Goal: Task Accomplishment & Management: Manage account settings

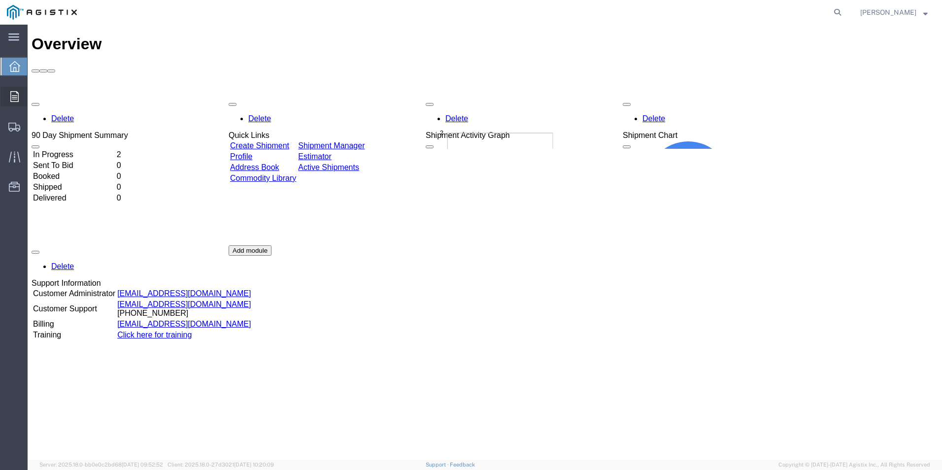
click at [16, 100] on icon at bounding box center [14, 96] width 8 height 11
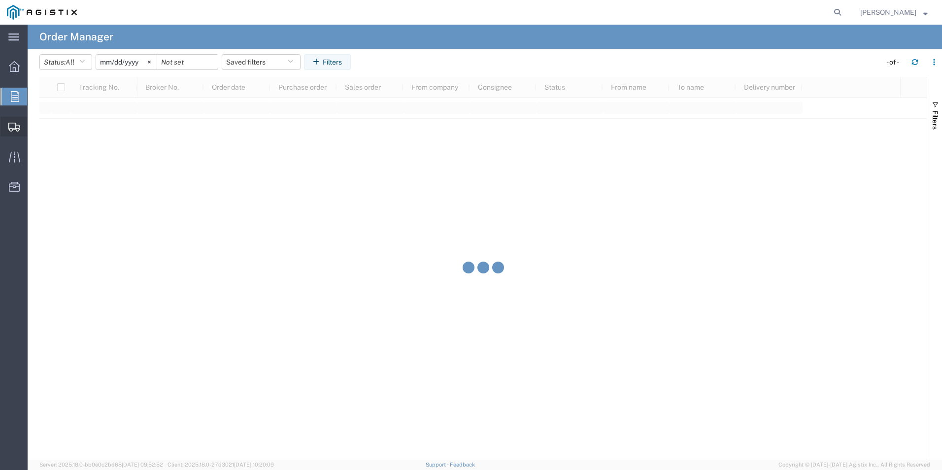
click at [12, 125] on icon at bounding box center [14, 127] width 12 height 9
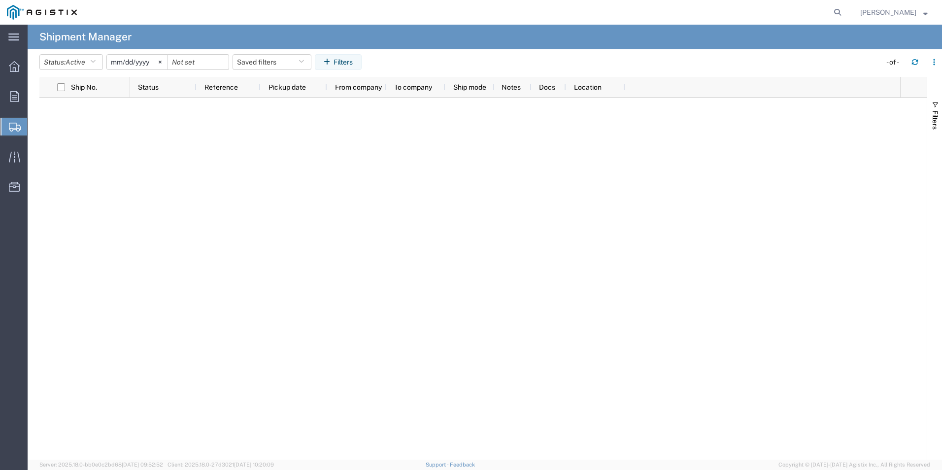
click at [0, 0] on span "Create Shipment" at bounding box center [0, 0] width 0 height 0
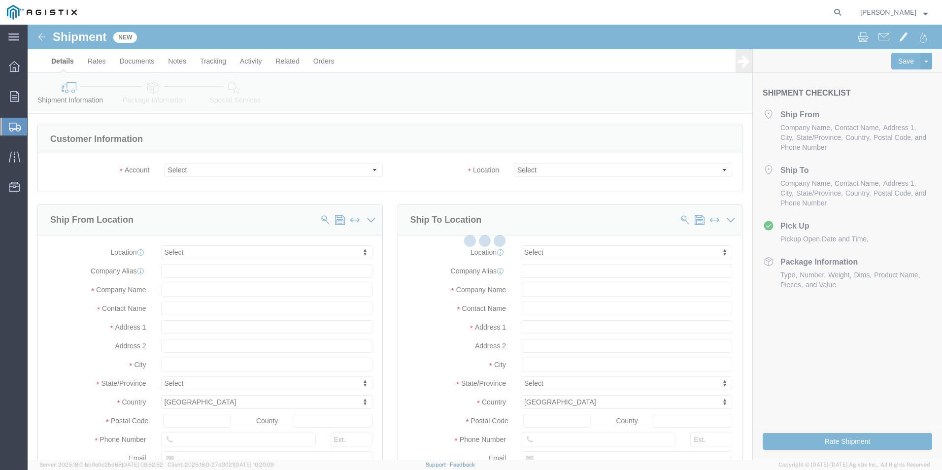
select select
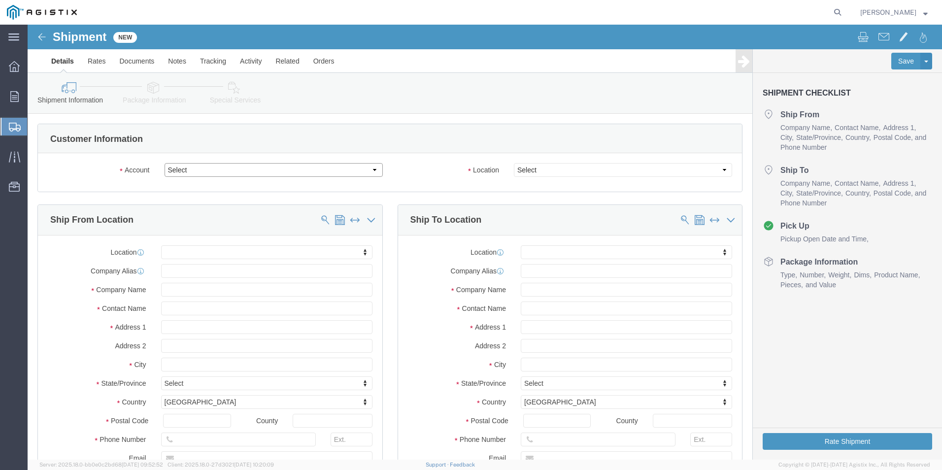
click select "Select Makers Company Inc PG&E"
select select "9596"
click select "Select Makers Company Inc PG&E"
select select
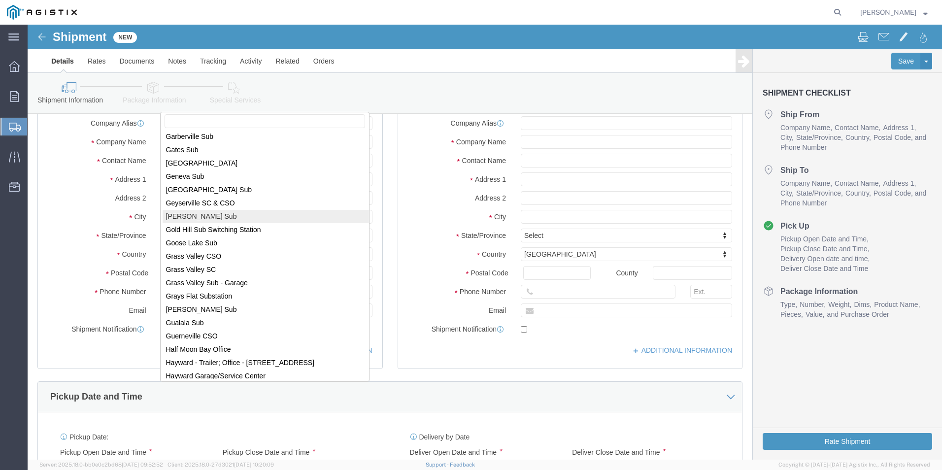
scroll to position [2168, 0]
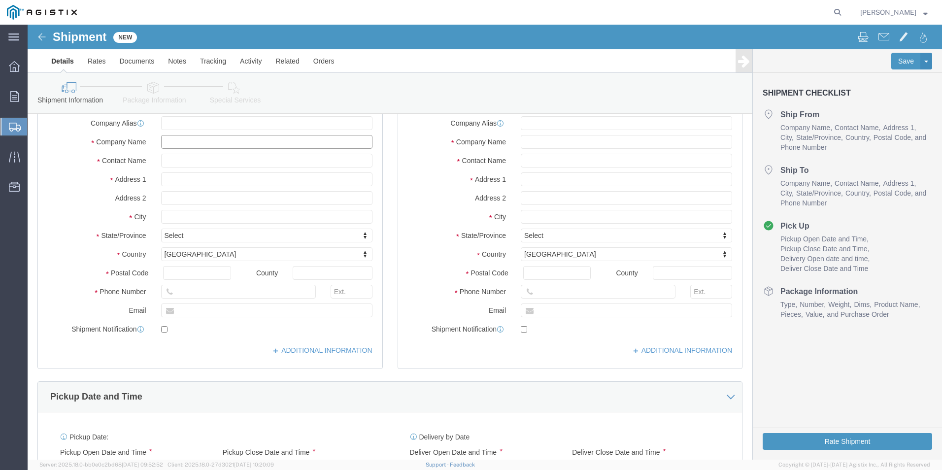
click input "text"
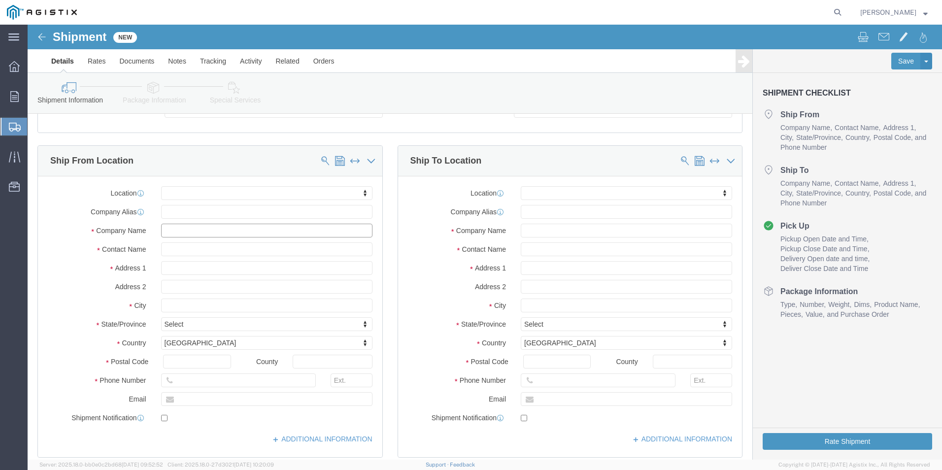
scroll to position [49, 0]
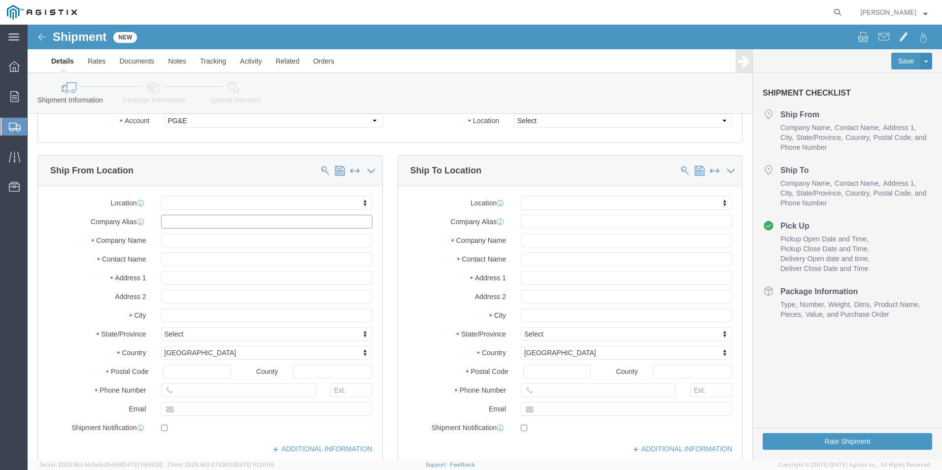
click input "text"
type input "m"
type input "M"
type input "MAKERS"
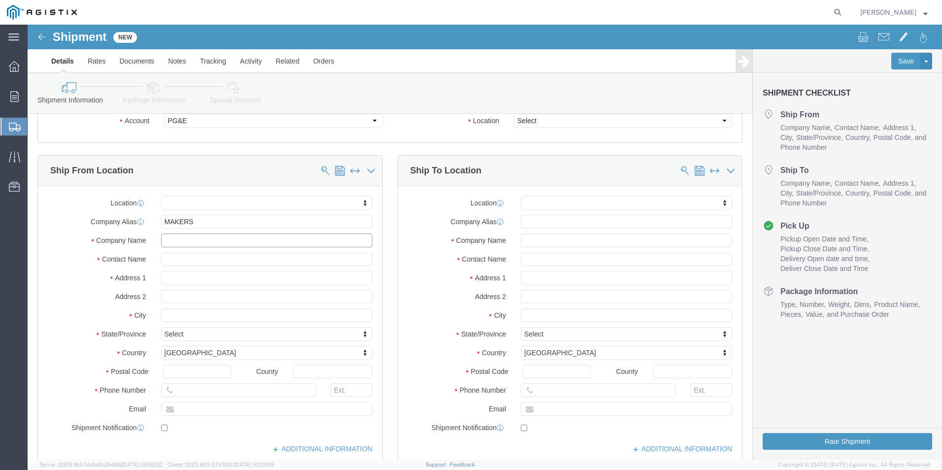
click input "text"
type input "MAKERS INC"
click input "text"
type input "[PERSON_NAME]"
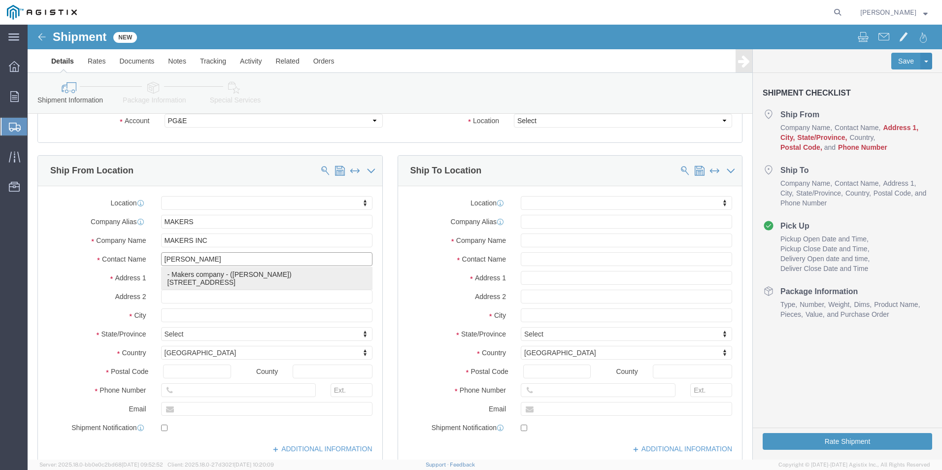
click p "- Makers company - ([PERSON_NAME]) [STREET_ADDRESS]"
select select "[GEOGRAPHIC_DATA]"
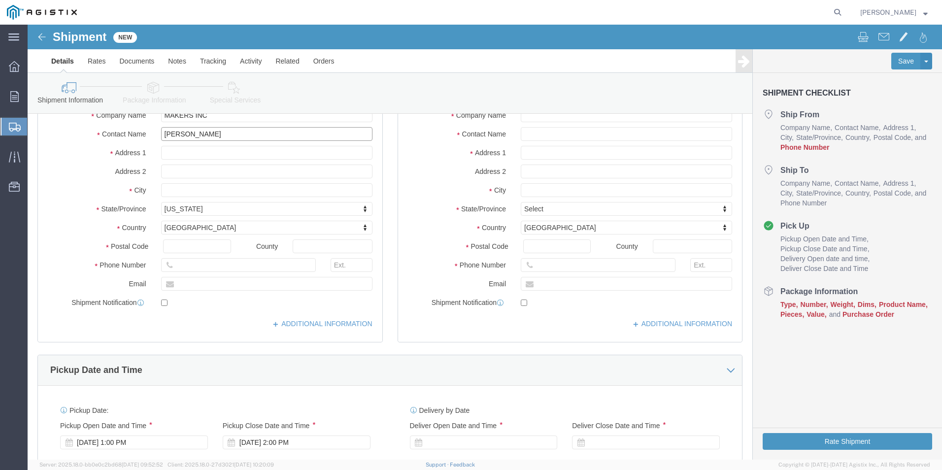
scroll to position [197, 0]
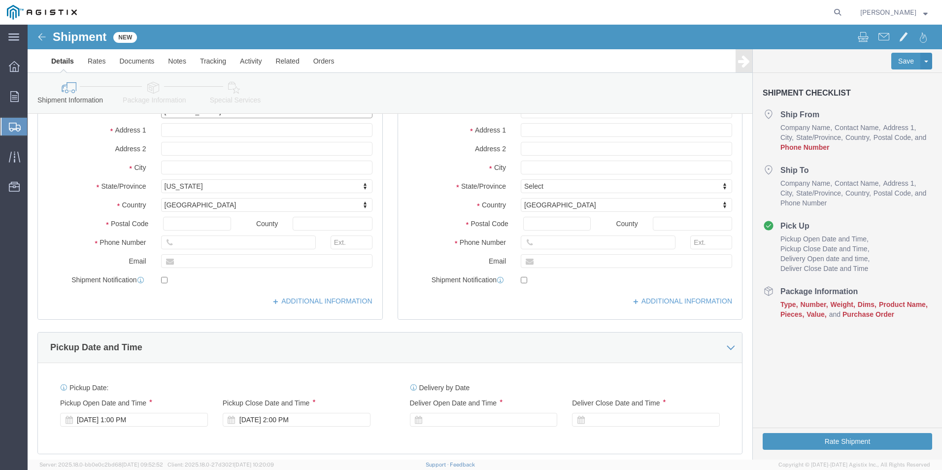
type input "[PERSON_NAME]"
click input "text"
type input "8178345538"
click input "text"
type input "[EMAIL_ADDRESS][DOMAIN_NAME]"
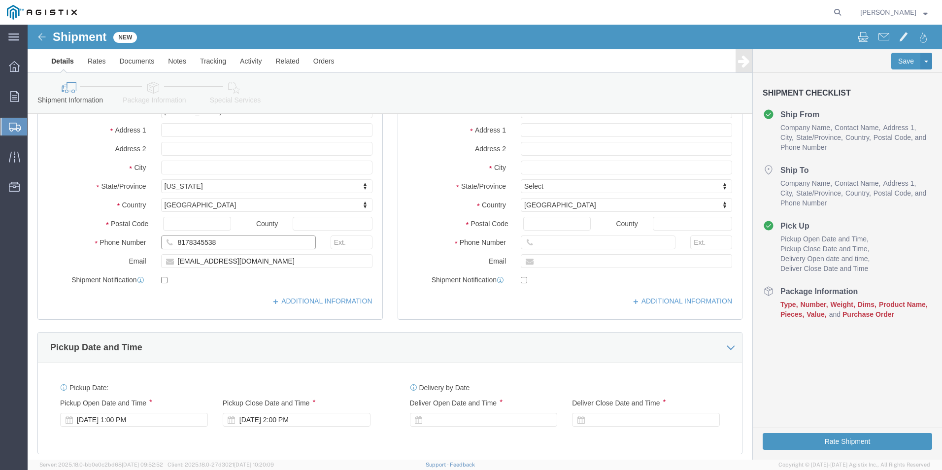
click input "8178345538"
click input "817-8345538"
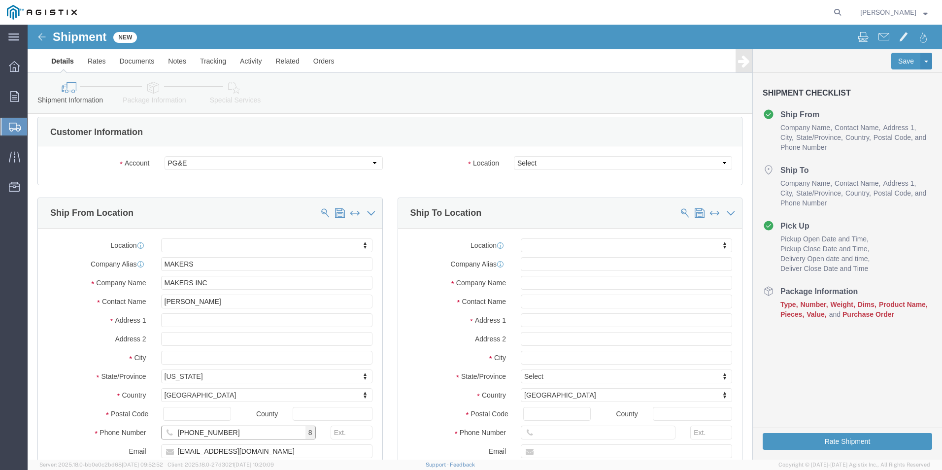
scroll to position [0, 0]
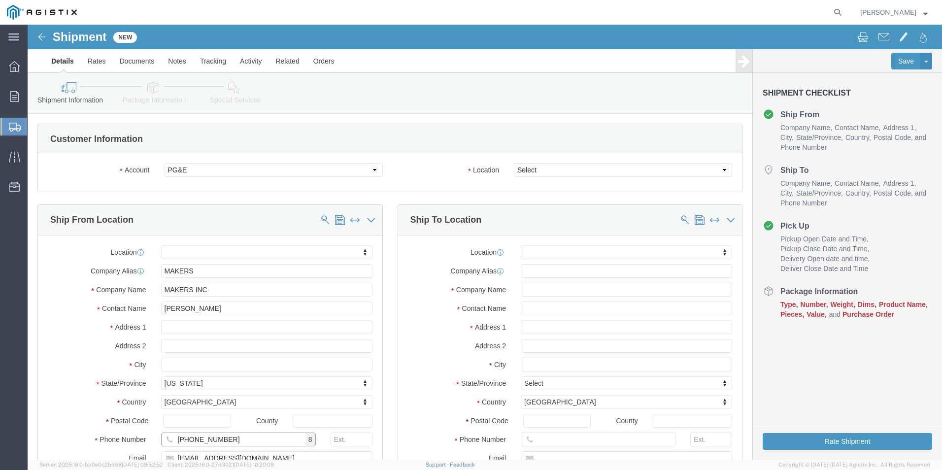
type input "[PHONE_NUMBER]"
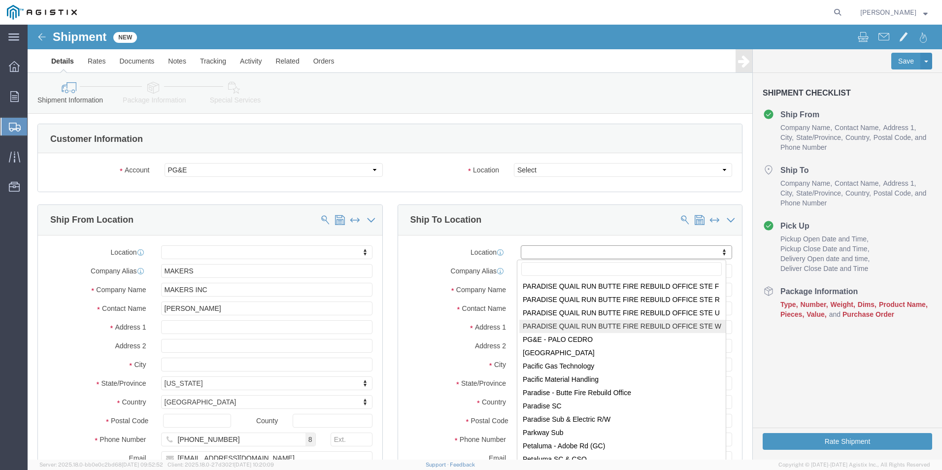
scroll to position [4031, 0]
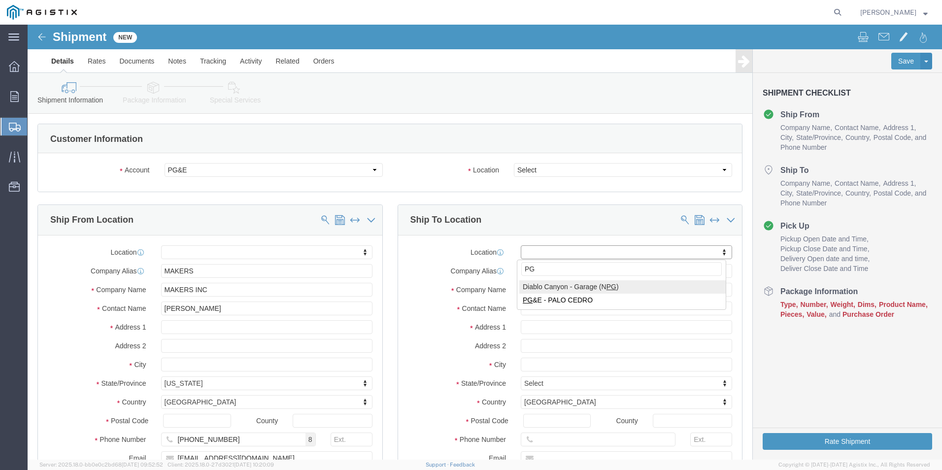
type input "P"
type input "ONE"
select select "24381"
select select "CA"
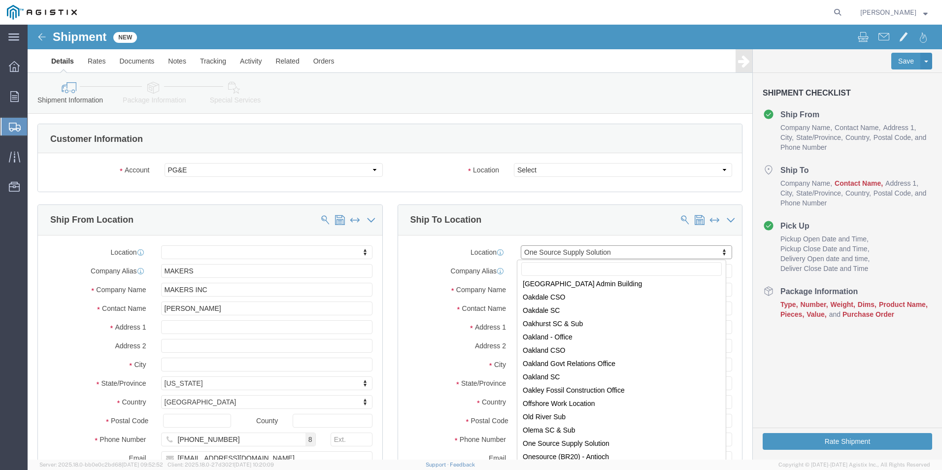
scroll to position [3839, 0]
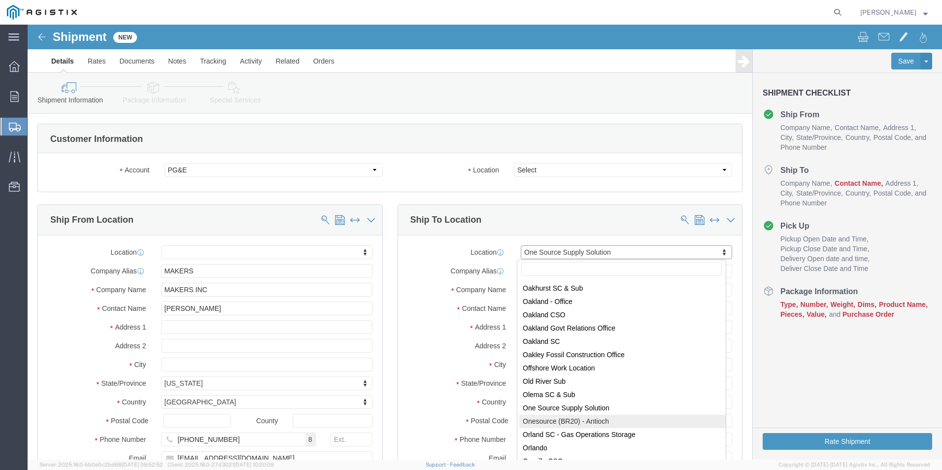
select select "64571"
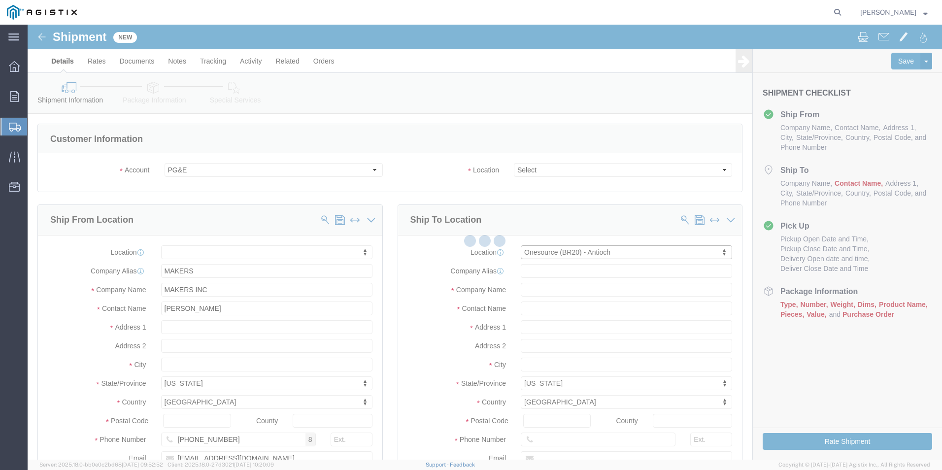
select select "CA"
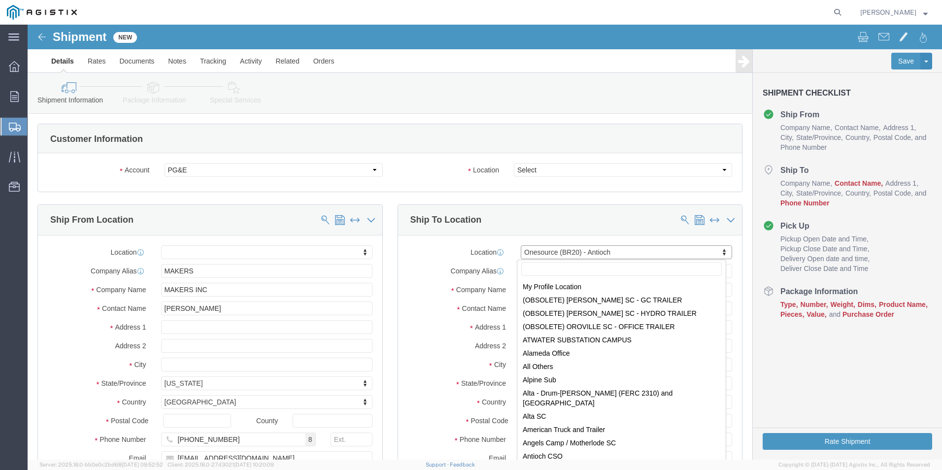
scroll to position [3657, 0]
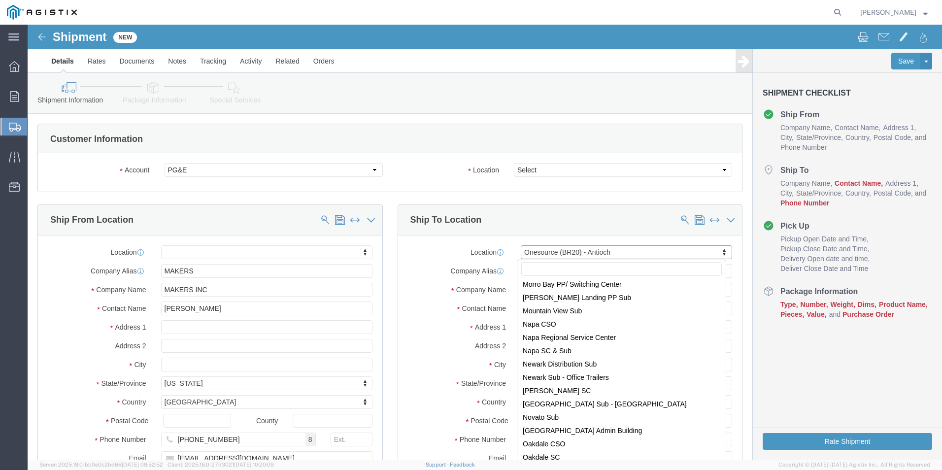
click input "text"
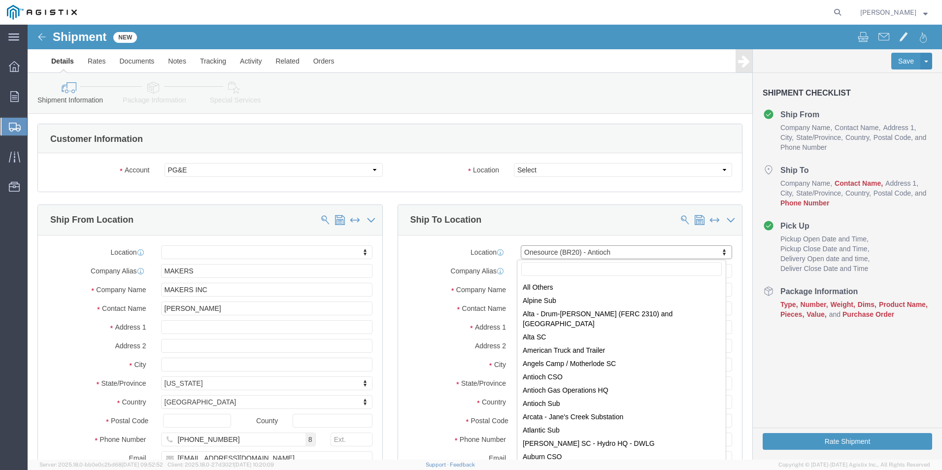
scroll to position [0, 0]
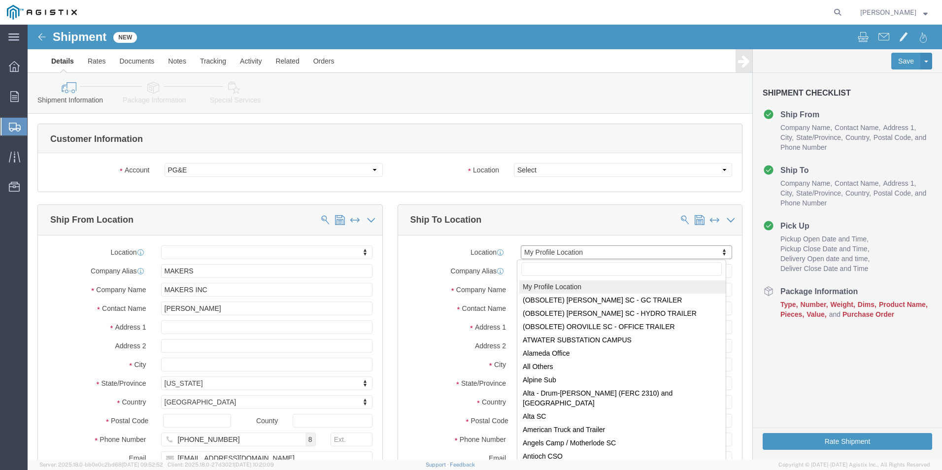
drag, startPoint x: 576, startPoint y: 227, endPoint x: 556, endPoint y: 232, distance: 19.7
select select "23082"
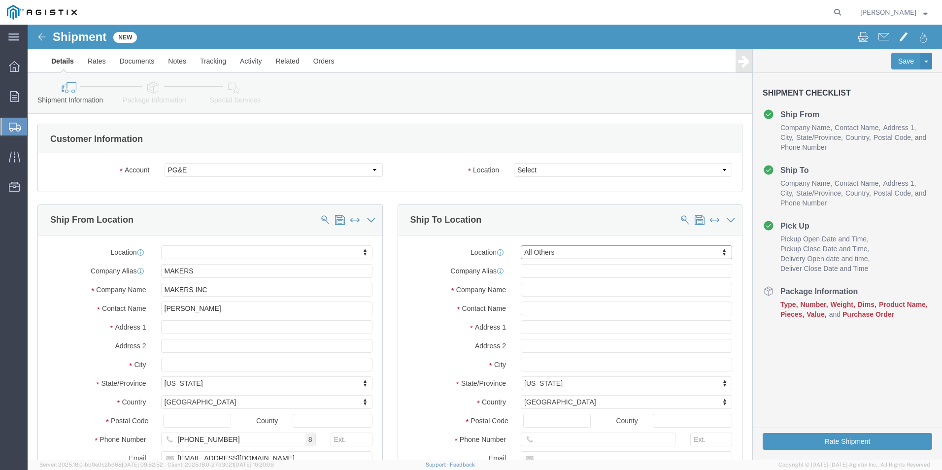
select select "CA"
click input "text"
type input "[PERSON_NAME]"
drag, startPoint x: 542, startPoint y: 303, endPoint x: 461, endPoint y: 305, distance: 81.3
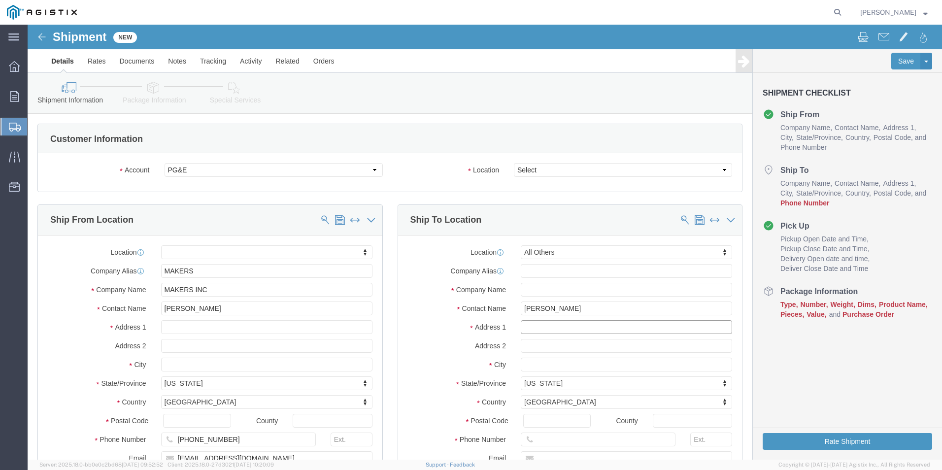
click div "Address 1"
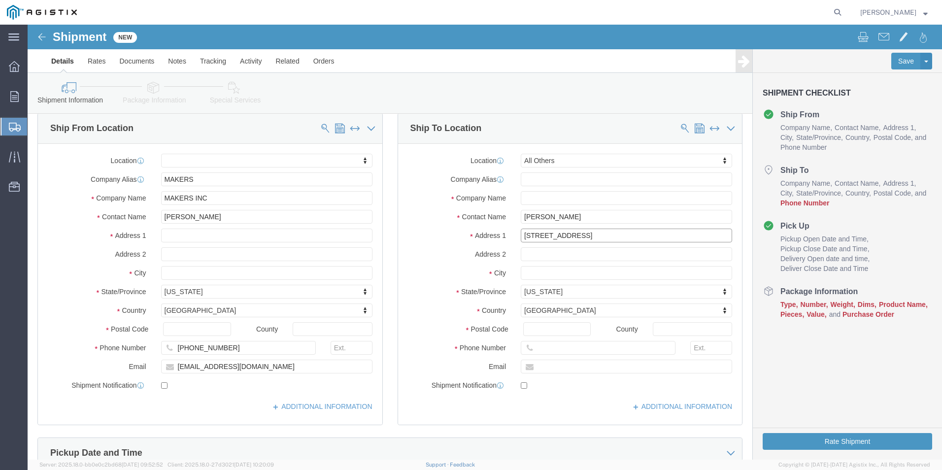
scroll to position [148, 0]
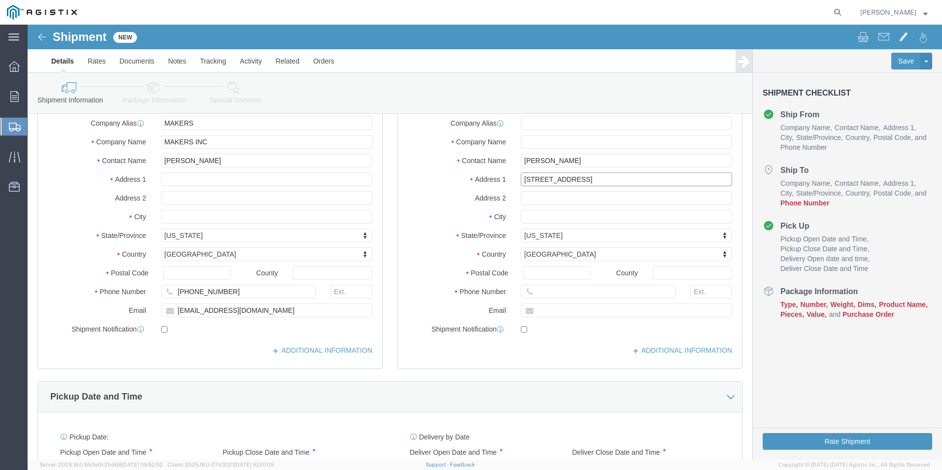
type input "[STREET_ADDRESS]"
select select
drag, startPoint x: 548, startPoint y: 190, endPoint x: 463, endPoint y: 196, distance: 85.9
click div "City"
type input "STOCKTON,"
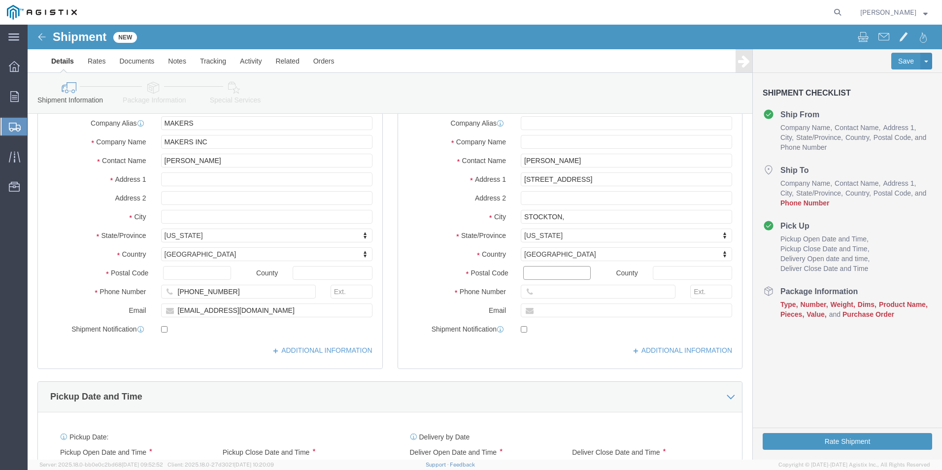
click input "Postal Code"
drag, startPoint x: 543, startPoint y: 247, endPoint x: 500, endPoint y: 246, distance: 42.4
click input "Postal Code"
type input "9"
type input "95215"
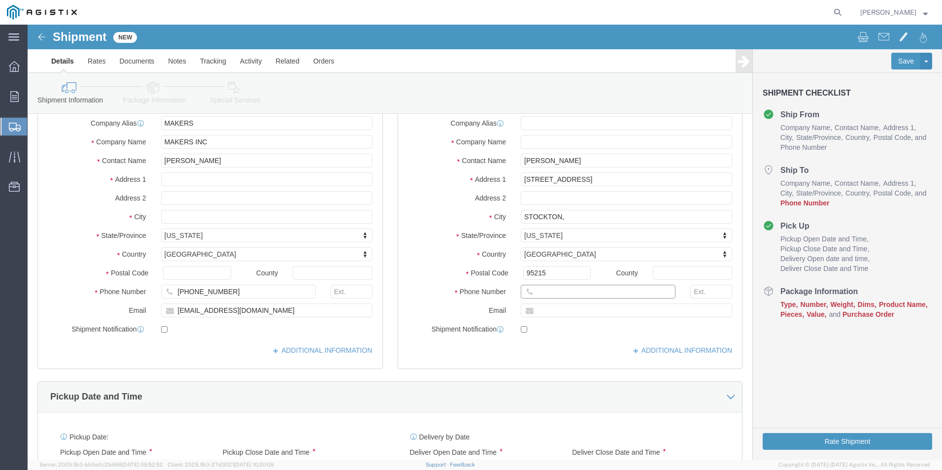
click input "text"
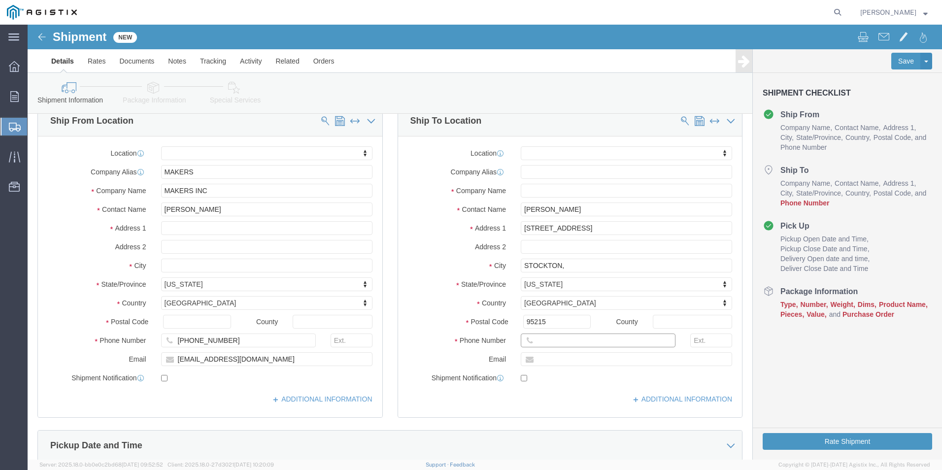
scroll to position [99, 0]
click input "text"
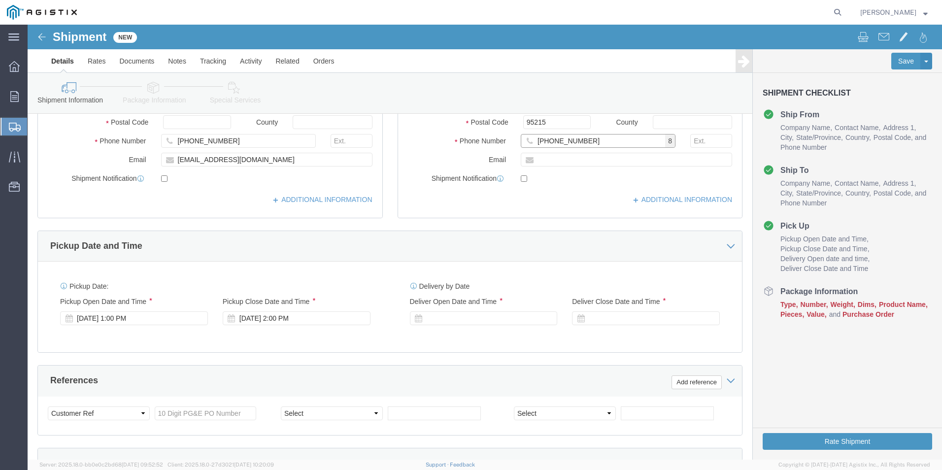
scroll to position [345, 0]
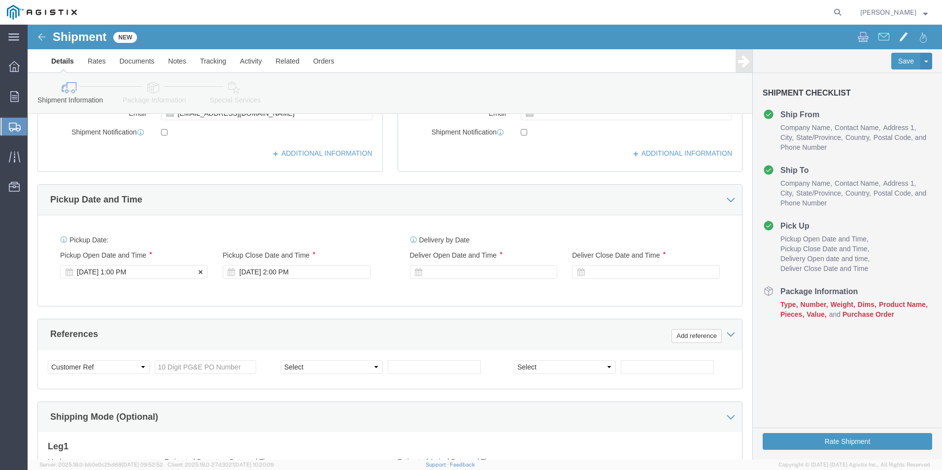
type input "[PHONE_NUMBER]"
click icon
click div
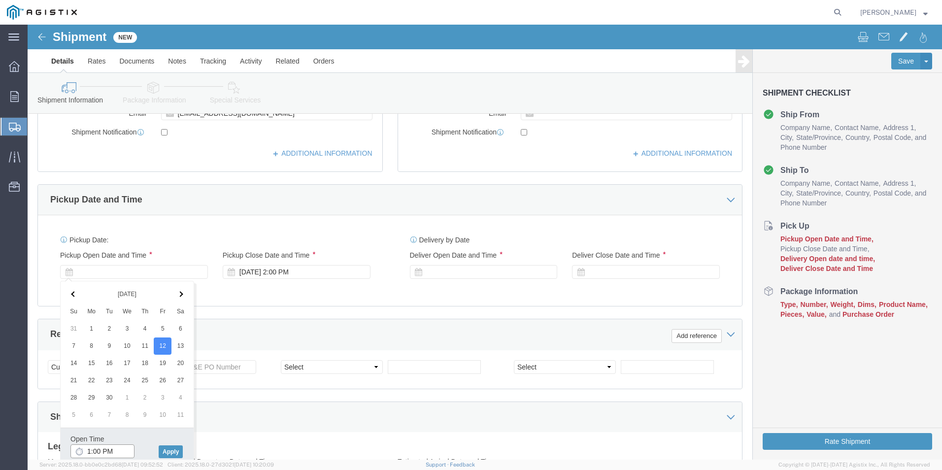
click input "1:00 PM"
click input "8:00 PM"
type input "8:00 AM"
click button "Apply"
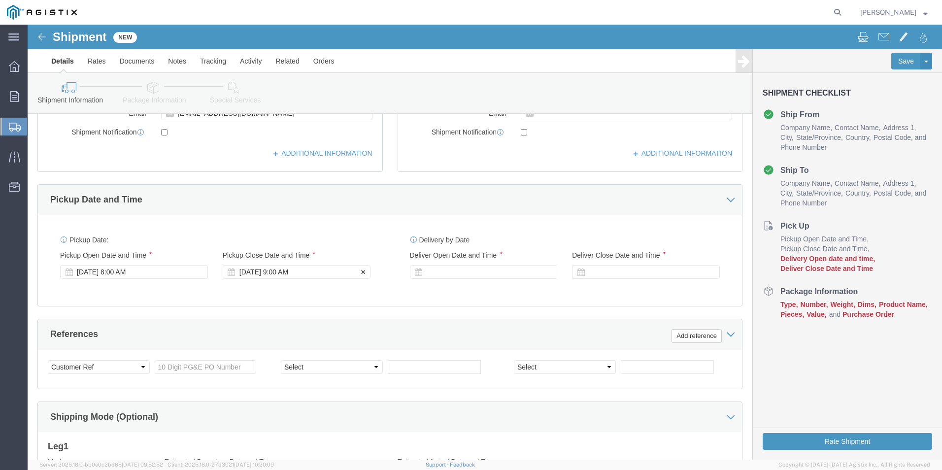
click icon
click div "[DATE] 9:00 AM"
click input "3:00 AM"
click input "3:30 AM"
type input "3:30 PM"
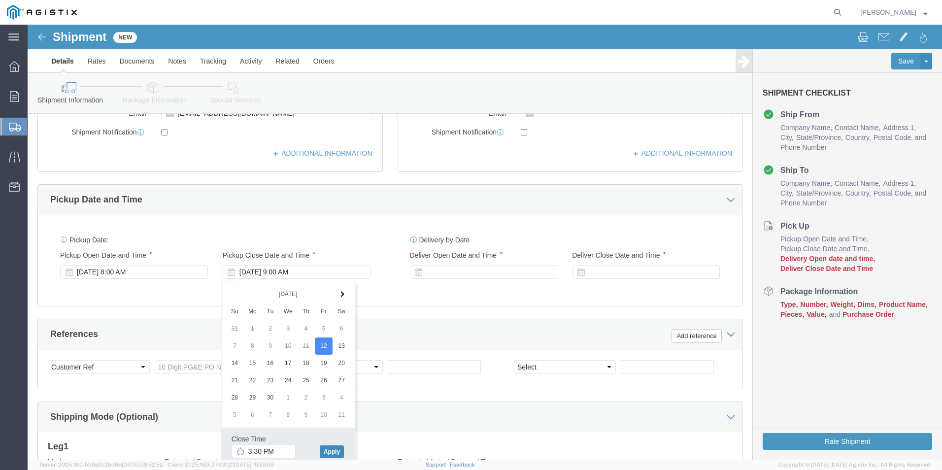
click button "Apply"
click icon
click div
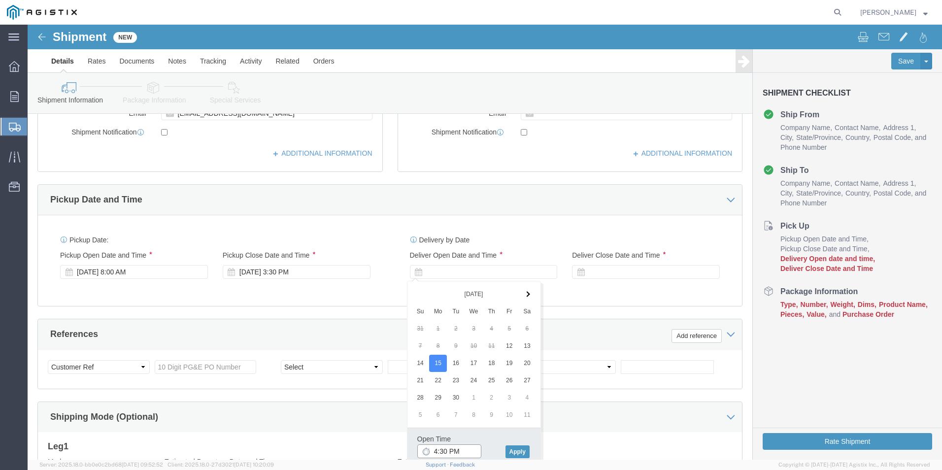
click input "4:30 PM"
click input "8:30 PM"
type input "8:30 AM"
click button "Apply"
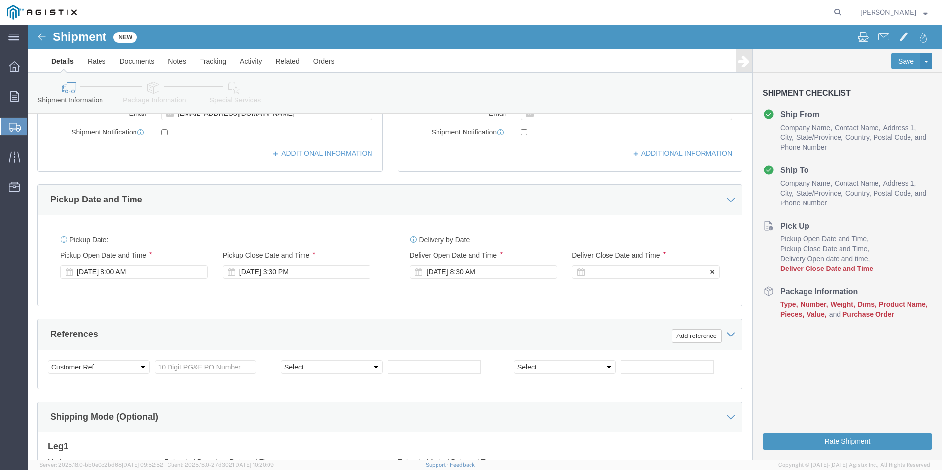
click div
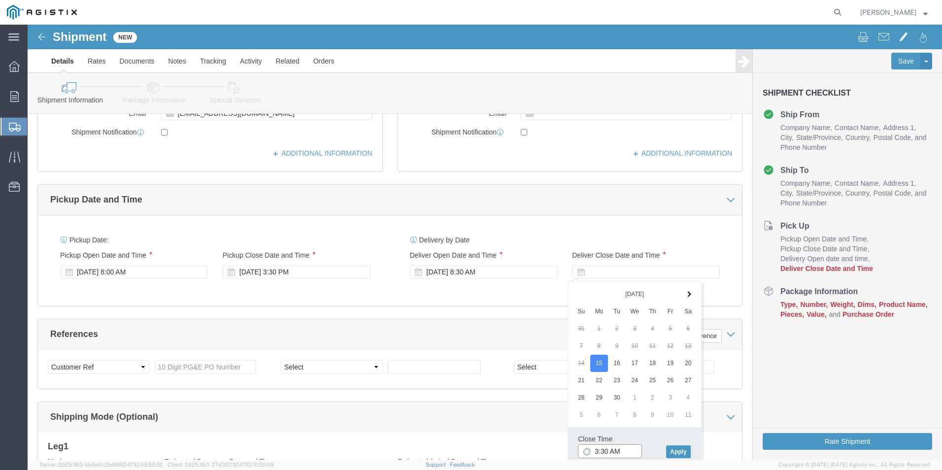
click input "3:30 AM"
type input "3:30 PM"
click button "Apply"
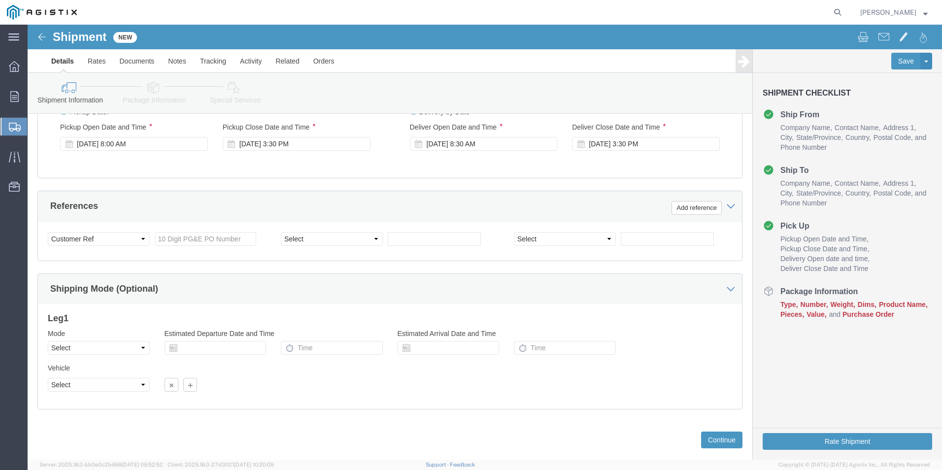
scroll to position [492, 0]
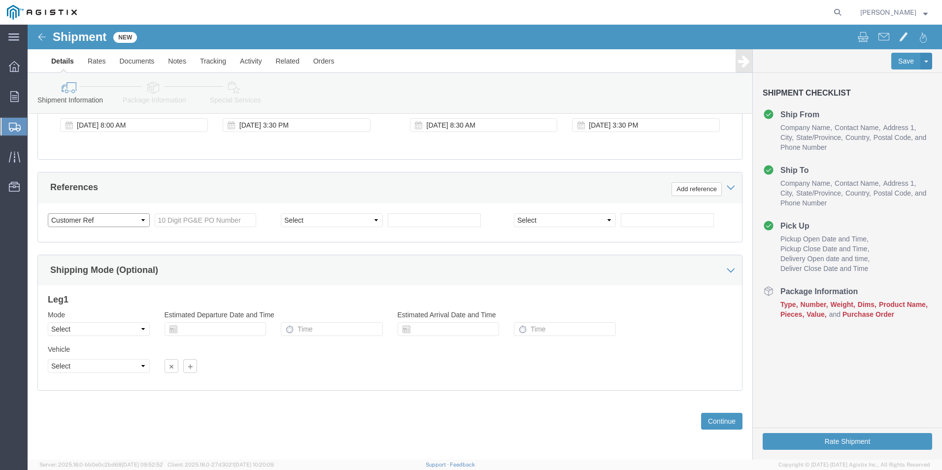
click select "Select Account Type Activity ID Airline Appointment Number ASN Batch Request # …"
click input "text"
type input "S007984467"
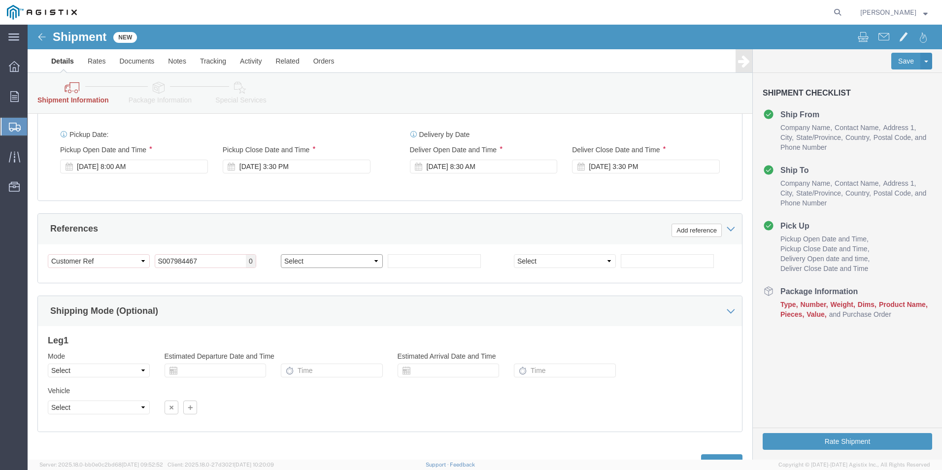
click select "Select Account Type Activity ID Airline Appointment Number ASN Batch Request # …"
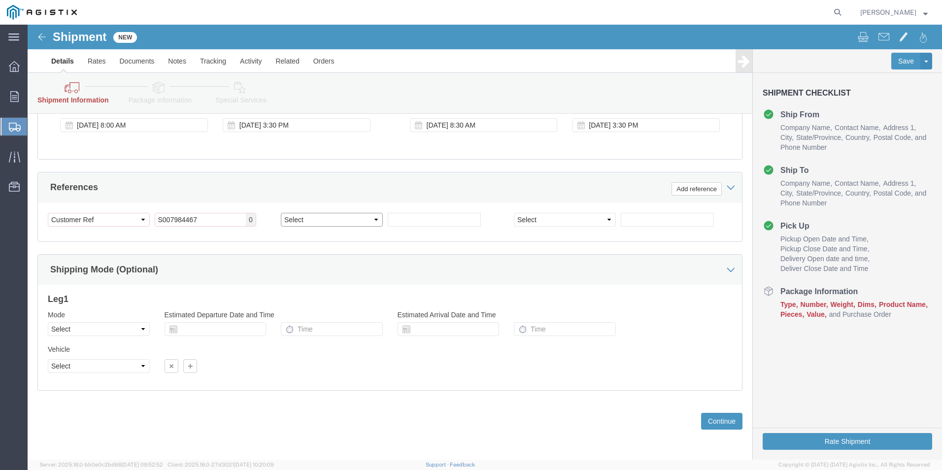
select select "BOL"
click select "Select Account Type Activity ID Airline Appointment Number ASN Batch Request # …"
click input "text"
type input "13197"
click select "Select Account Type Activity ID Airline Appointment Number ASN Batch Request # …"
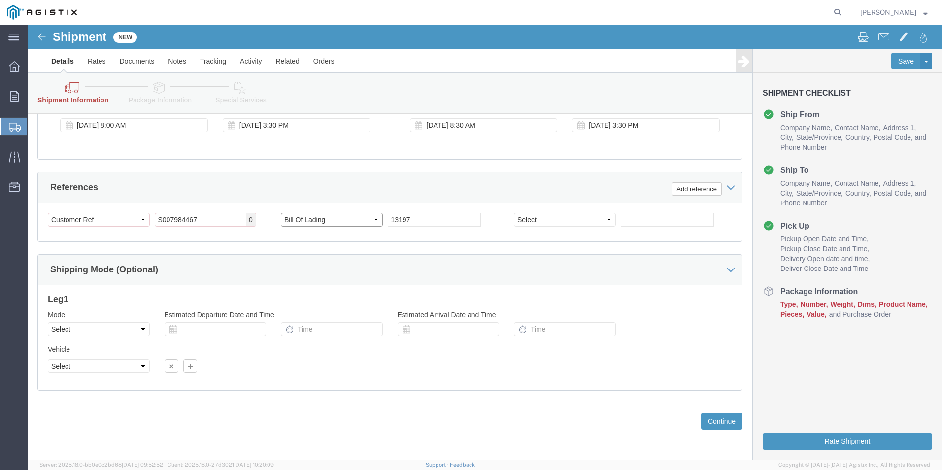
click select "Select Account Type Activity ID Airline Appointment Number ASN Batch Request # …"
select select "JOBNUM"
click select "Select Account Type Activity ID Airline Appointment Number ASN Batch Request # …"
click div "Mode Select Air Less than Truckload Multi-Leg Ocean Freight Rail Small Parcel T…"
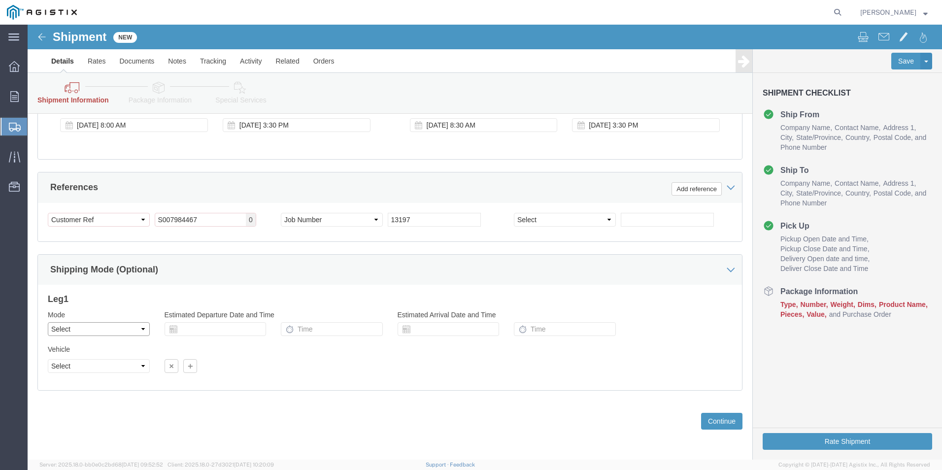
click select "Select Air Less than Truckload Multi-Leg Ocean Freight Rail Small Parcel Truckl…"
select select "TL"
click select "Select Air Less than Truckload Multi-Leg Ocean Freight Rail Small Parcel Truckl…"
click select "Select 1-Ton (PSS) 10 Wheel 10 Yard Dump Truck 20 Yard Dump Truck Bobtail Botto…"
select select "FLBD"
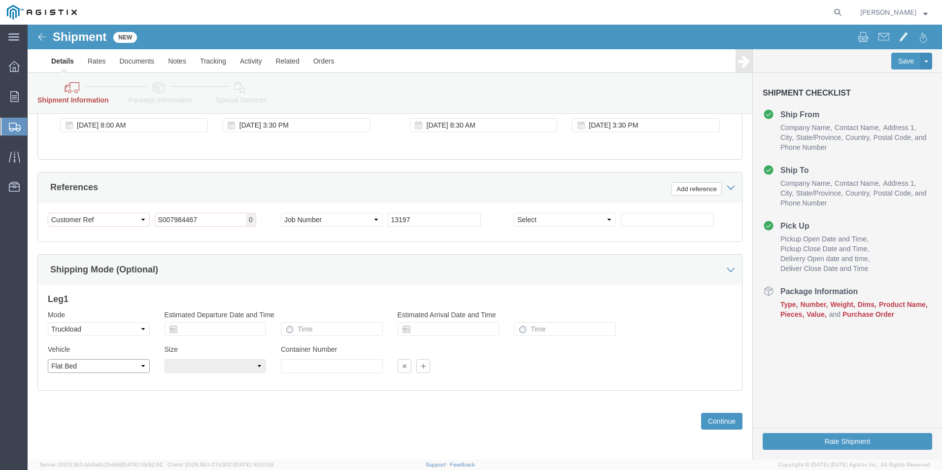
click select "Select 1-Ton (PSS) 10 Wheel 10 Yard Dump Truck 20 Yard Dump Truck Bobtail Botto…"
click select "Select 35 Feet 20 Feet 28 Feet 53 Feet 40 Feet 48 Feet"
select select "35FT"
click select "Select 35 Feet 20 Feet 28 Feet 53 Feet 40 Feet 48 Feet"
click button "Continue"
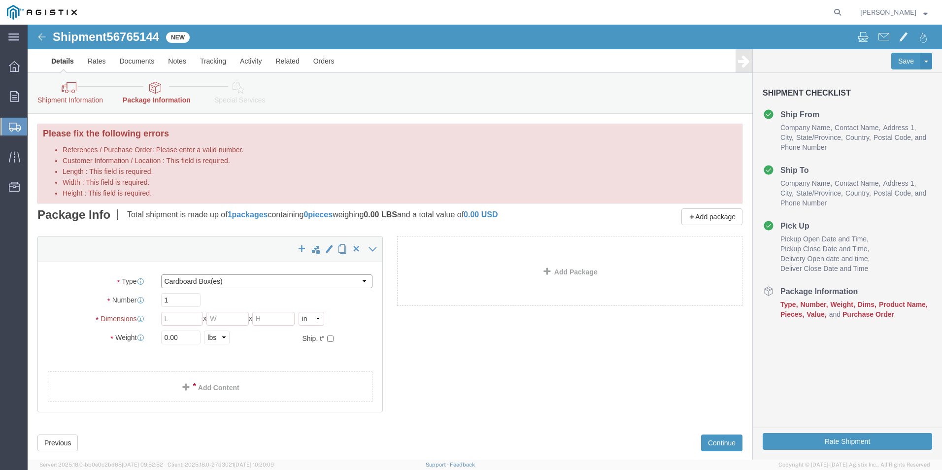
click select "Select Bulk Bundle(s) Cardboard Box(es) Carton(s) Crate(s) Drum(s) (Fiberboard)…"
select select "PONS"
click select "Select Bulk Bundle(s) Cardboard Box(es) Carton(s) Crate(s) Drum(s) (Fiberboard)…"
click input "text"
type input "2"
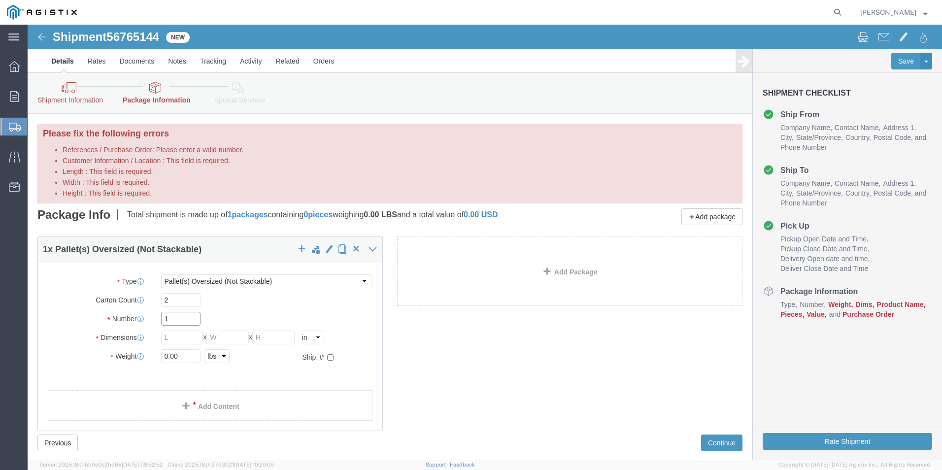
click input "1"
type input "2"
click input "Length : This field is required."
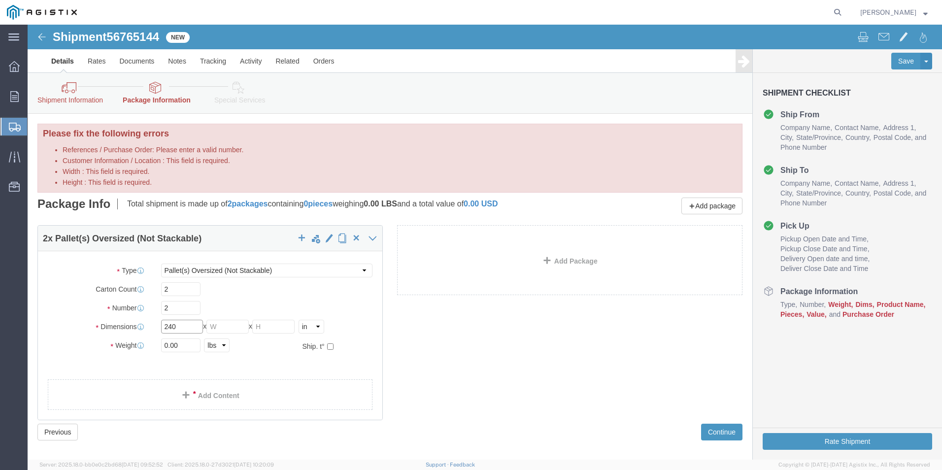
type input "240"
click input "Width : This field is required."
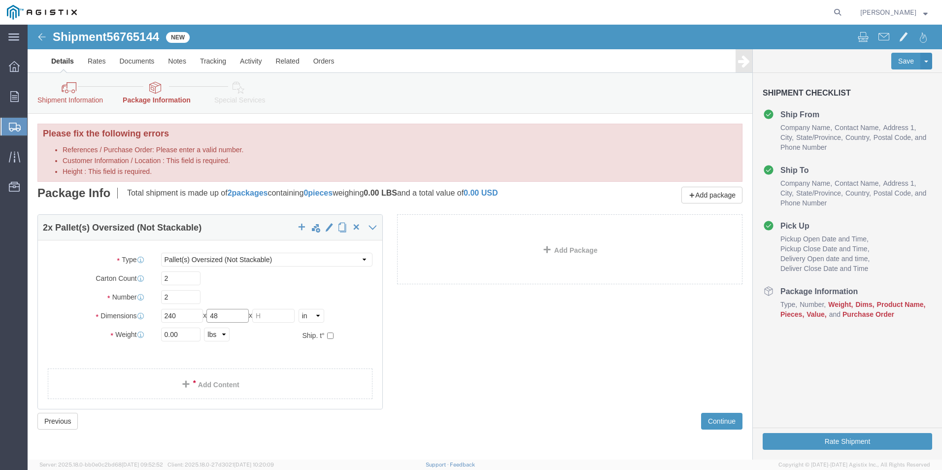
type input "48"
click input "Height : This field is required."
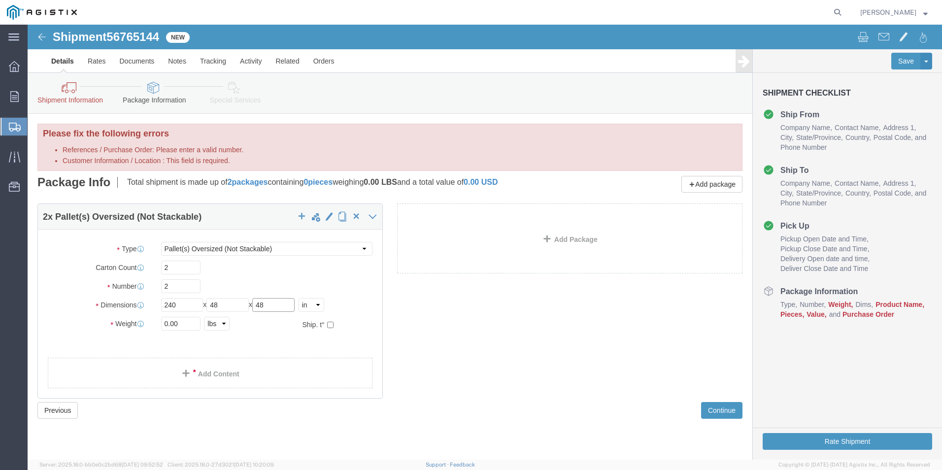
type input "48"
click select "Select Bulk Bundle(s) Cardboard Box(es) Carton(s) Crate(s) Drum(s) (Fiberboard)…"
click div "2 x Pallet(s) Oversized (Not Stackable) Package Type Select Bulk Bundle(s) Card…"
click span
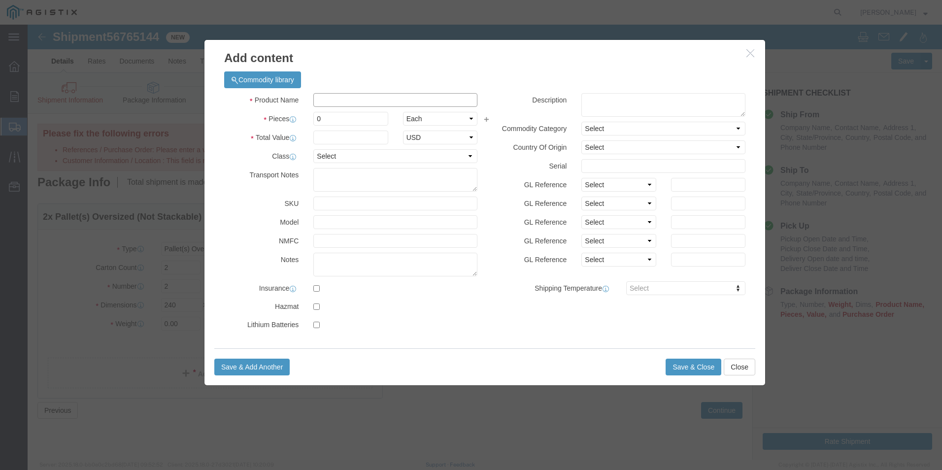
click input "text"
type input "POLES"
type input "150"
click textarea
type textarea "T"
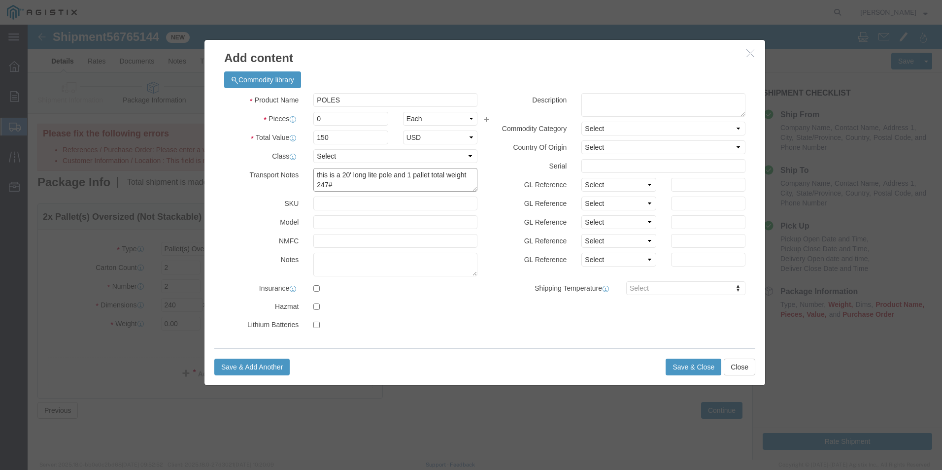
type textarea "this is a 20' long lite pole and 1 pallet total weight 247#"
click input "0"
type input "0"
type input "2"
type input "300"
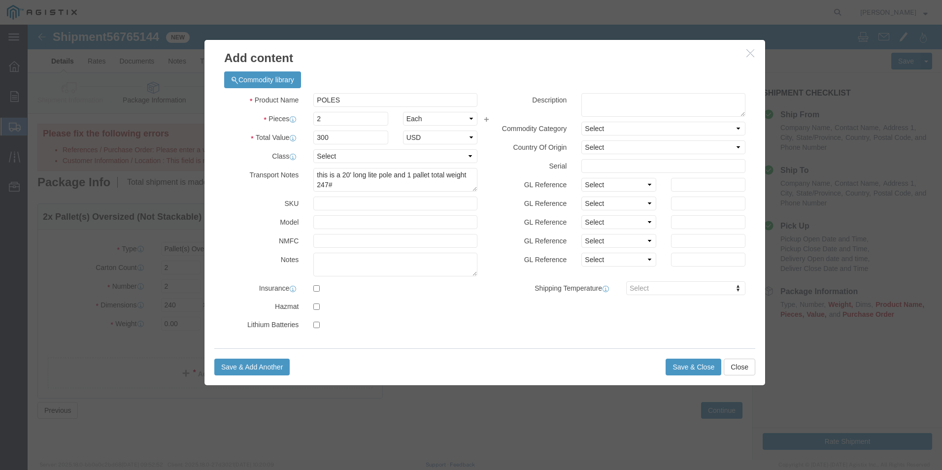
click div "Product Name POLES Pieces 2 Select Bag Barrels 100Board Feet Bottle Box Blister…"
click button "Save & Close"
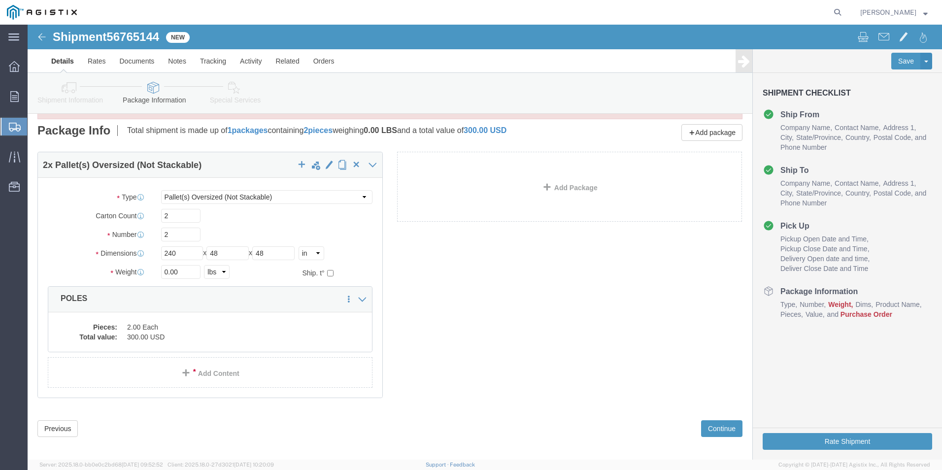
scroll to position [59, 0]
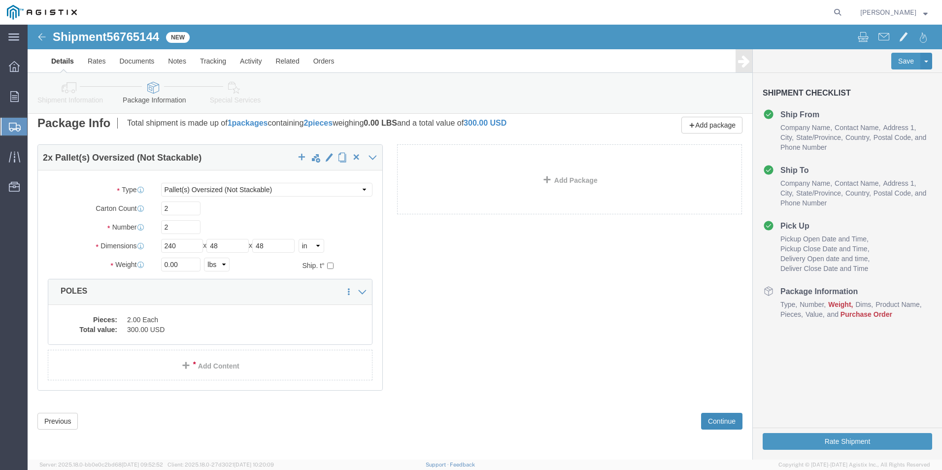
click button "Continue"
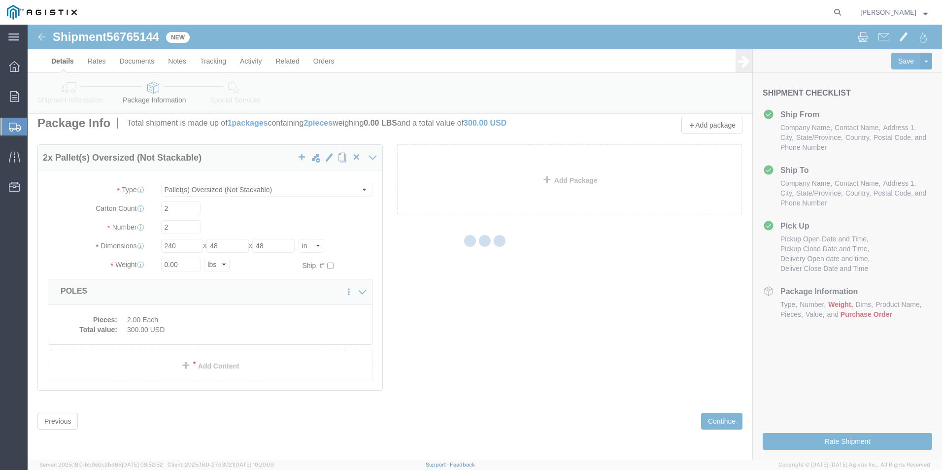
select select
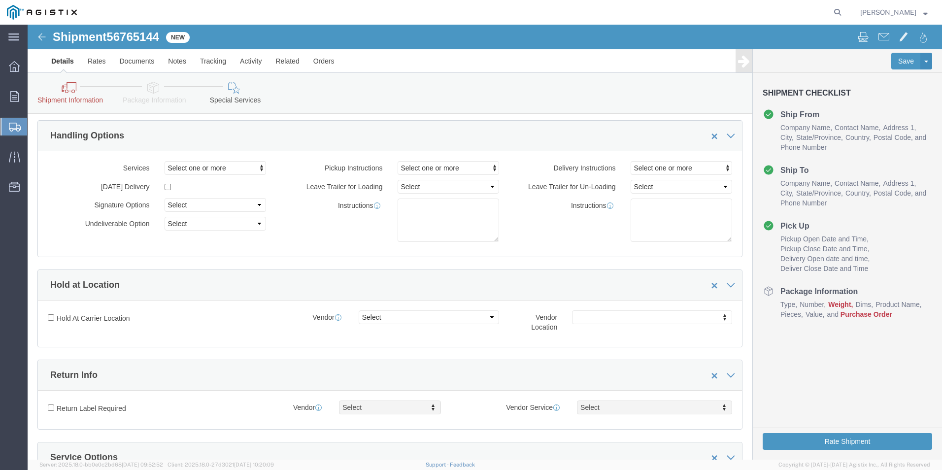
scroll to position [99, 0]
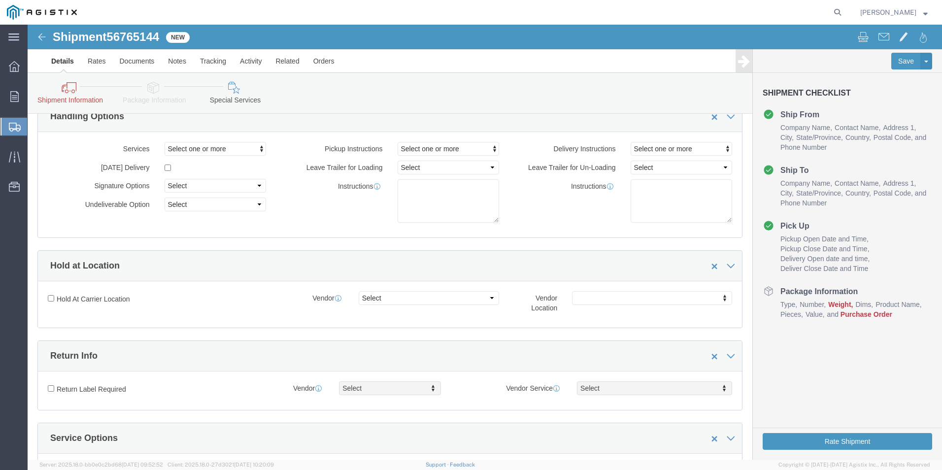
click span "Number"
click h4 "Package Information"
click span "Pickup Close Date and Time"
click h4 "Pick Up"
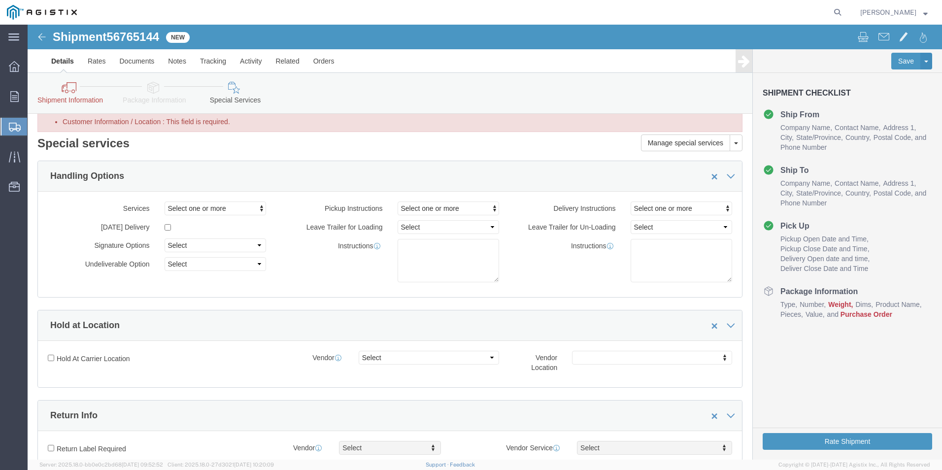
scroll to position [0, 0]
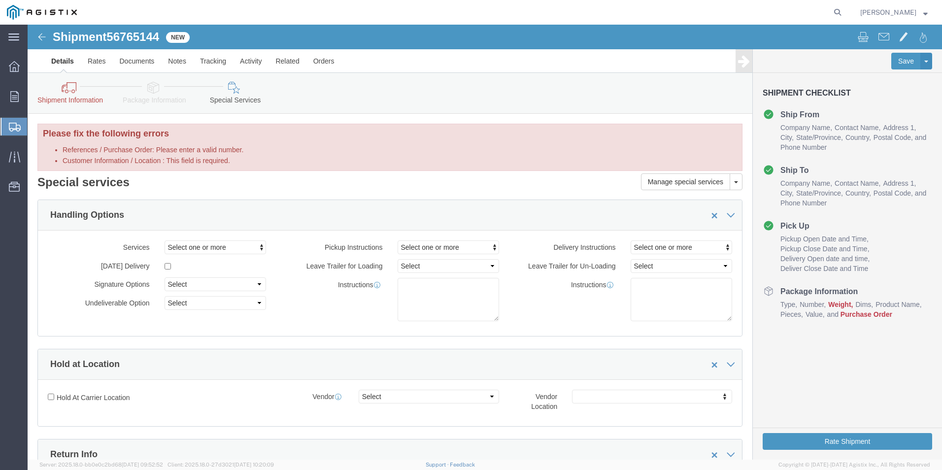
click icon
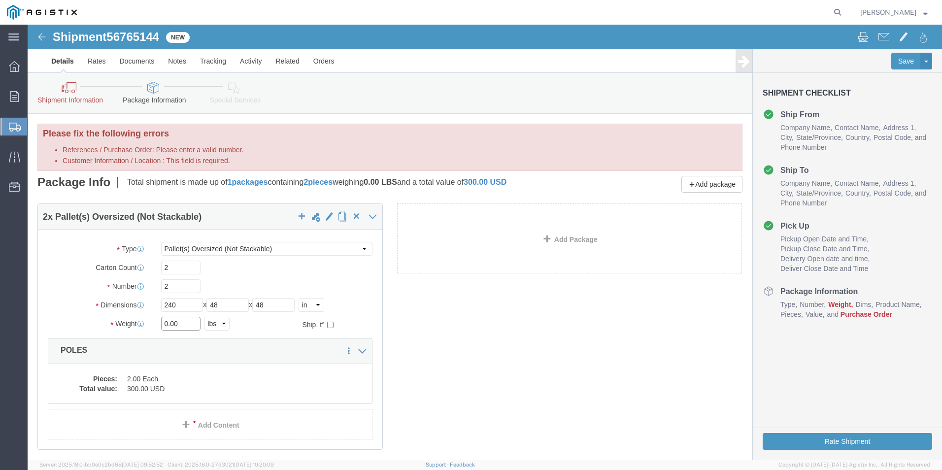
click input "0.00"
type input "0"
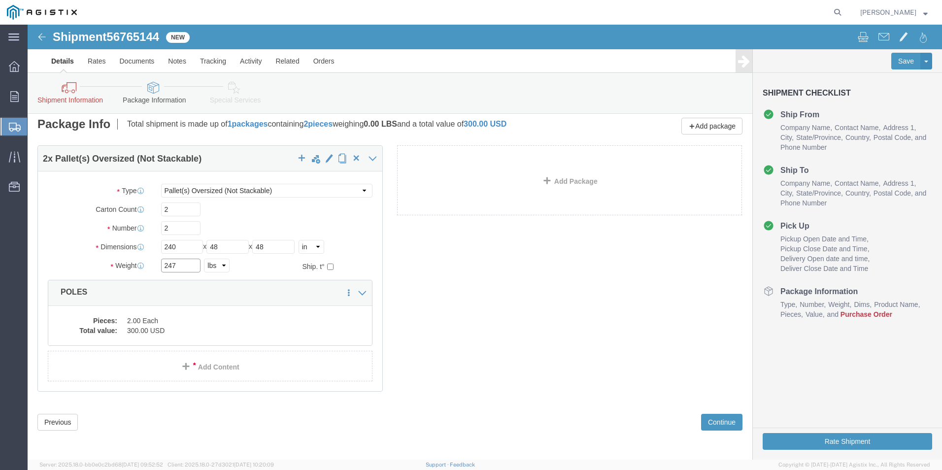
scroll to position [59, 0]
type input "247"
click button "Continue"
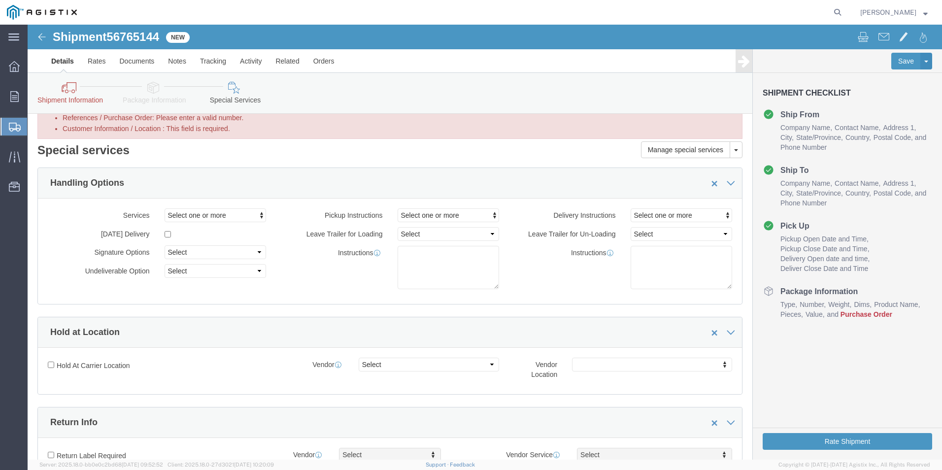
scroll to position [0, 0]
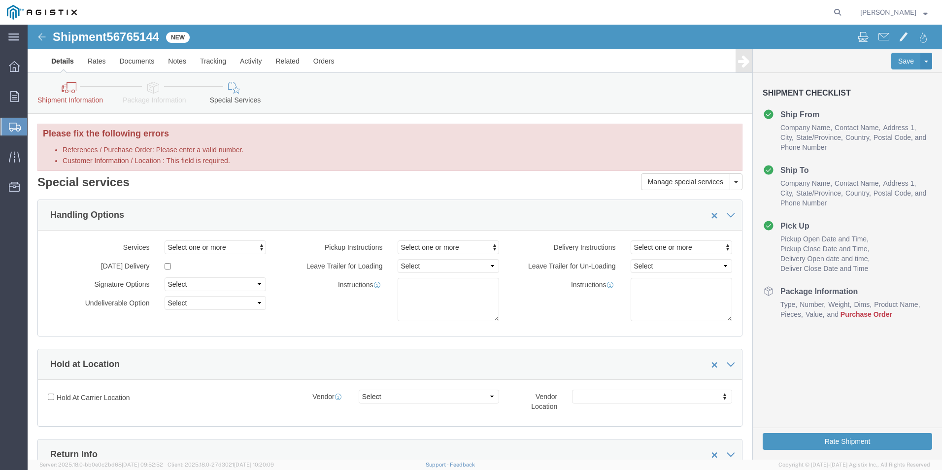
click icon
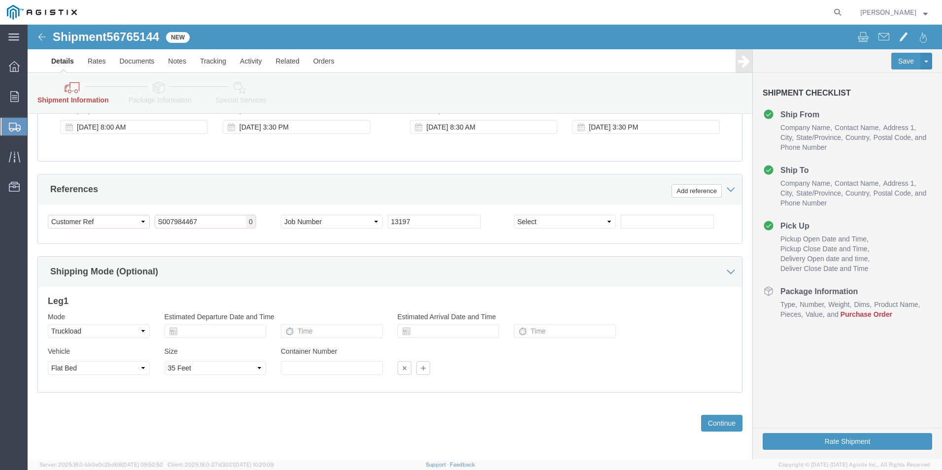
scroll to position [493, 0]
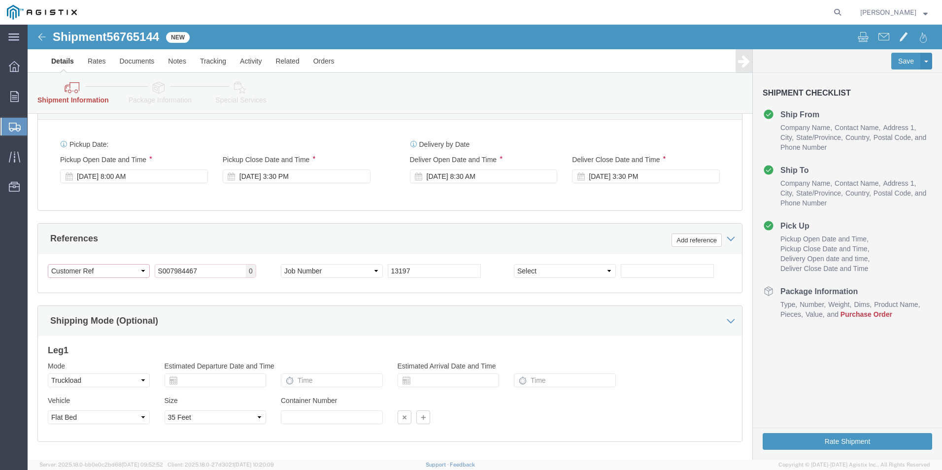
click select "Select Account Type Activity ID Airline Appointment Number ASN Batch Request # …"
click input "S007984467"
type input "S"
click select "Select Account Type Activity ID Airline Appointment Number ASN Batch Request # …"
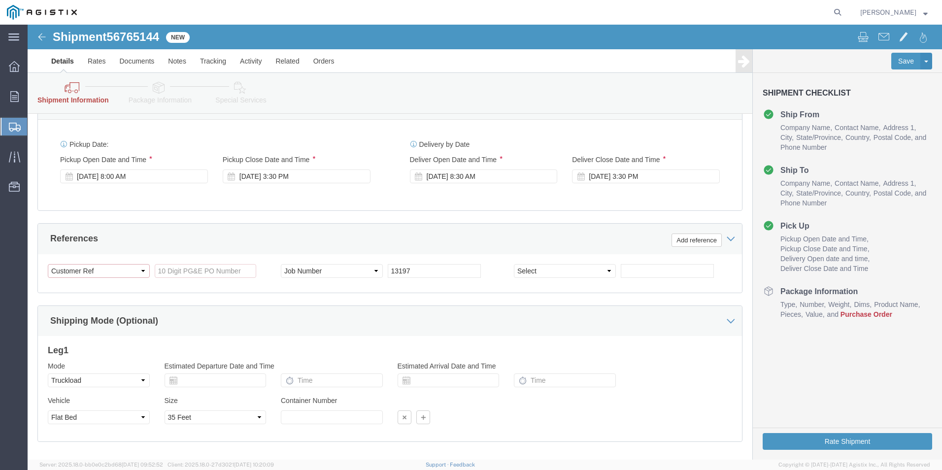
click select "Select Account Type Activity ID Airline Appointment Number ASN Batch Request # …"
drag, startPoint x: 84, startPoint y: 245, endPoint x: 75, endPoint y: 245, distance: 9.4
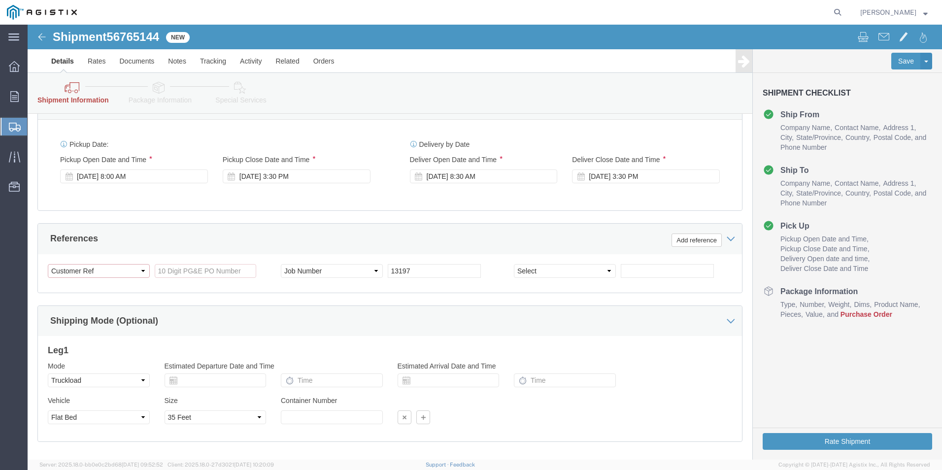
click select "Select Account Type Activity ID Airline Appointment Number ASN Batch Request # …"
click div "Customer Information Account Select Makers Company Inc PG&E Location Select All…"
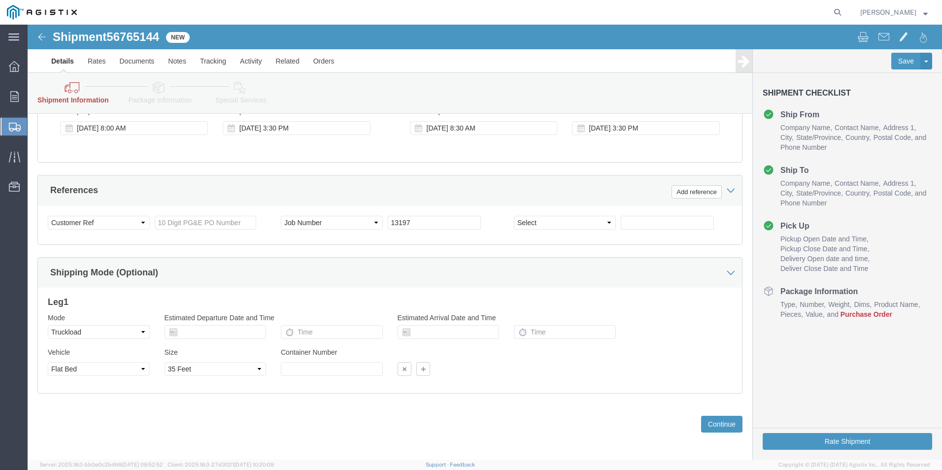
scroll to position [544, 0]
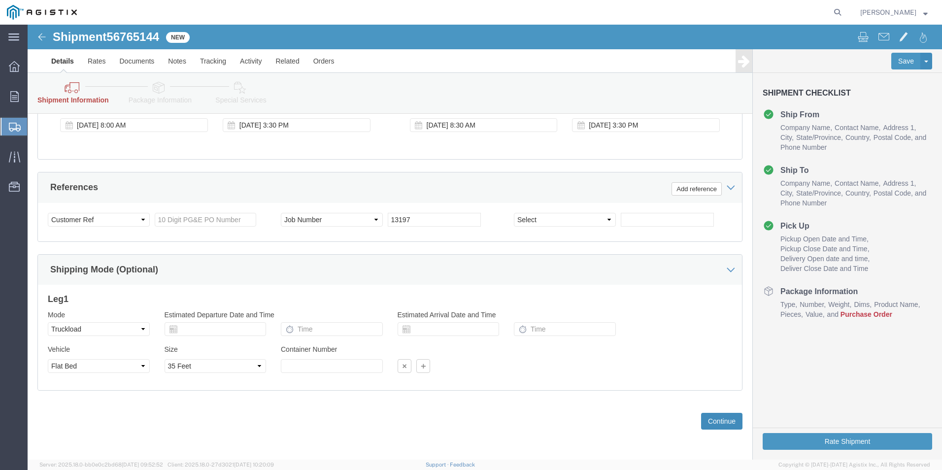
click button "Continue"
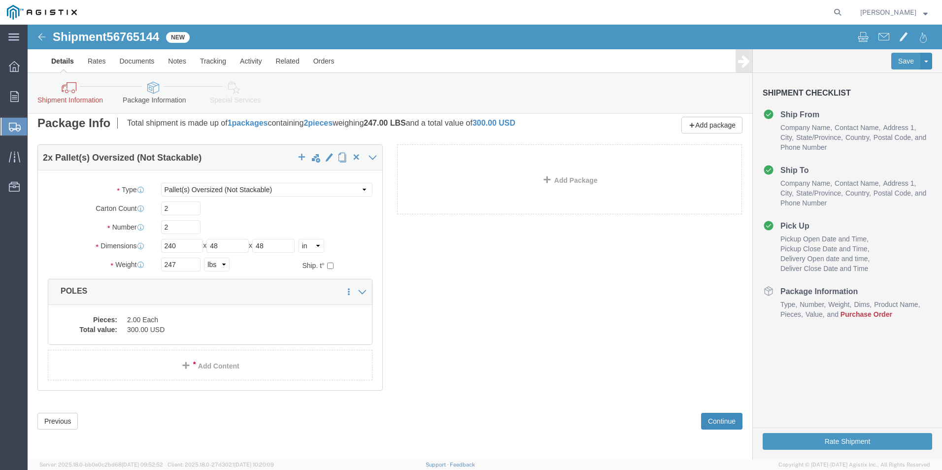
scroll to position [59, 0]
click button "Continue"
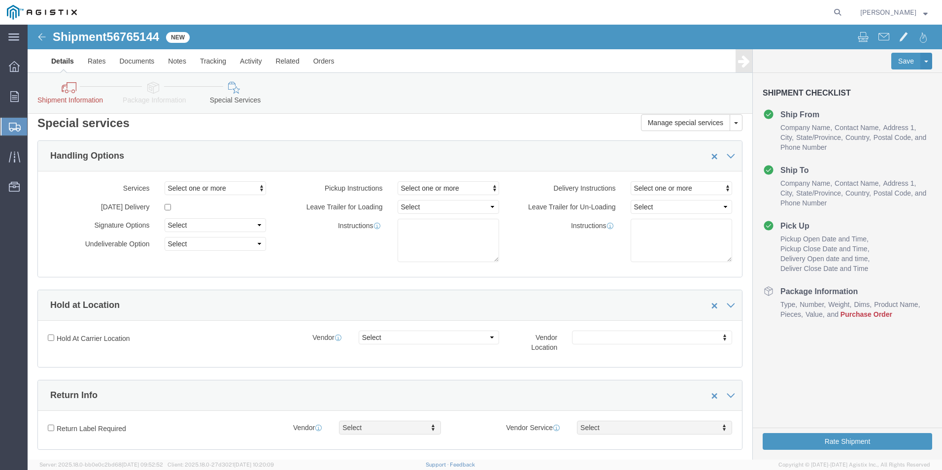
scroll to position [585, 0]
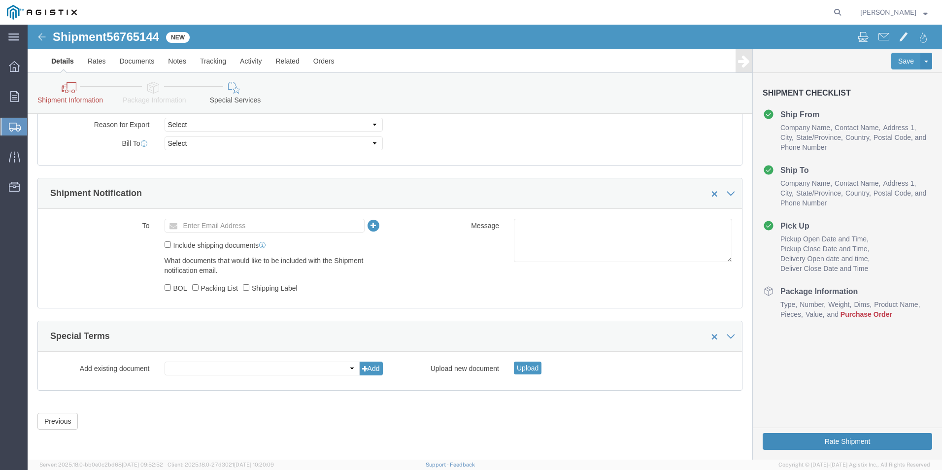
click button "Rate Shipment"
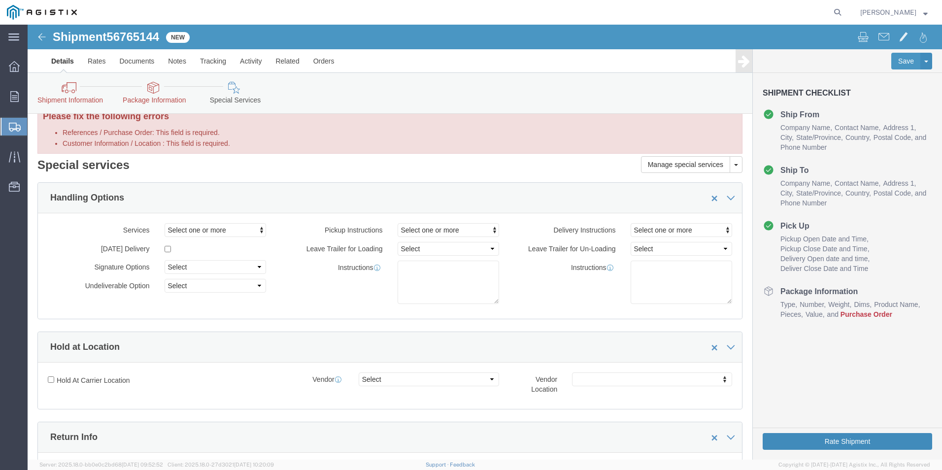
scroll to position [0, 0]
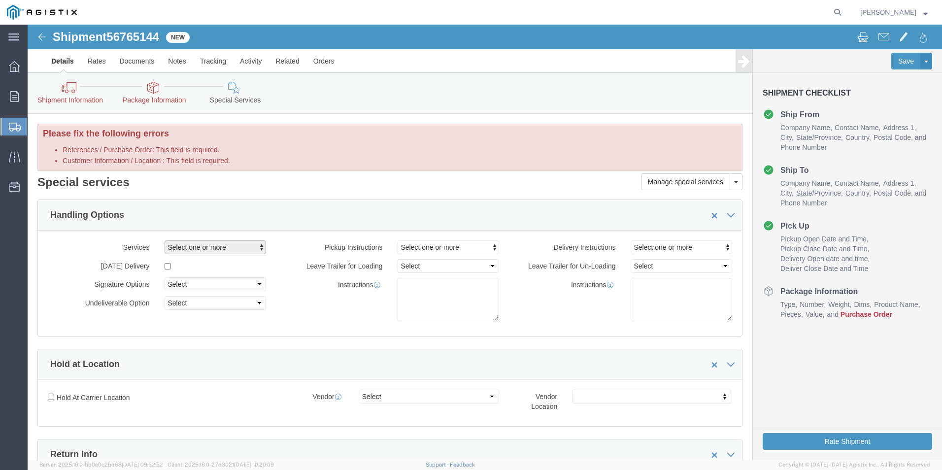
click span "Select one or more"
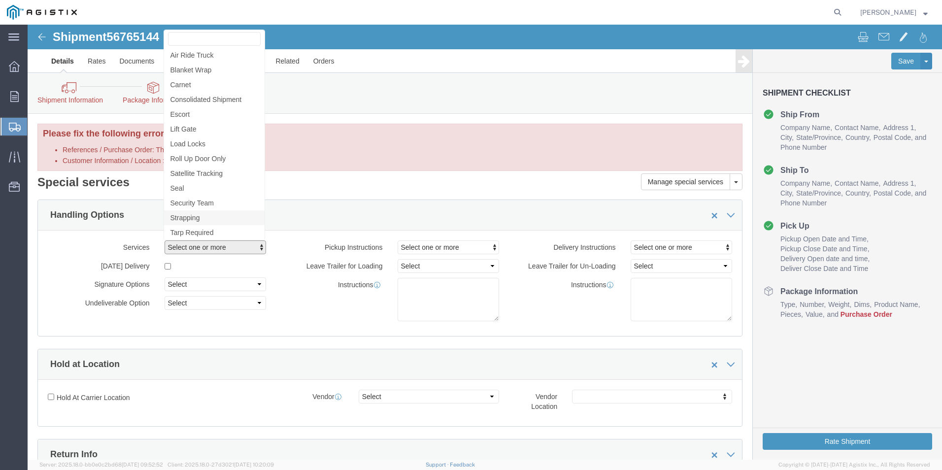
click span "Strapping"
select select "VEHICLE_STRAPPING_FLAG"
click div "Handling Options"
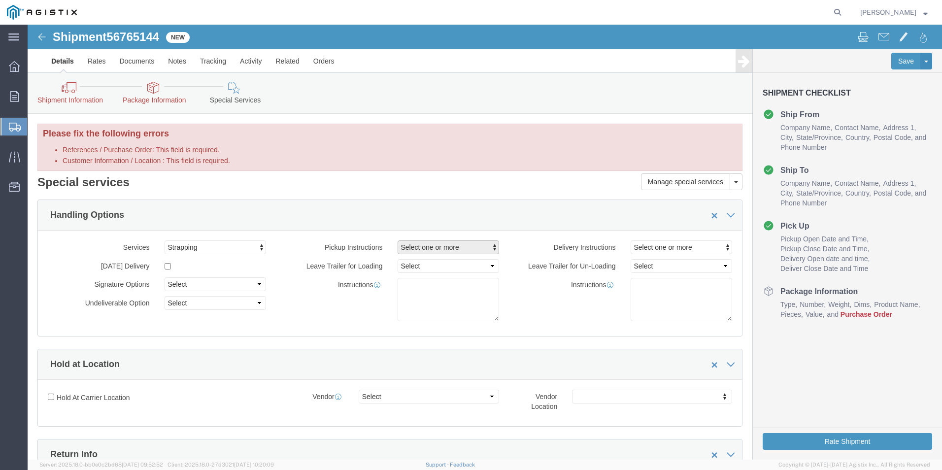
click span "button"
click span "Forklift"
select select "PICKUP_FORKLIFT"
click label "Instructions"
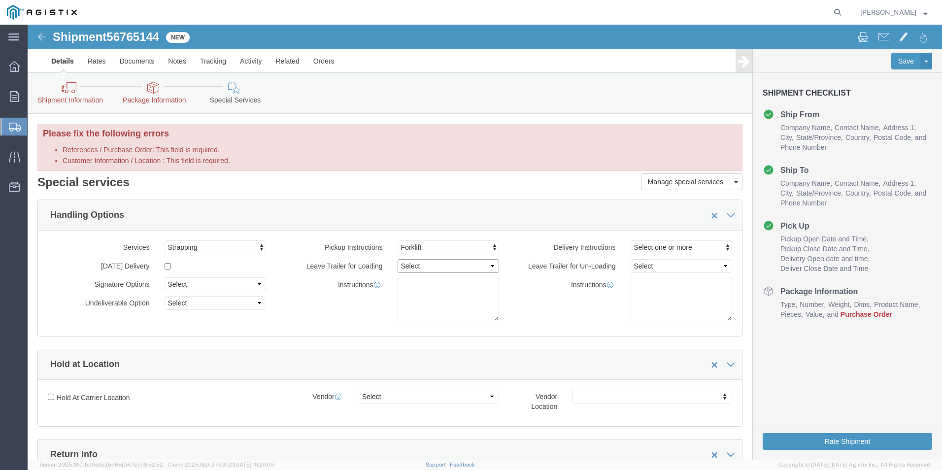
click select "Select 1 Hour 2 Hour 3 Hour 4 Hour 5 Hour 6 Hour 7 Hour 8 Hour 1 Day 2 Days 3 D…"
click span "button"
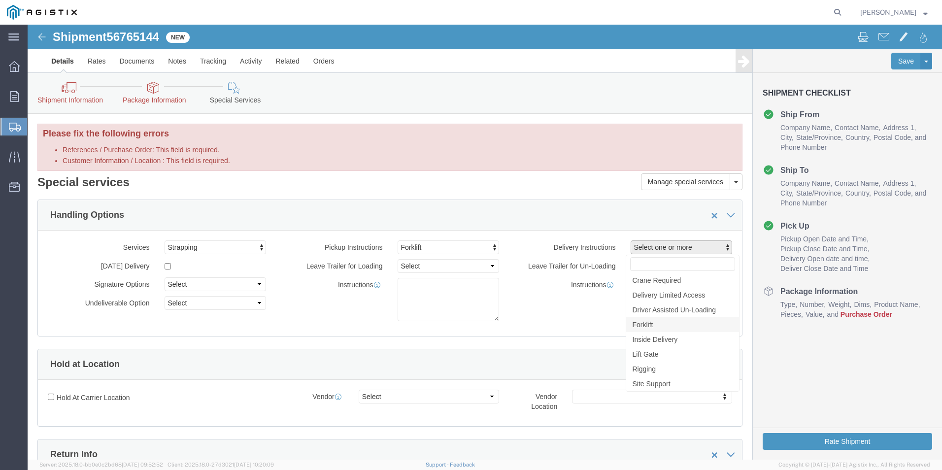
click span "Forklift"
select select "DELIVERY_FORKLIFT"
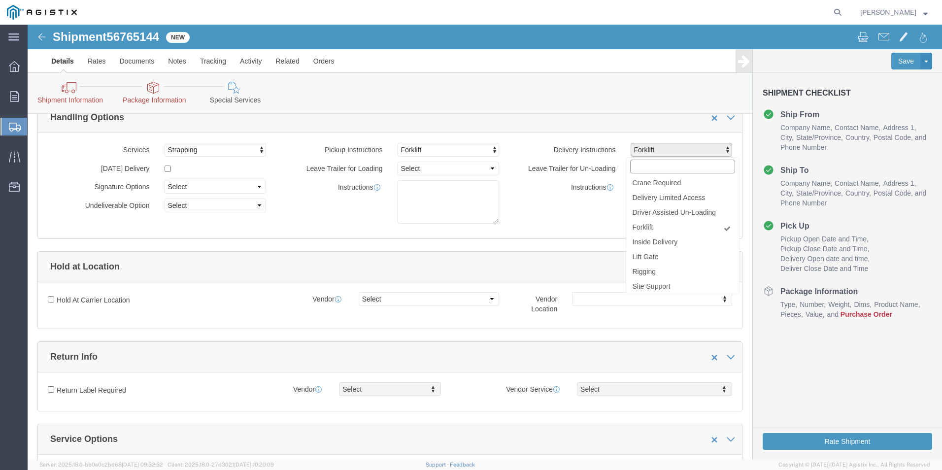
scroll to position [99, 0]
click div "Delivery Instructions Forklift Crane Required Delivery Limited Access Driver As…"
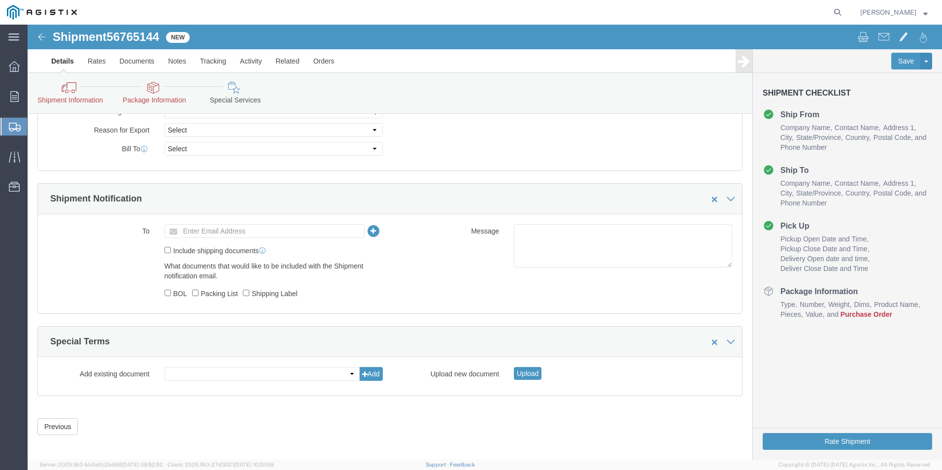
scroll to position [585, 0]
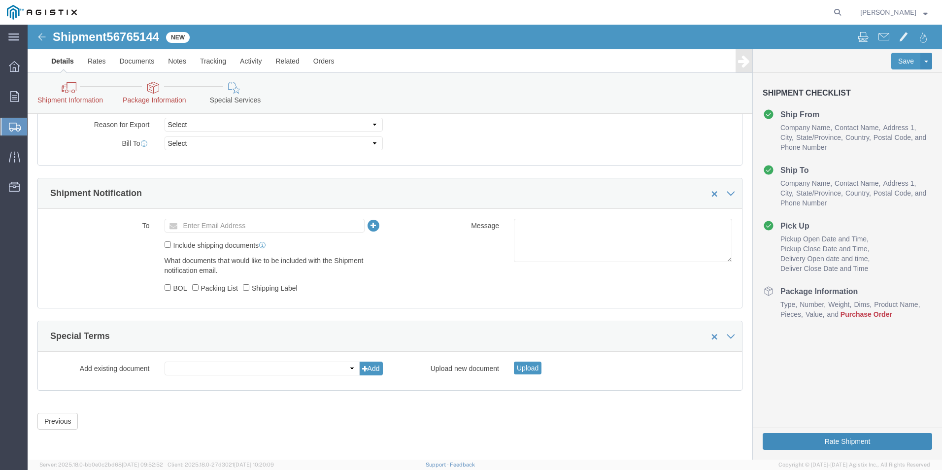
click button "Rate Shipment"
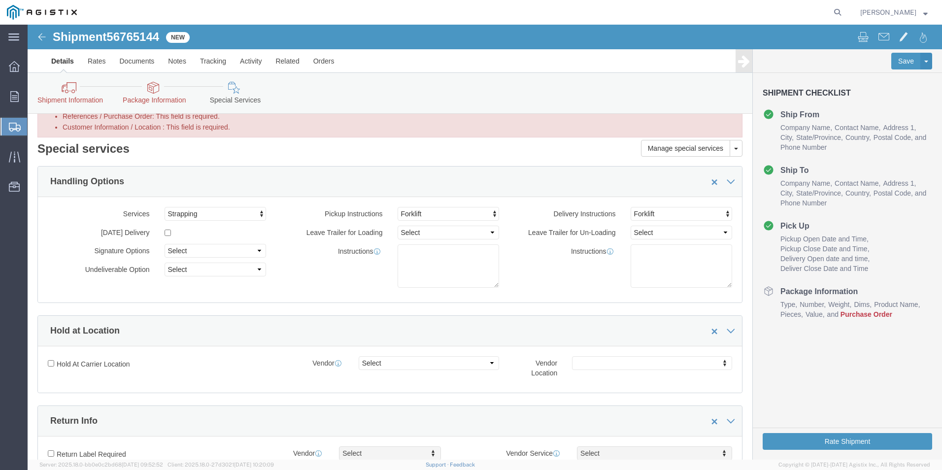
scroll to position [0, 0]
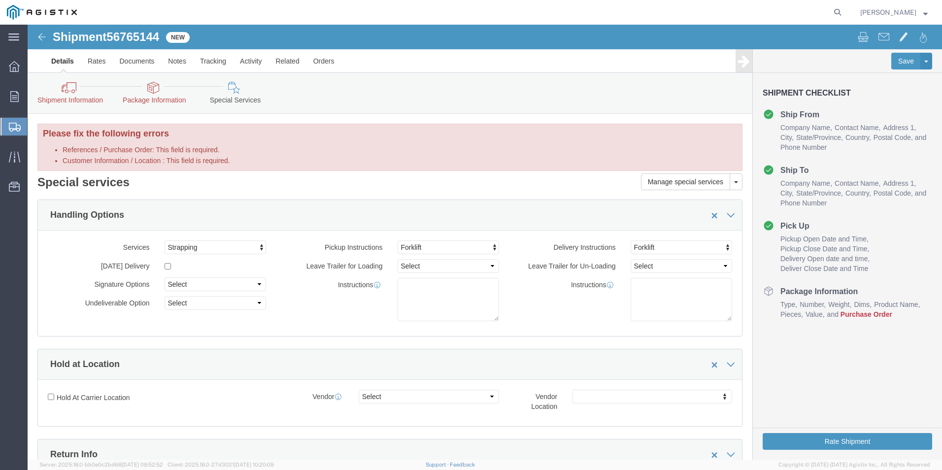
click icon
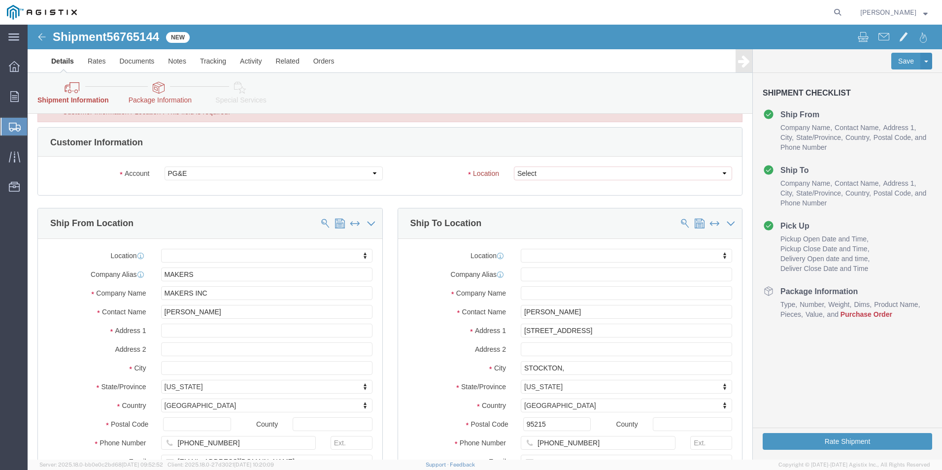
scroll to position [49, 0]
click select "Select All Others [GEOGRAPHIC_DATA] [GEOGRAPHIC_DATA] [GEOGRAPHIC_DATA] [GEOGRA…"
select select "23082"
click select "Select All Others [GEOGRAPHIC_DATA] [GEOGRAPHIC_DATA] [GEOGRAPHIC_DATA] [GEOGRA…"
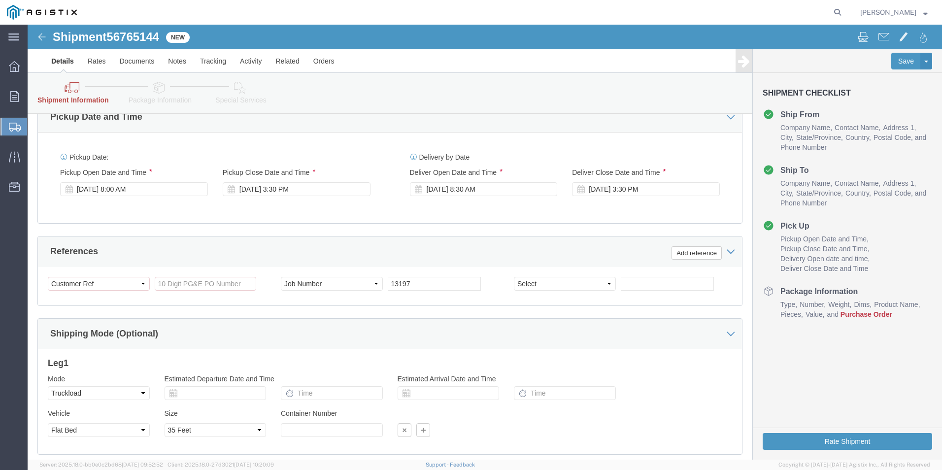
scroll to position [493, 0]
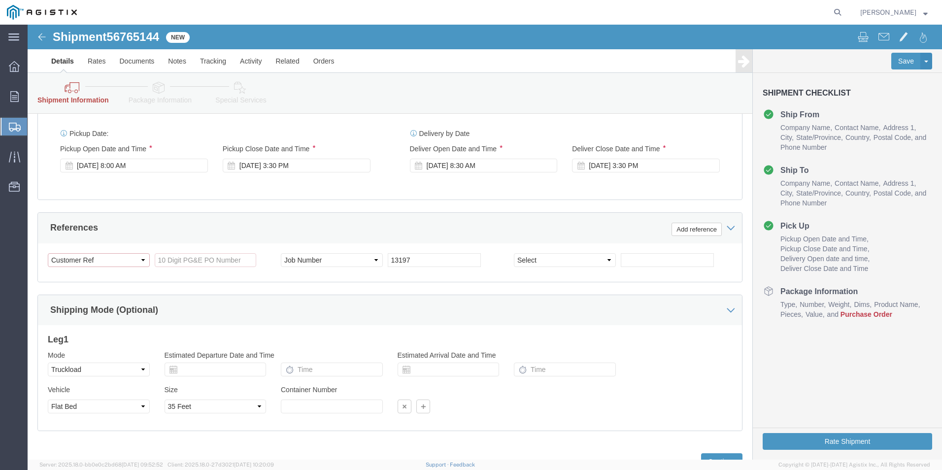
click select "Select Account Type Activity ID Airline Appointment Number ASN Batch Request # …"
drag, startPoint x: 109, startPoint y: 234, endPoint x: 55, endPoint y: 235, distance: 54.2
click select "Select Account Type Activity ID Airline Appointment Number ASN Batch Request # …"
drag, startPoint x: 75, startPoint y: 233, endPoint x: 50, endPoint y: 232, distance: 25.2
click select "Select Account Type Activity ID Airline Appointment Number ASN Batch Request # …"
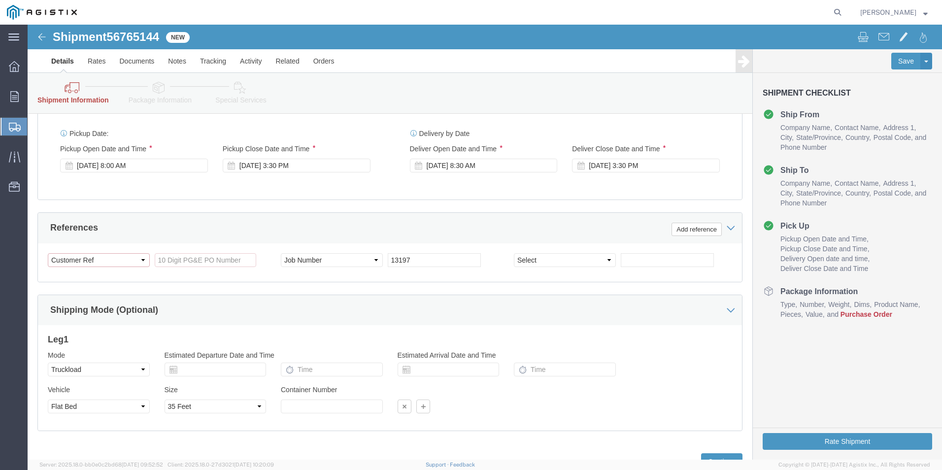
click select "Select Account Type Activity ID Airline Appointment Number ASN Batch Request # …"
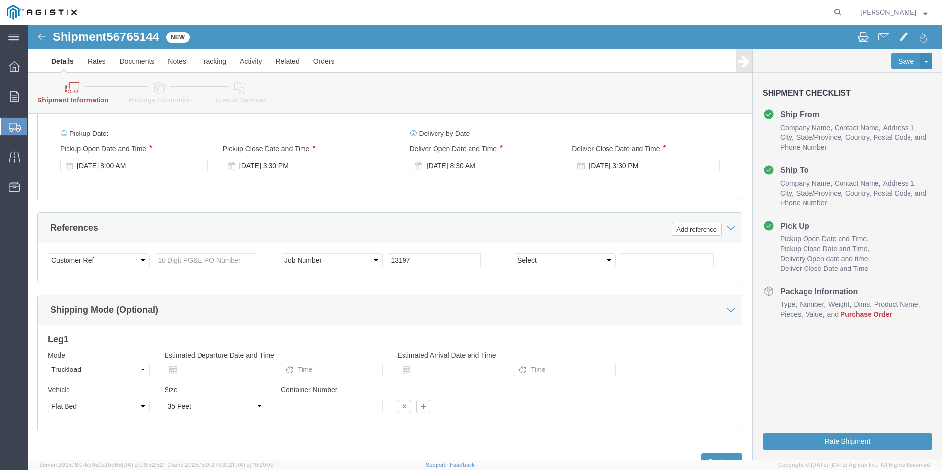
click div "References Add reference"
click select "Select Account Type Activity ID Airline Appointment Number ASN Batch Request # …"
drag, startPoint x: 54, startPoint y: 235, endPoint x: 325, endPoint y: 210, distance: 272.1
click div "References Add reference"
click select "Select Account Type Activity ID Airline Appointment Number ASN Batch Request # …"
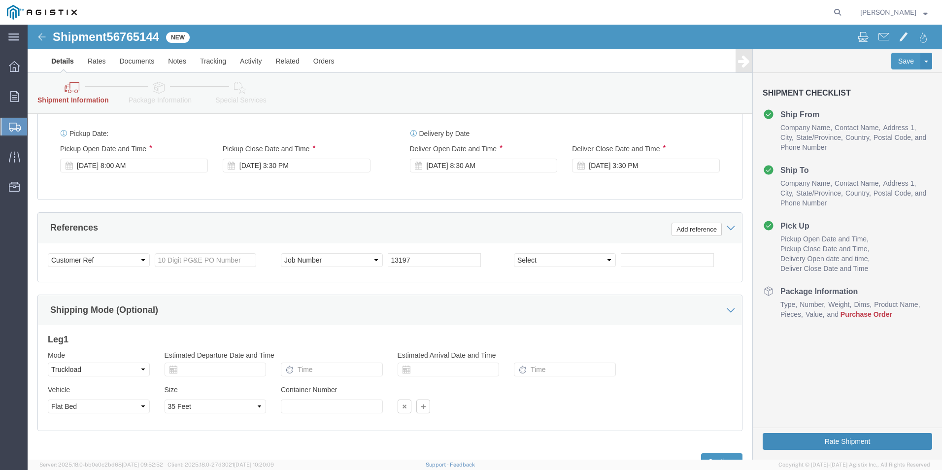
click button "Rate Shipment"
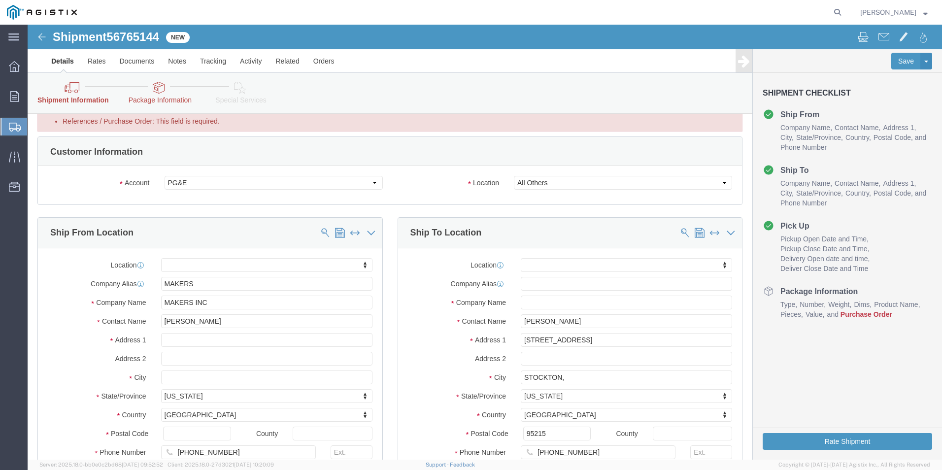
scroll to position [0, 0]
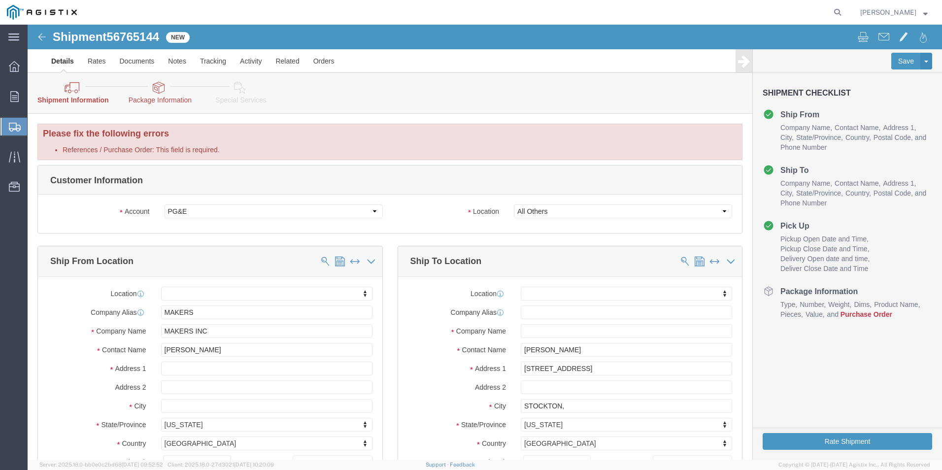
click icon
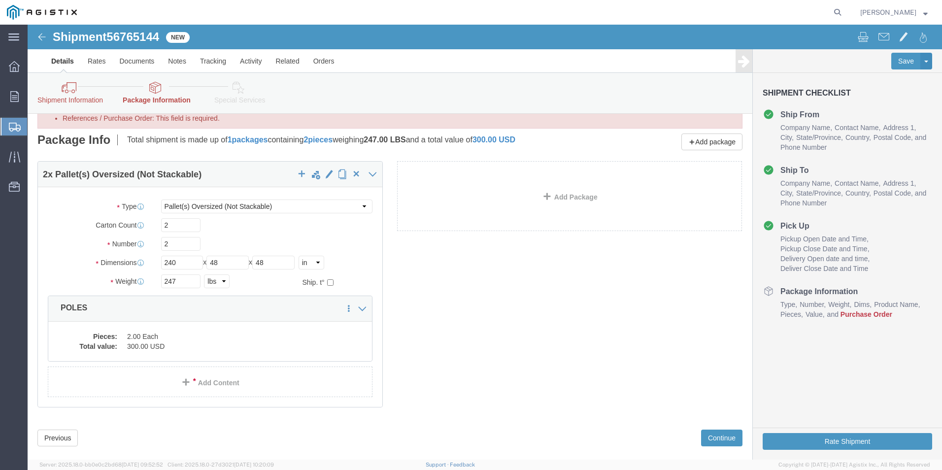
scroll to position [48, 0]
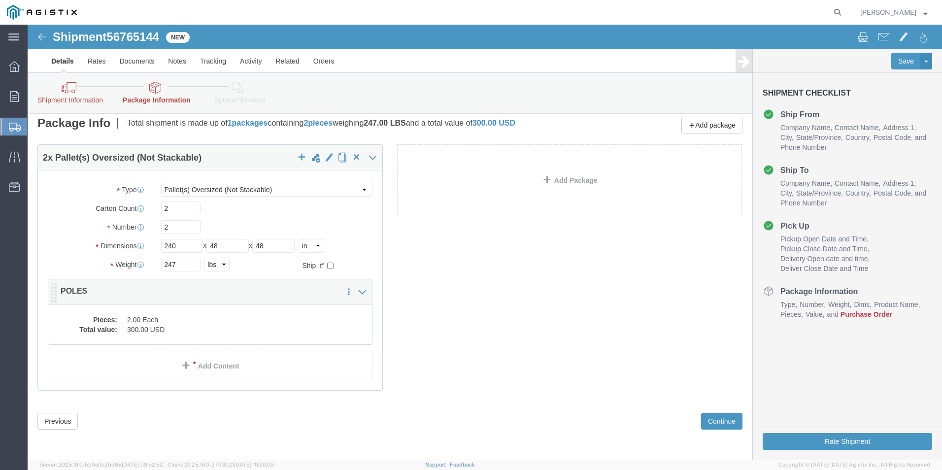
click dd "300.00 USD"
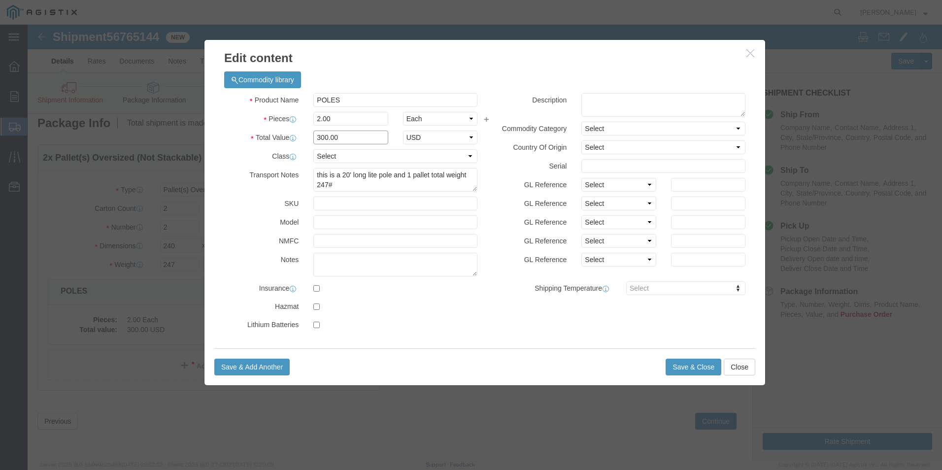
drag, startPoint x: 296, startPoint y: 111, endPoint x: 319, endPoint y: 112, distance: 23.2
click input "300.00"
drag, startPoint x: 306, startPoint y: 112, endPoint x: 238, endPoint y: 115, distance: 68.1
click div "Total Value 300.00 Select ADP AED AFN ALL AMD AOA ARS ATS AUD AWG AZN BAM BBD B…"
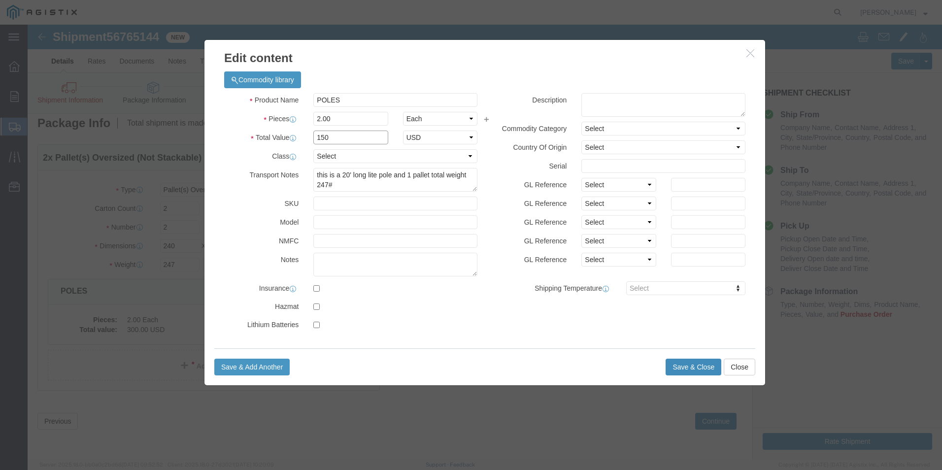
type input "150"
click button "Save & Close"
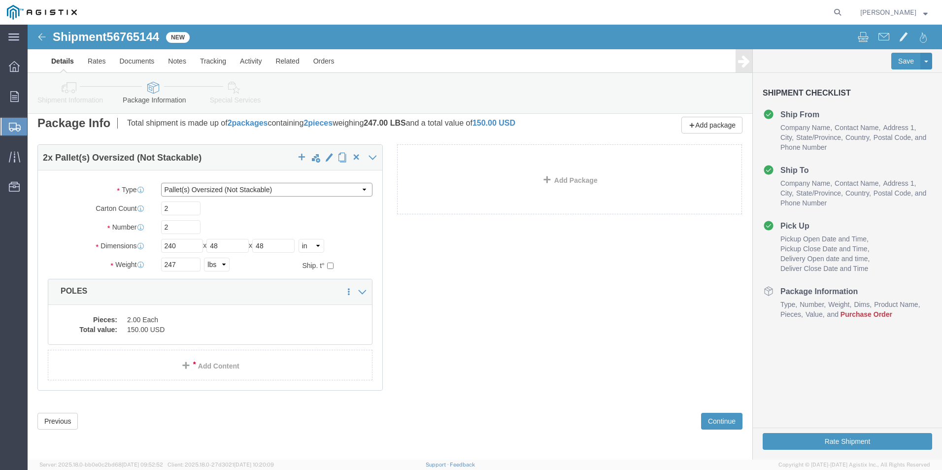
click select "Select Bulk Bundle(s) Cardboard Box(es) Carton(s) Crate(s) Drum(s) (Fiberboard)…"
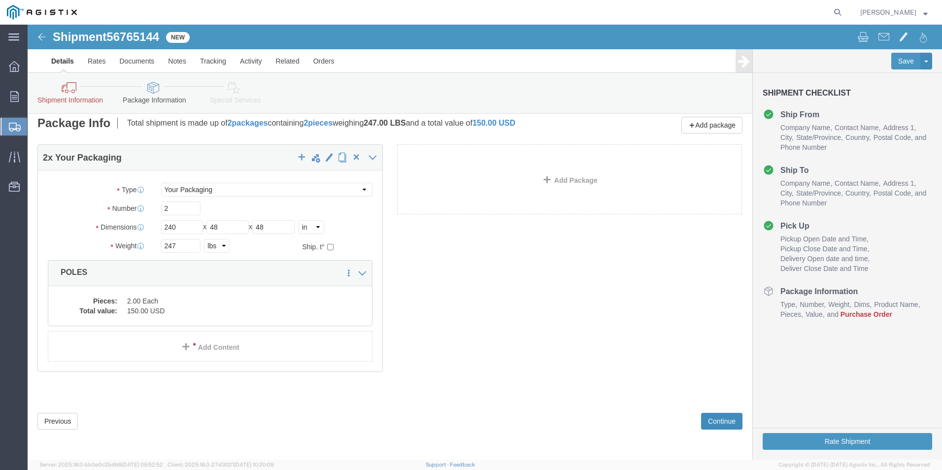
click button "Continue"
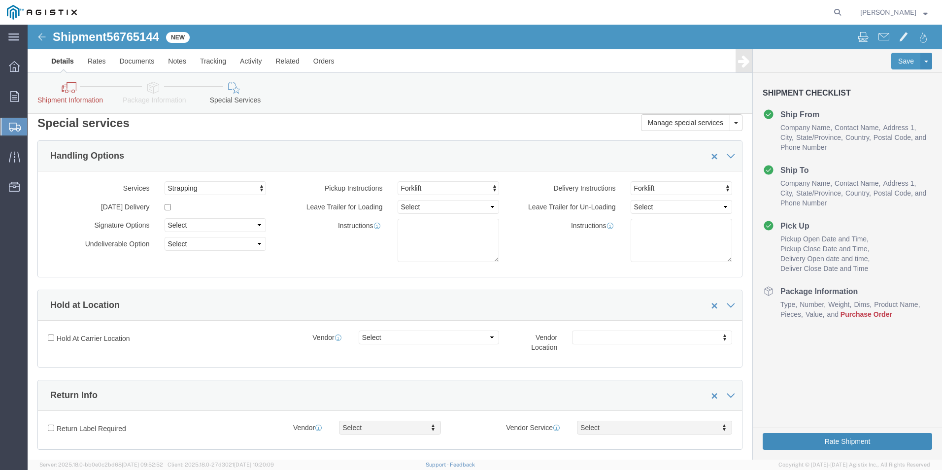
click button "Rate Shipment"
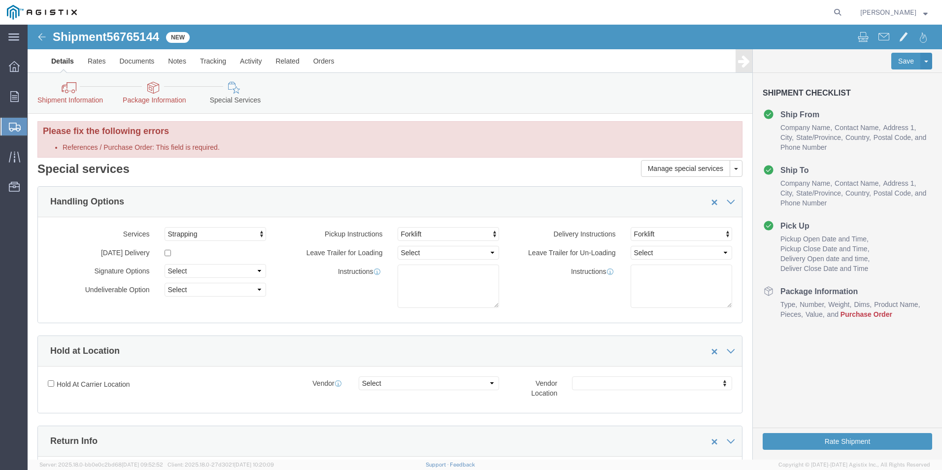
scroll to position [0, 0]
click icon
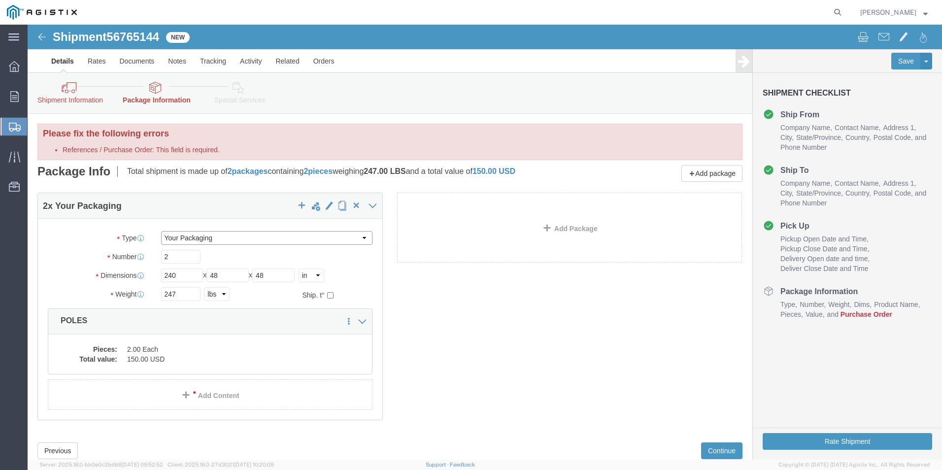
click select "Select Bulk Bundle(s) Cardboard Box(es) Carton(s) Crate(s) Drum(s) (Fiberboard)…"
select select "ROLL"
click select "Select Bulk Bundle(s) Cardboard Box(es) Carton(s) Crate(s) Drum(s) (Fiberboard)…"
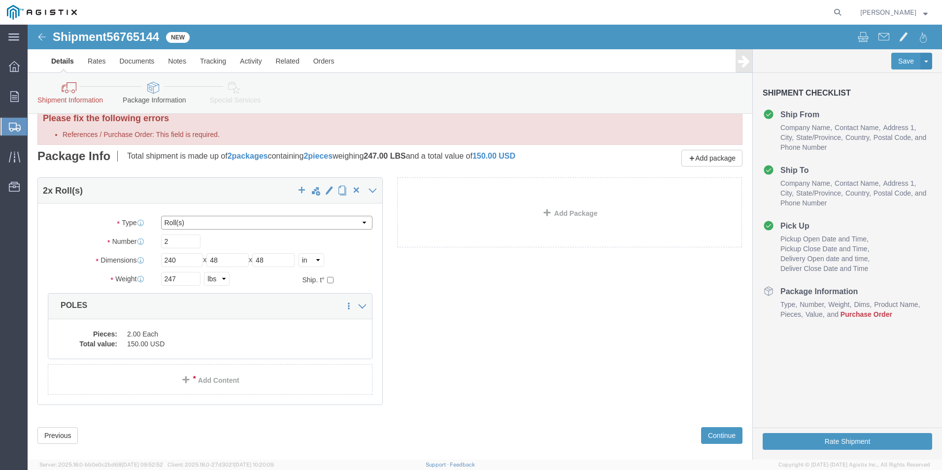
scroll to position [30, 0]
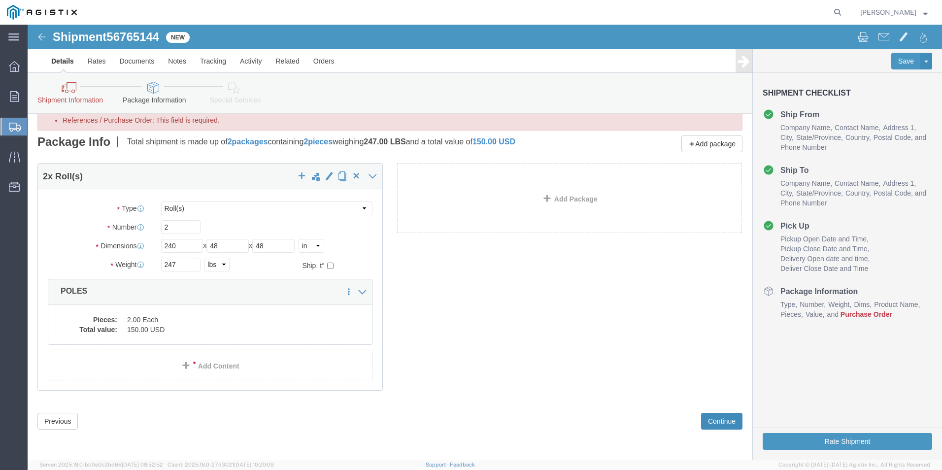
click button "Continue"
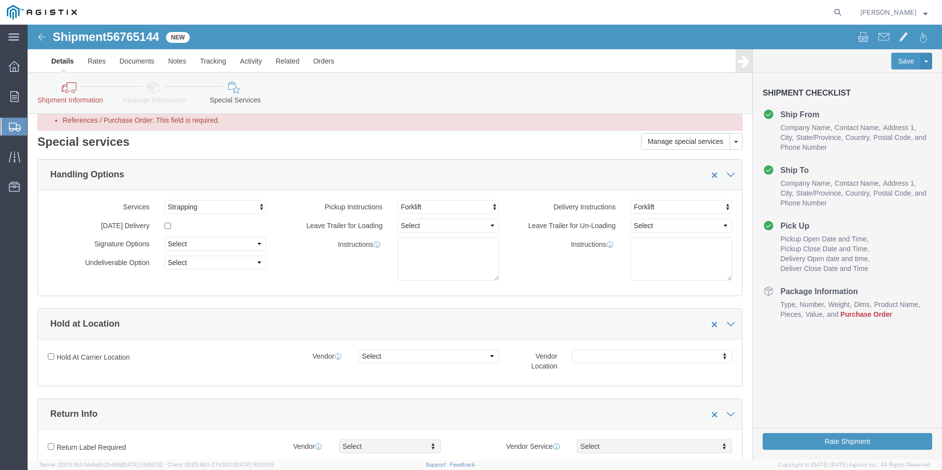
click icon
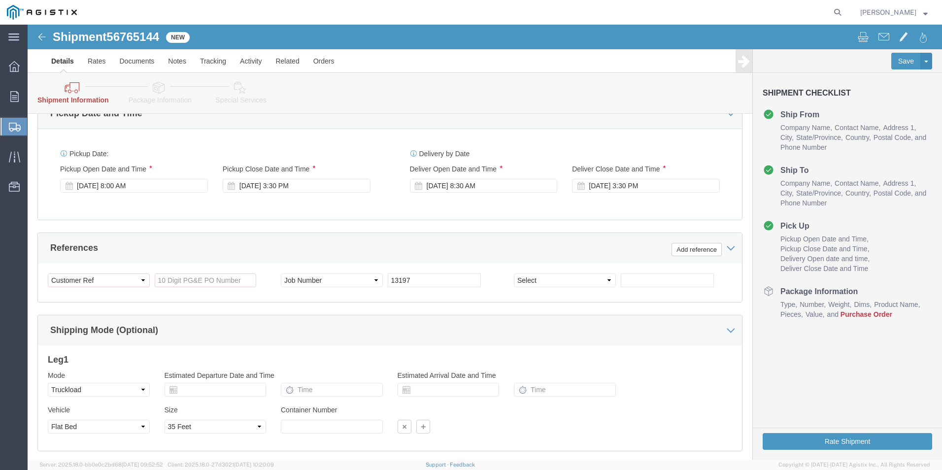
scroll to position [473, 0]
click select "Select Account Type Activity ID Airline Appointment Number ASN Batch Request # …"
click input "References / Purchase Order: This field is required."
type input "s007984467"
click button "Rate Shipment"
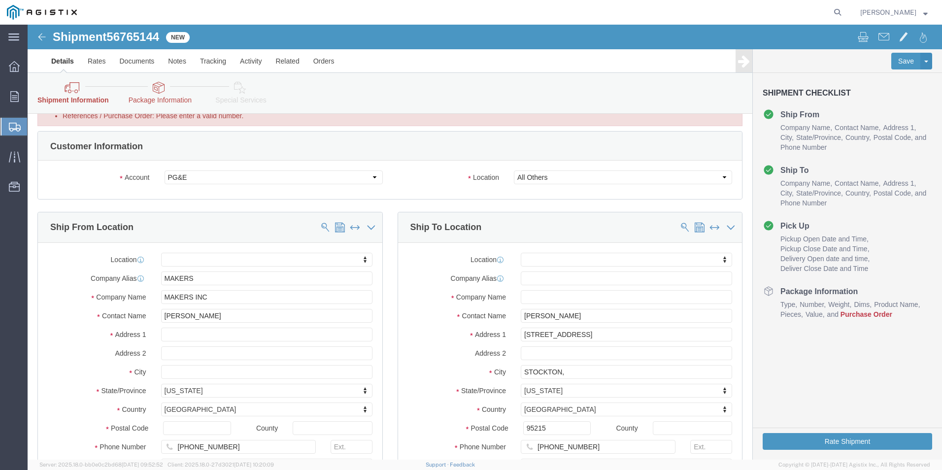
scroll to position [0, 0]
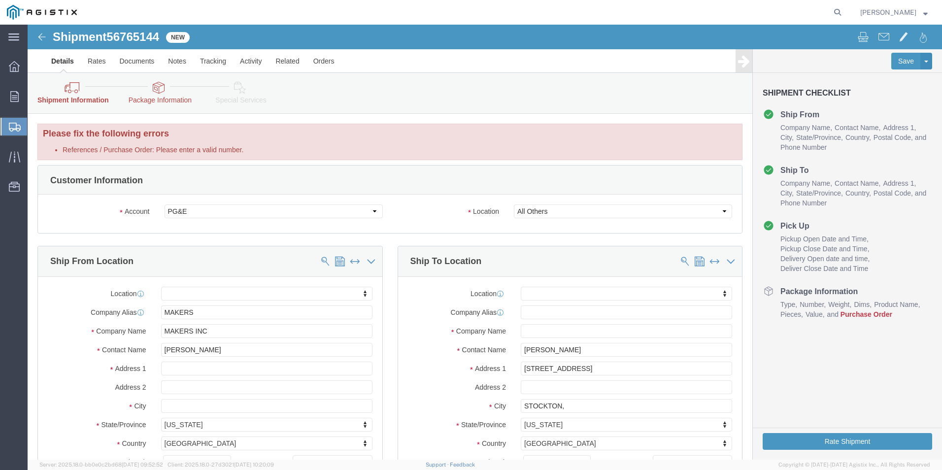
click icon
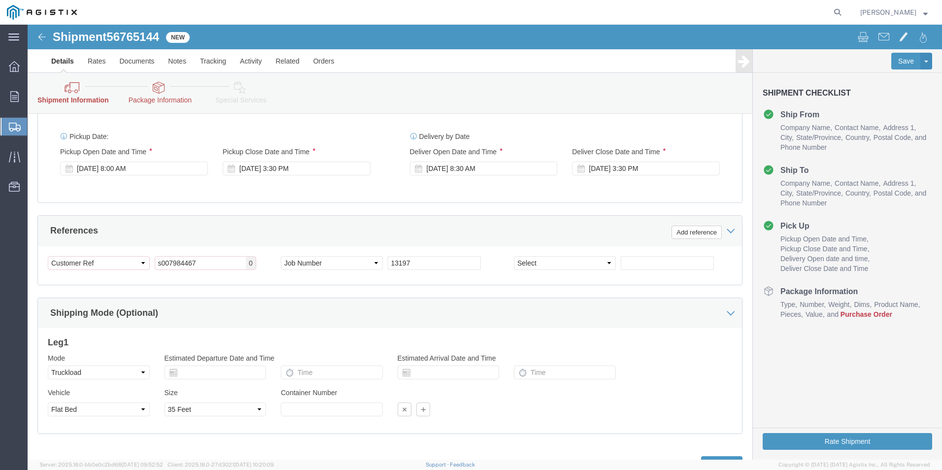
scroll to position [493, 0]
click span "0"
click select "Select Account Type Activity ID Airline Appointment Number ASN Batch Request # …"
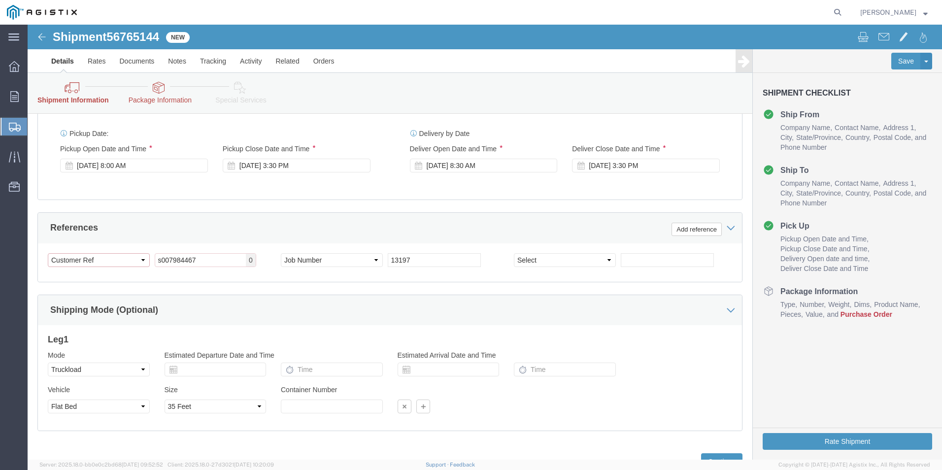
click select "Select Account Type Activity ID Airline Appointment Number ASN Batch Request # …"
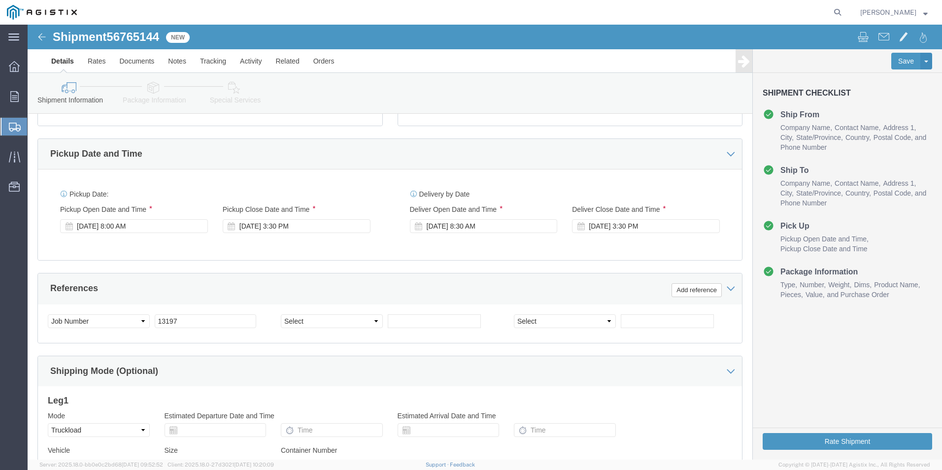
scroll to position [394, 0]
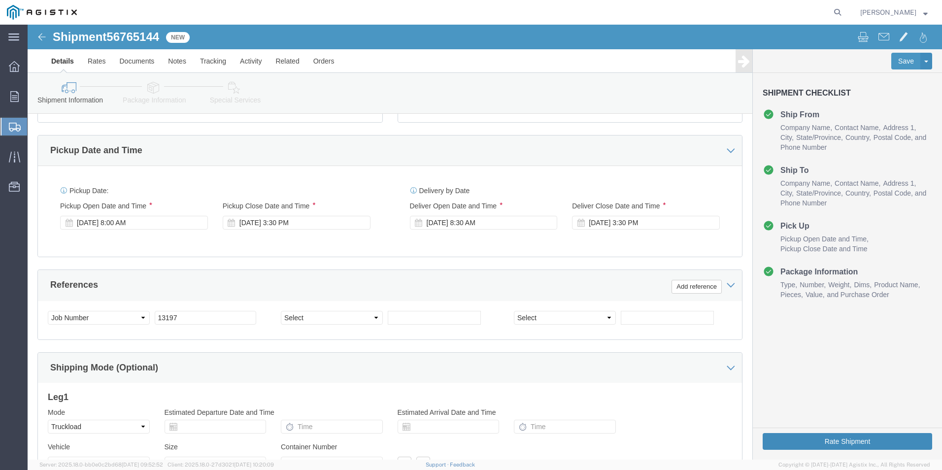
click button "Rate Shipment"
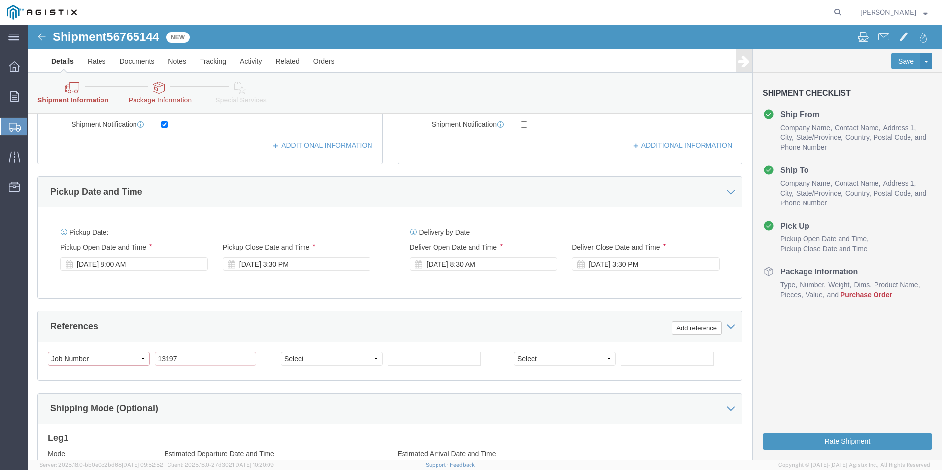
click select "Select Account Type Activity ID Airline Appointment Number ASN Batch Request # …"
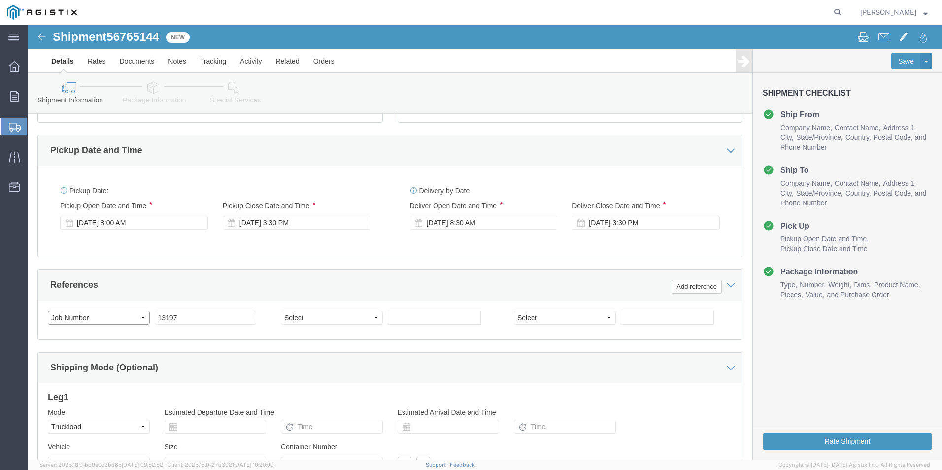
click select "Select Account Type Activity ID Airline Appointment Number ASN Batch Request # …"
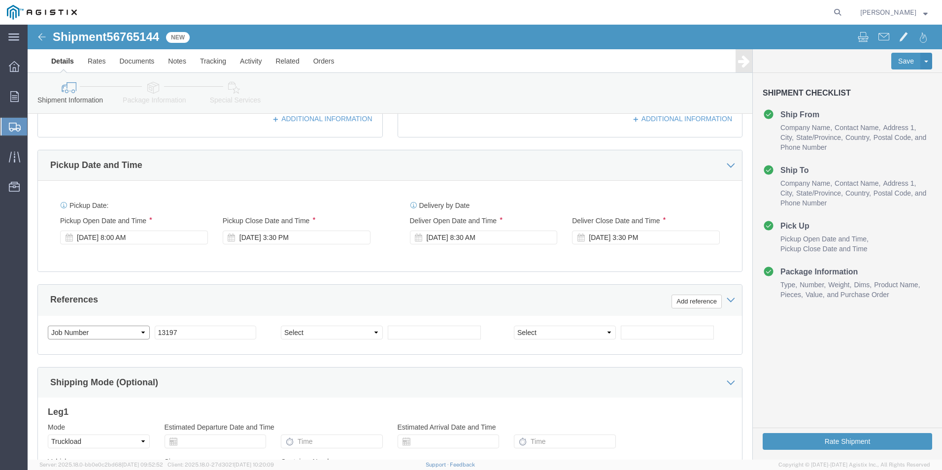
scroll to position [394, 0]
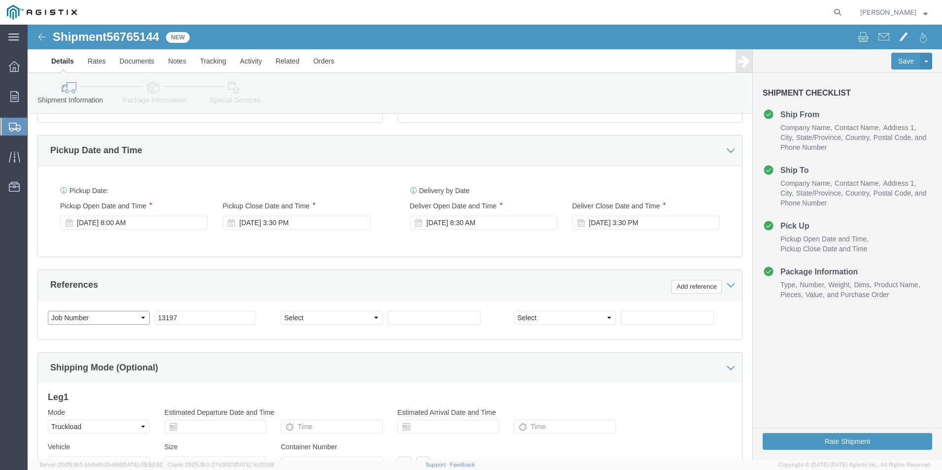
click select "Select Account Type Activity ID Airline Appointment Number ASN Batch Request # …"
click div "References Add reference"
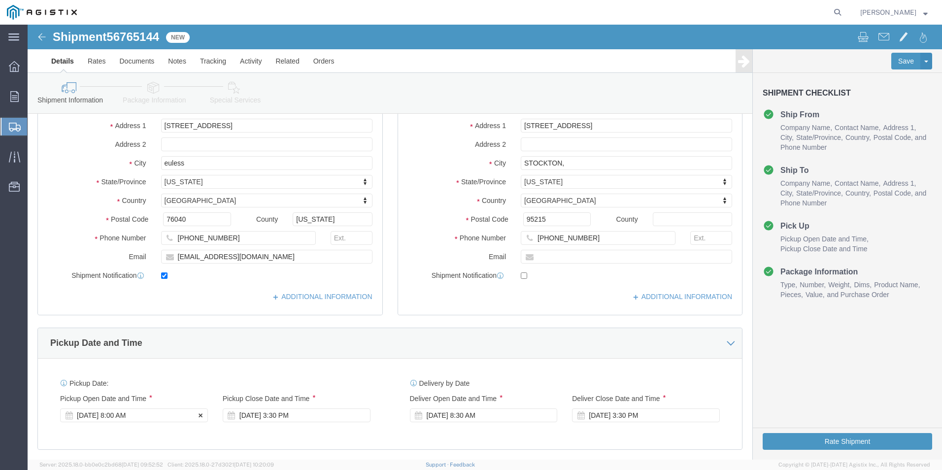
scroll to position [296, 0]
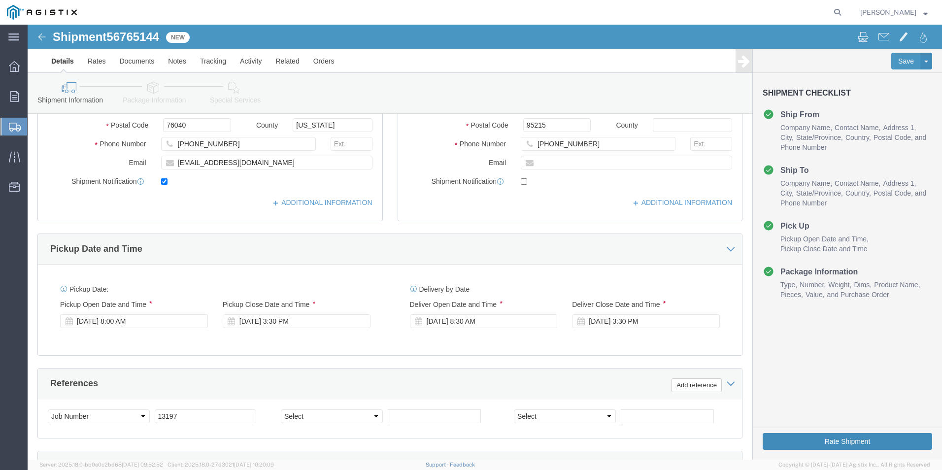
click button "Rate Shipment"
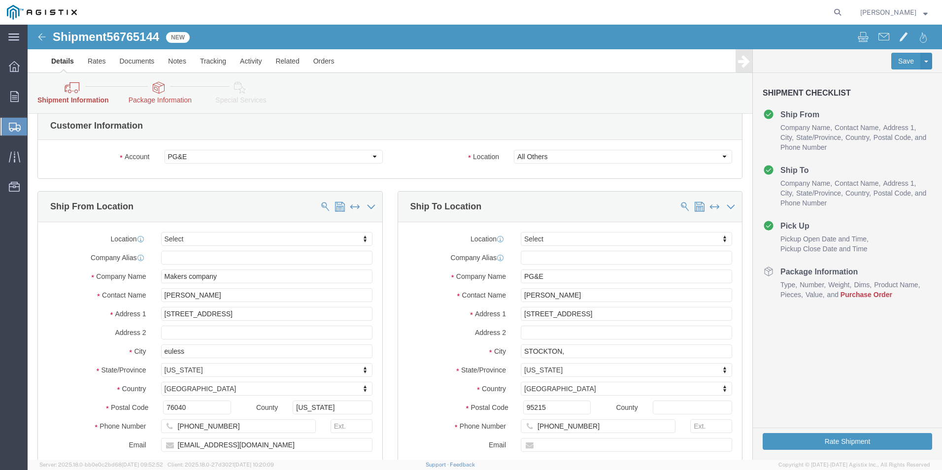
scroll to position [0, 0]
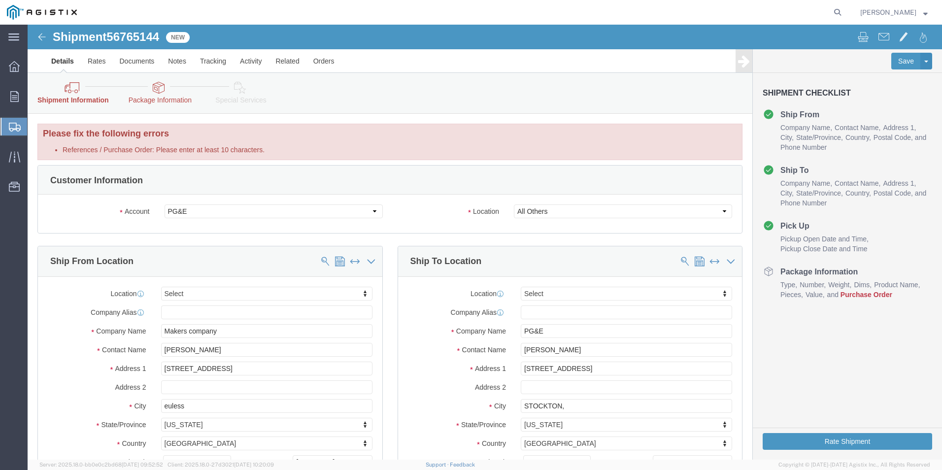
click at [0, 0] on span "Create Shipment" at bounding box center [0, 0] width 0 height 0
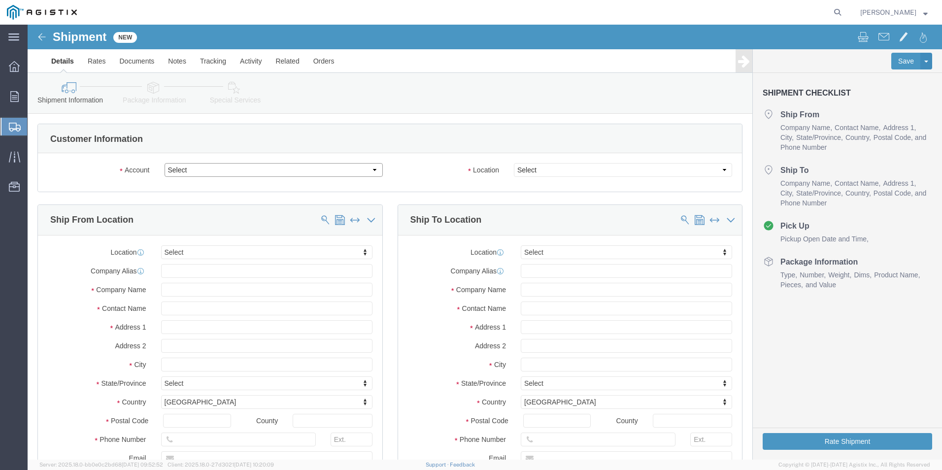
click select "Select Makers Company Inc PG&E"
select select "103062"
click select "Select Makers Company Inc PG&E"
select select
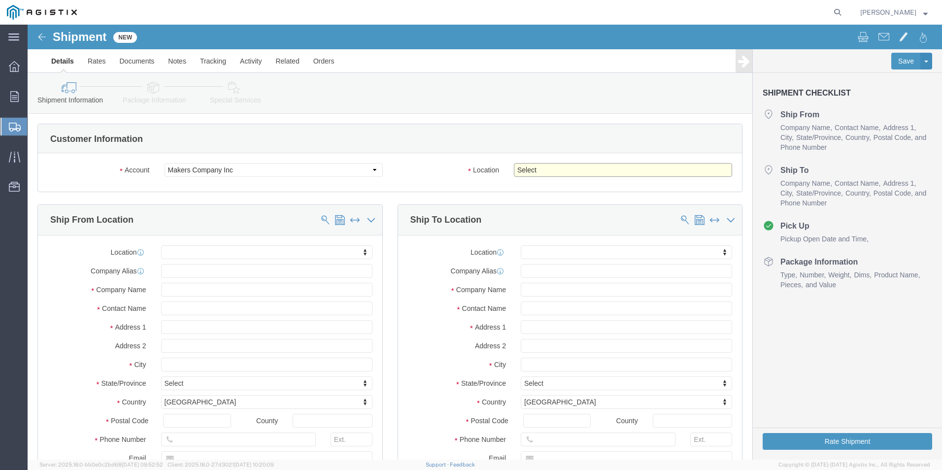
click select "Select Master Location"
select select "35994"
click select "Select Master Location"
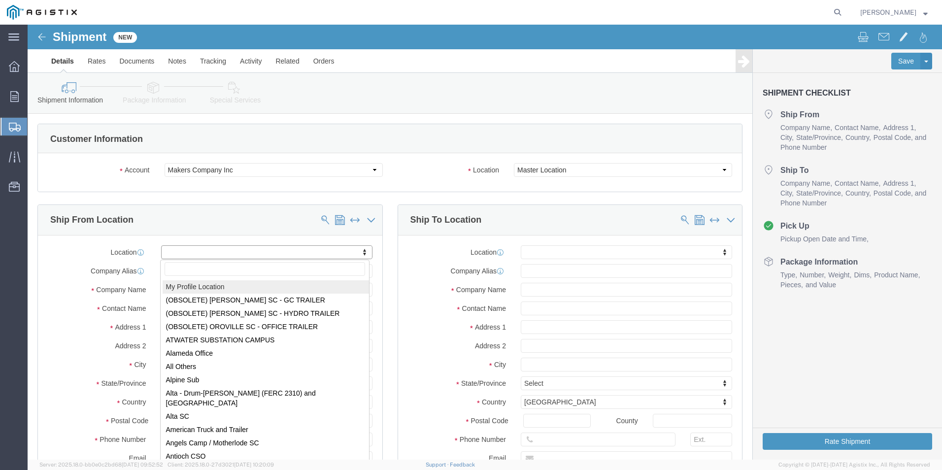
select select "MYPROFILE"
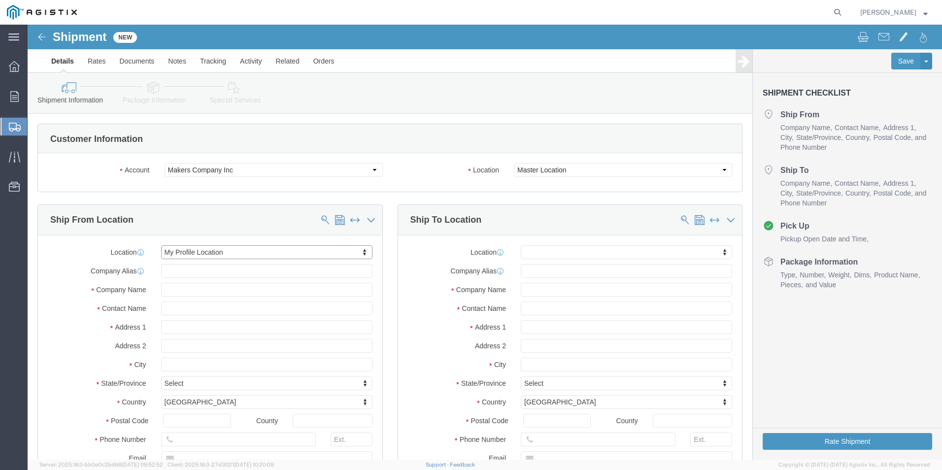
select select "[GEOGRAPHIC_DATA]"
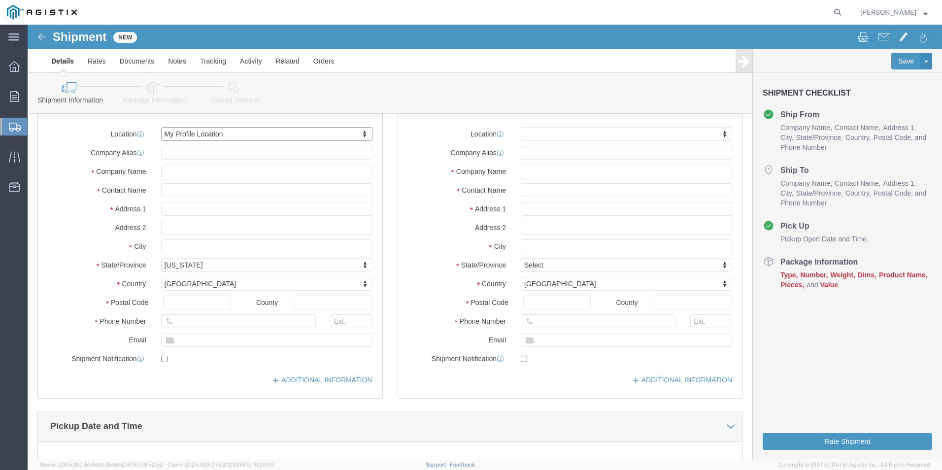
scroll to position [49, 0]
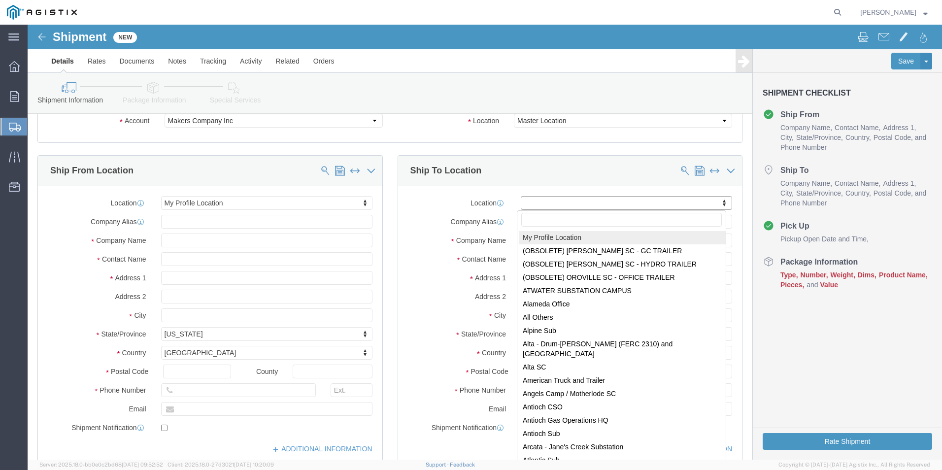
select select "MYPROFILE"
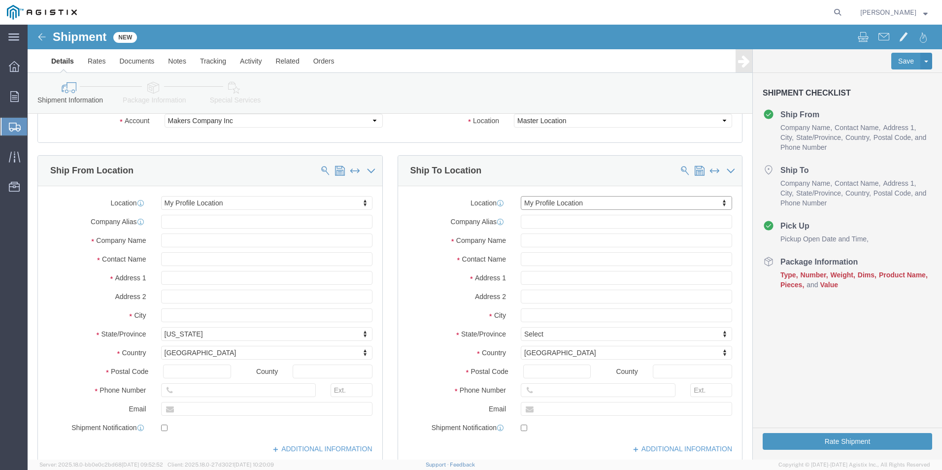
select select "[GEOGRAPHIC_DATA]"
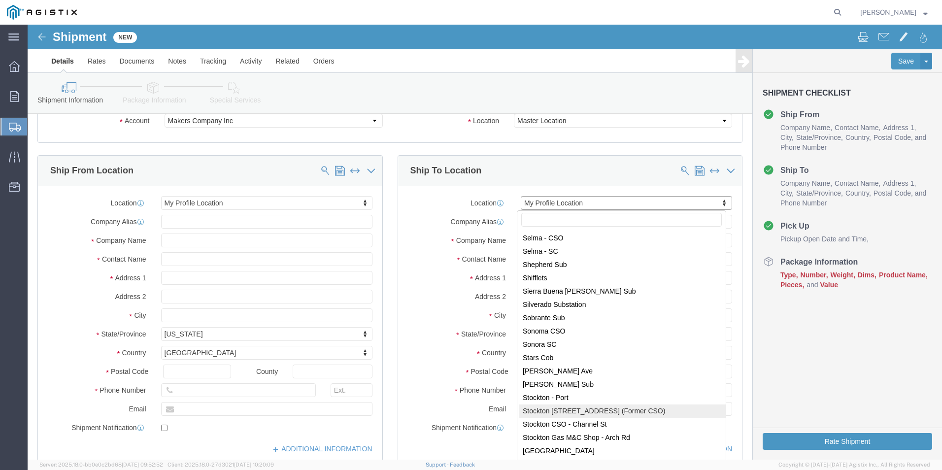
scroll to position [5716, 0]
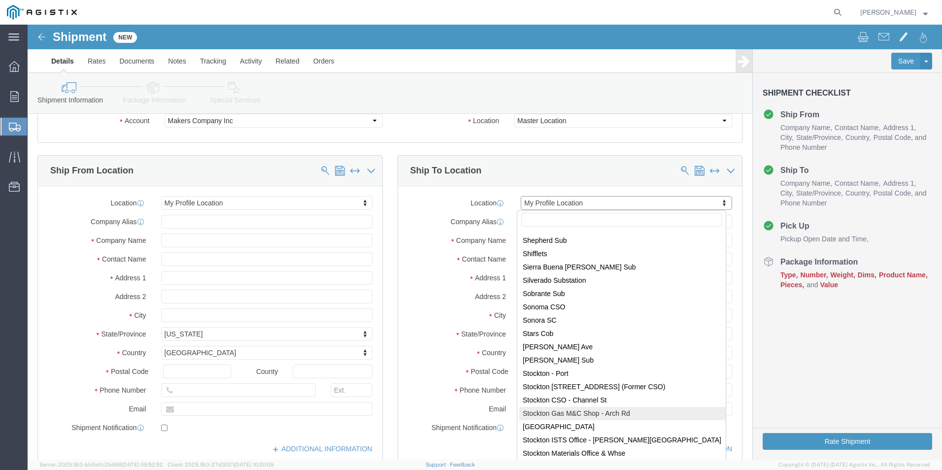
select select "71757"
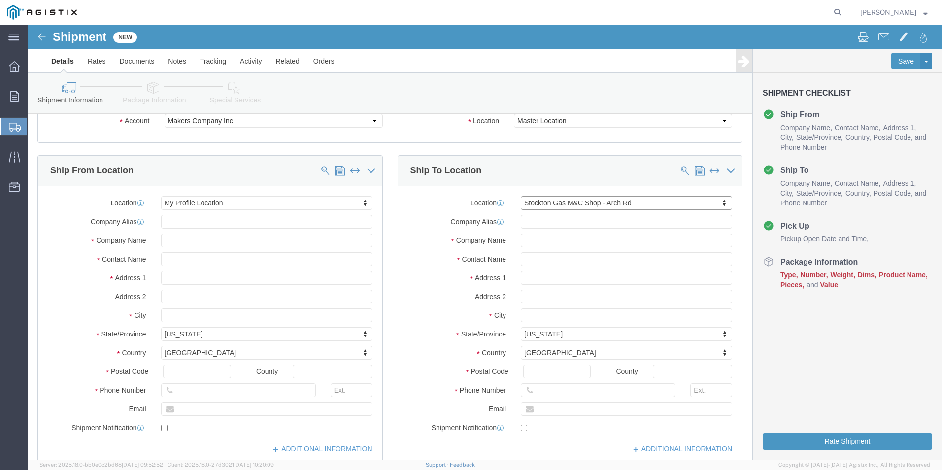
select select "CA"
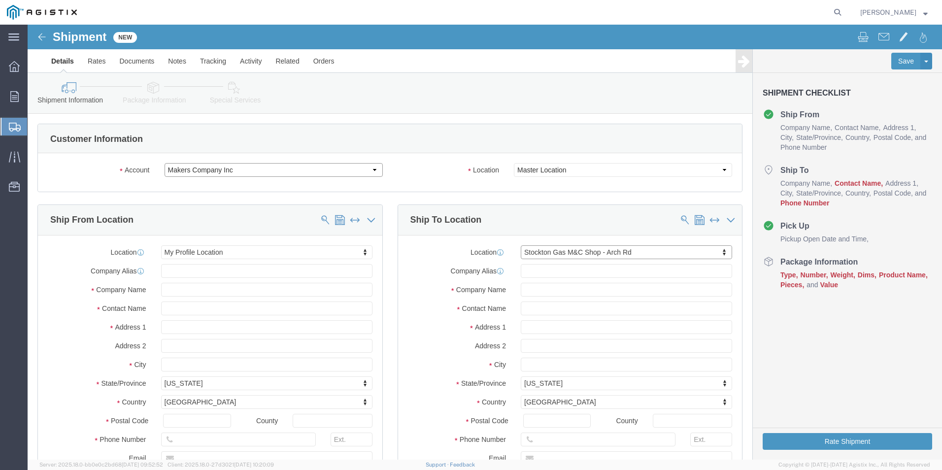
click select "Select Makers Company Inc PG&E"
click label "Location"
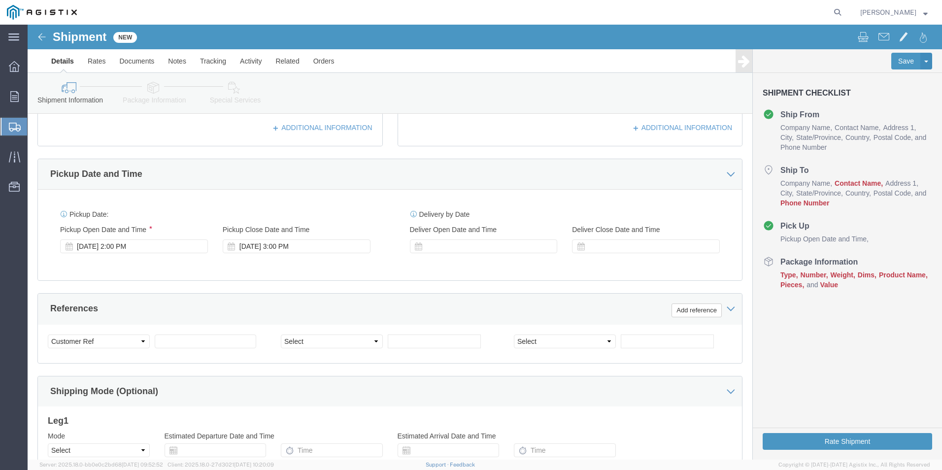
scroll to position [394, 0]
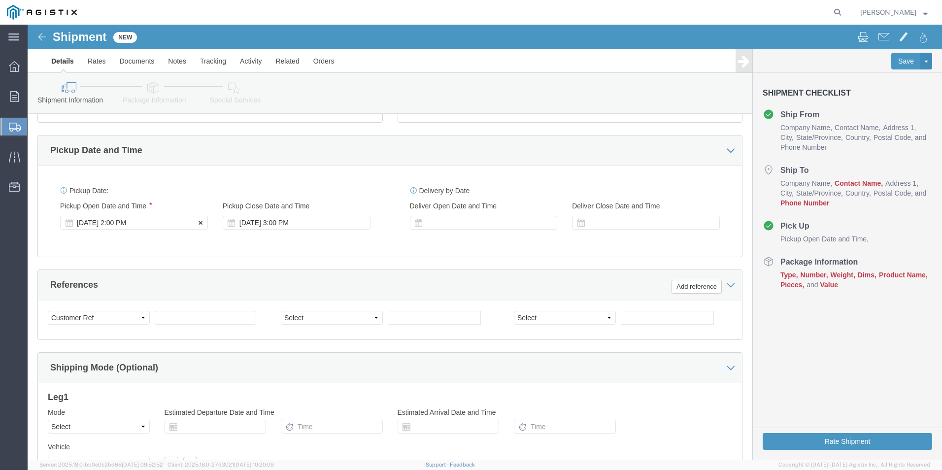
click icon
click div "[DATE] 2:00 PM"
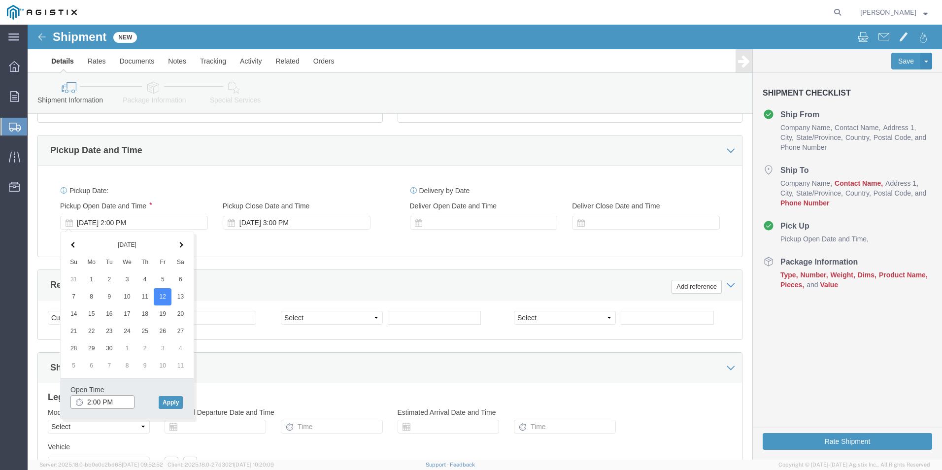
click input "2:00 PM"
click input "8:00 PM"
type input "8:00 AM"
click button "Apply"
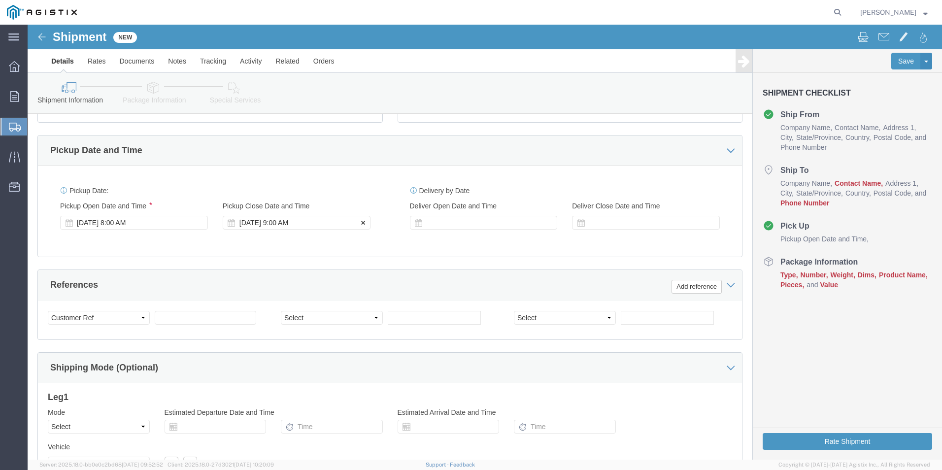
click div "[DATE] 9:00 AM"
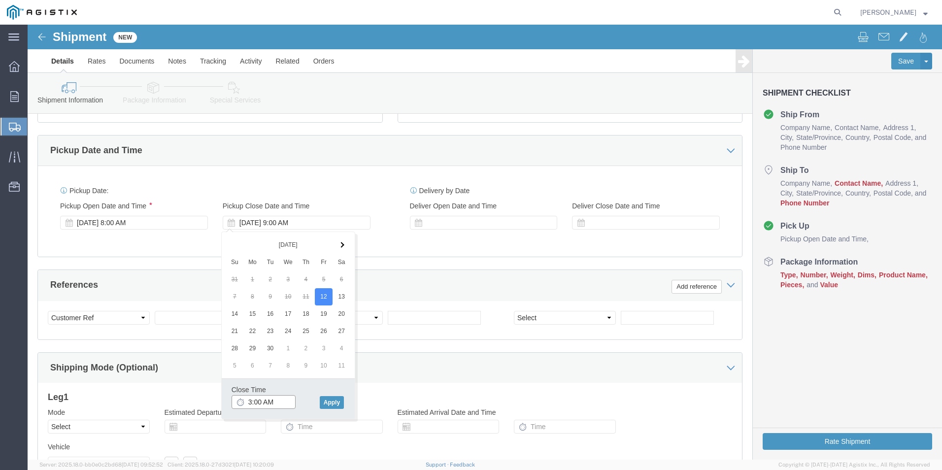
click input "3:00 AM"
type input "3:00 PM"
click button "Apply"
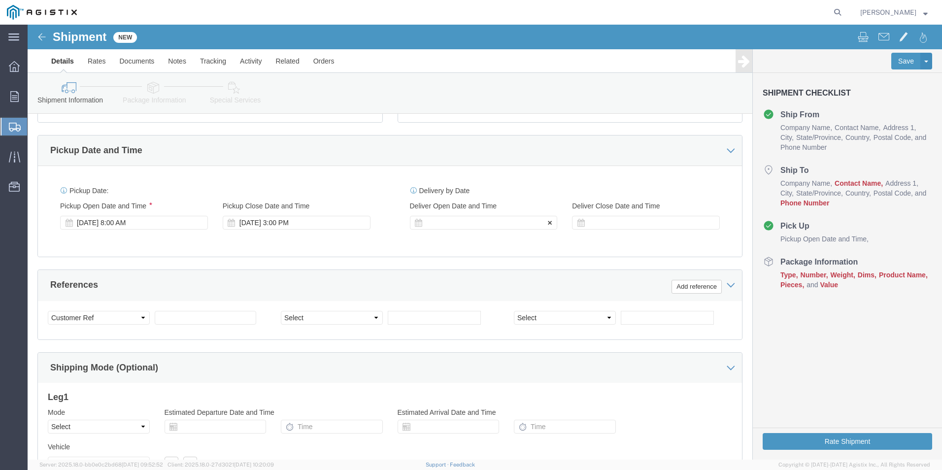
click div
click input "4:00 PM"
click input "8:00 PM"
type input "8:00 am"
click button "Apply"
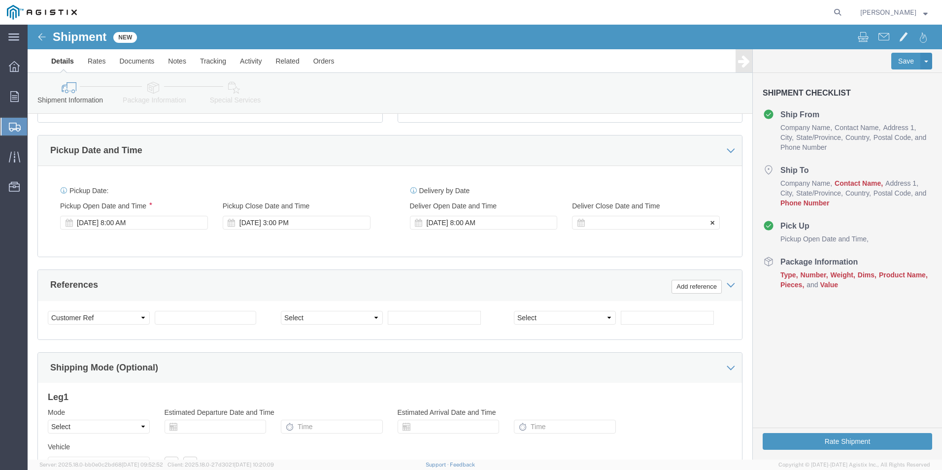
click div
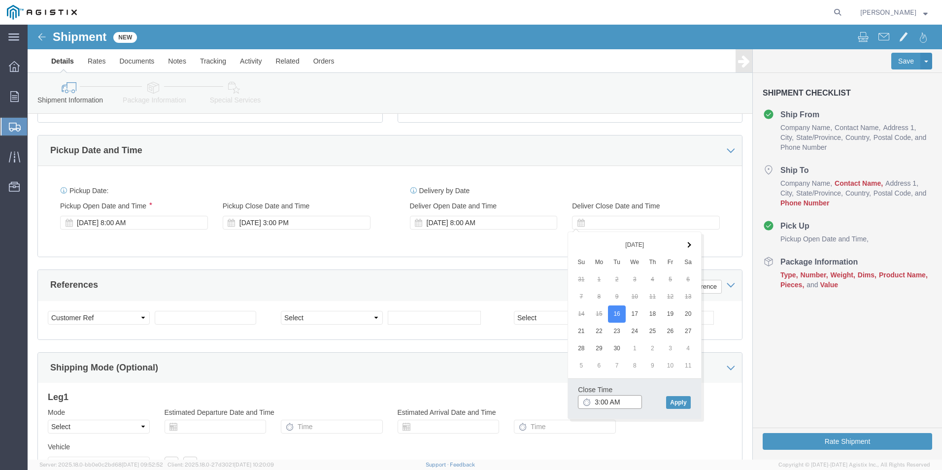
click input "3:00 AM"
type input "3:00 PM"
click button "Apply"
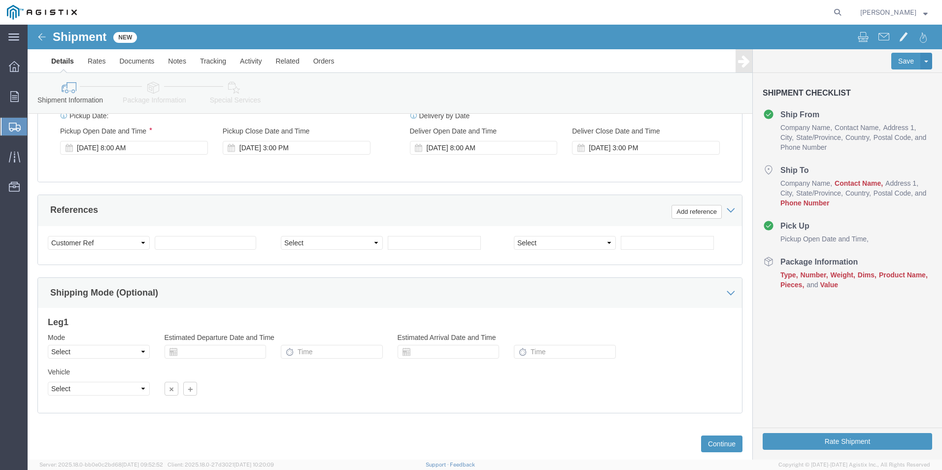
scroll to position [492, 0]
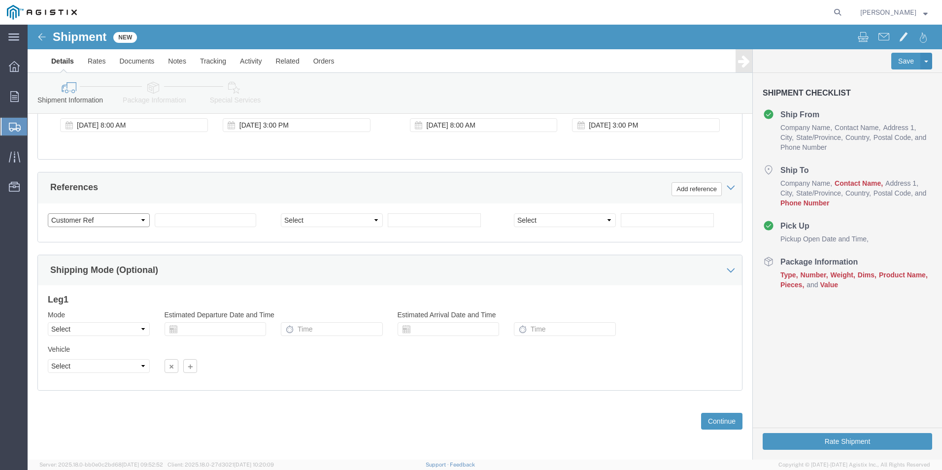
click select "Select Account Type Activity ID Airline Appointment Number ASN Batch Request # …"
click div "Previous Continue"
click select "Select Air Less than Truckload Multi-Leg Ocean Freight Rail Small Parcel Truckl…"
select select "TL"
click select "Select Air Less than Truckload Multi-Leg Ocean Freight Rail Small Parcel Truckl…"
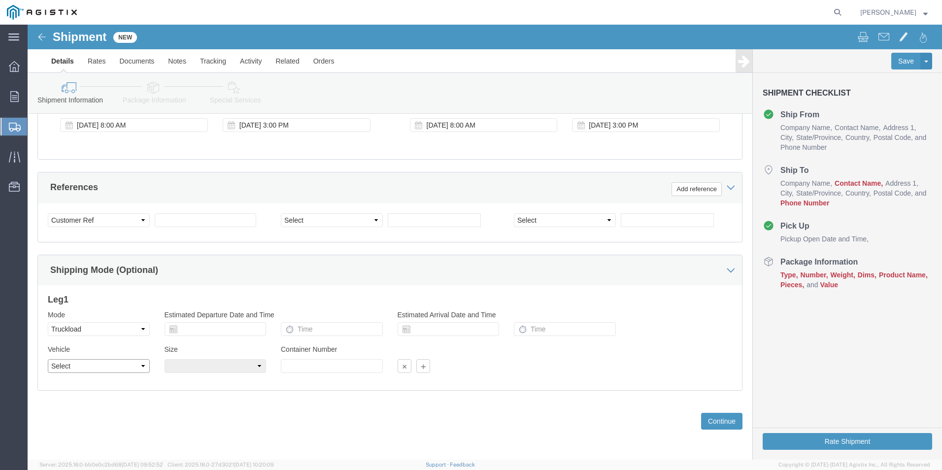
click select "Select 1-Ton (PSS) 10 Wheel 10 Yard Dump Truck 20 Yard Dump Truck Bobtail Botto…"
select select "FLBD"
click select "Select 1-Ton (PSS) 10 Wheel 10 Yard Dump Truck 20 Yard Dump Truck Bobtail Botto…"
click select "Select 35 Feet 20 Feet 28 Feet 53 Feet 40 Feet 48 Feet"
select select "40FT"
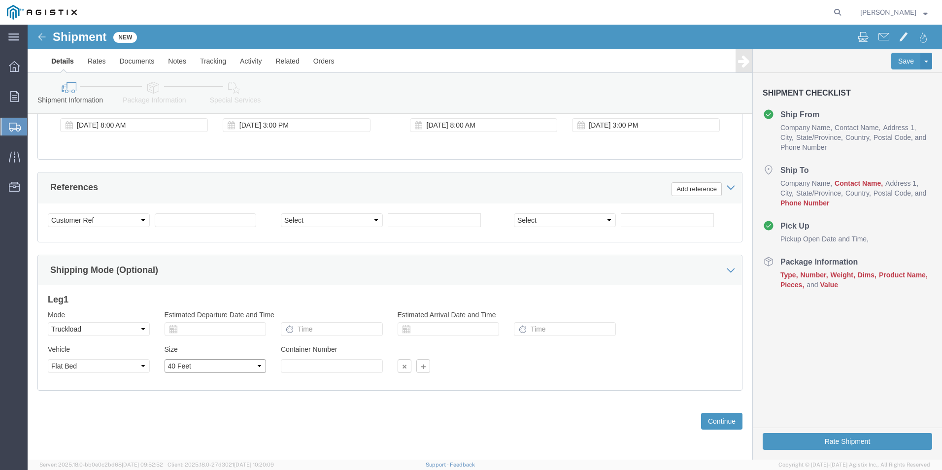
click select "Select 35 Feet 20 Feet 28 Feet 53 Feet 40 Feet 48 Feet"
click button "Continue"
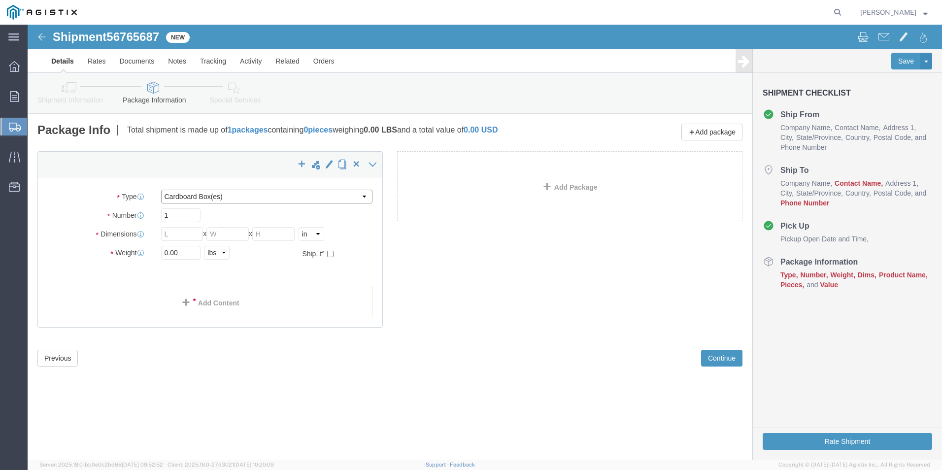
click select "Select Bale(s) Basket(s) Bolt(s) Bottle(s) Buckets Bulk Bundle(s) Can(s) Cardbo…"
select select "TUB"
click select "Select Bale(s) Basket(s) Bolt(s) Bottle(s) Buckets Bulk Bundle(s) Can(s) Cardbo…"
type input "38.00"
type input "6.00"
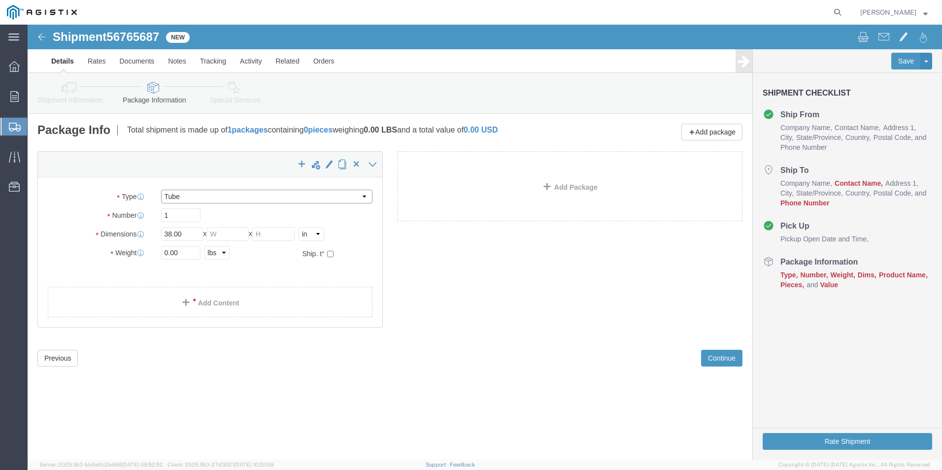
type input "6.00"
click input "0.00"
drag, startPoint x: 159, startPoint y: 227, endPoint x: 101, endPoint y: 227, distance: 58.1
click div "Weight 0.00247 Select kgs lbs Ship. t°"
type input "247"
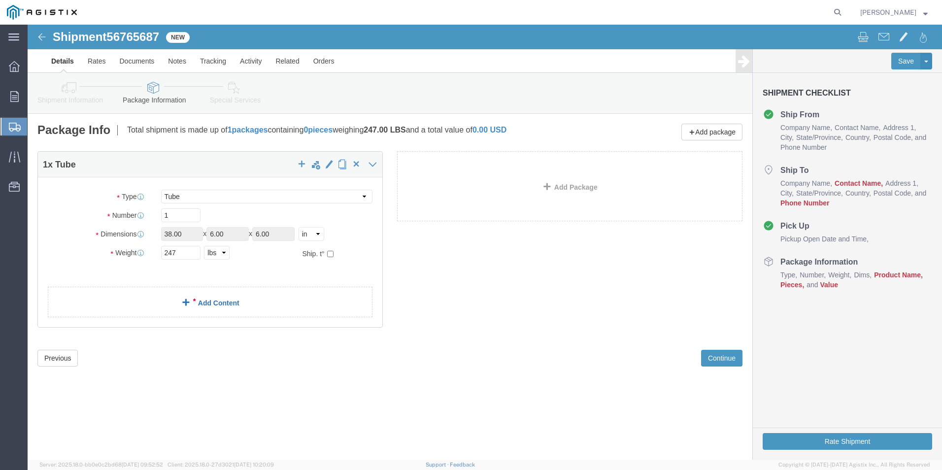
click link "Add Content"
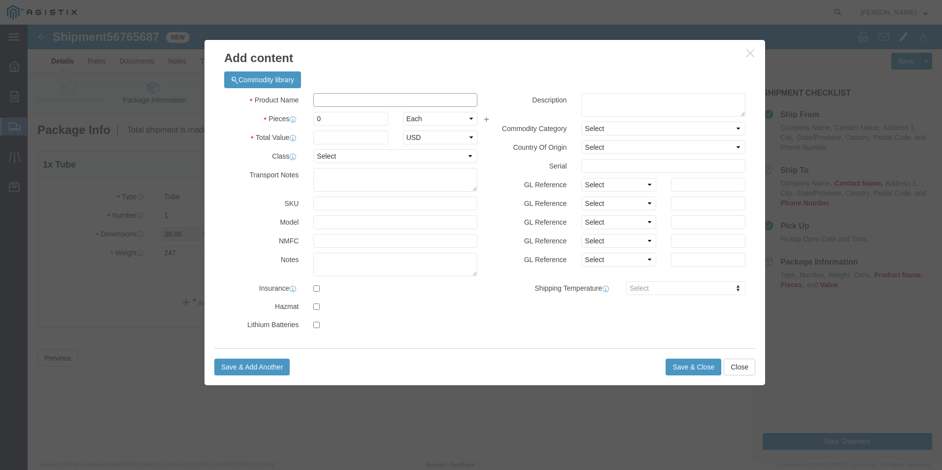
click input "text"
type input "POLES"
type input "150"
click select "Select 50 55 60 65 70 85 92.5 100 125 175 250 300 400"
select select "70"
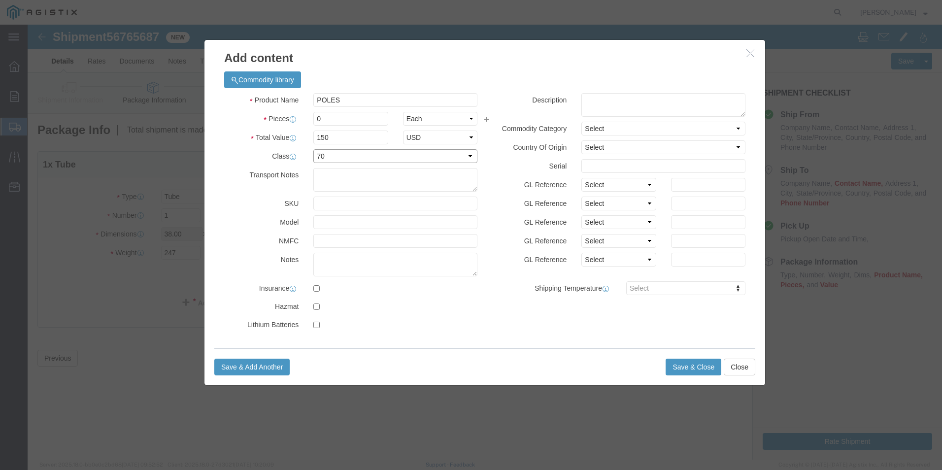
click select "Select 50 55 60 65 70 85 92.5 100 125 175 250 300 400"
click textarea
type textarea "this is a 20' long lite pole and 1 pallet"
click input "0"
type input "2"
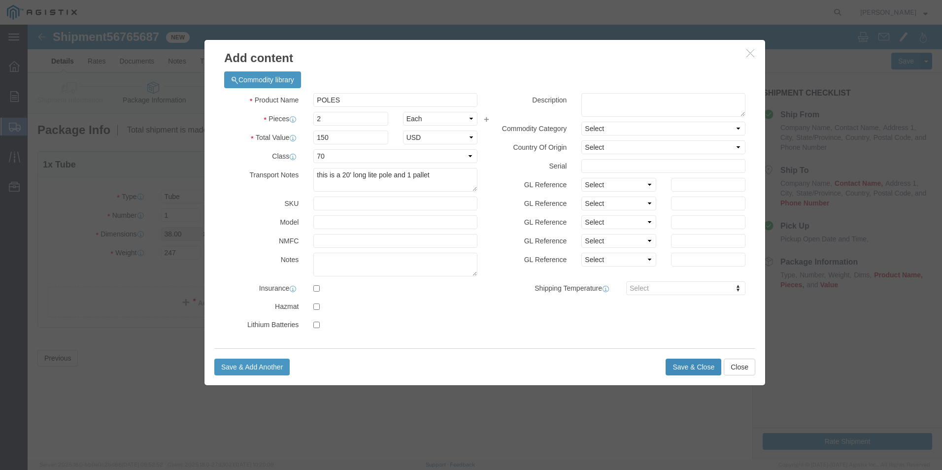
type input "300"
click button "Save & Close"
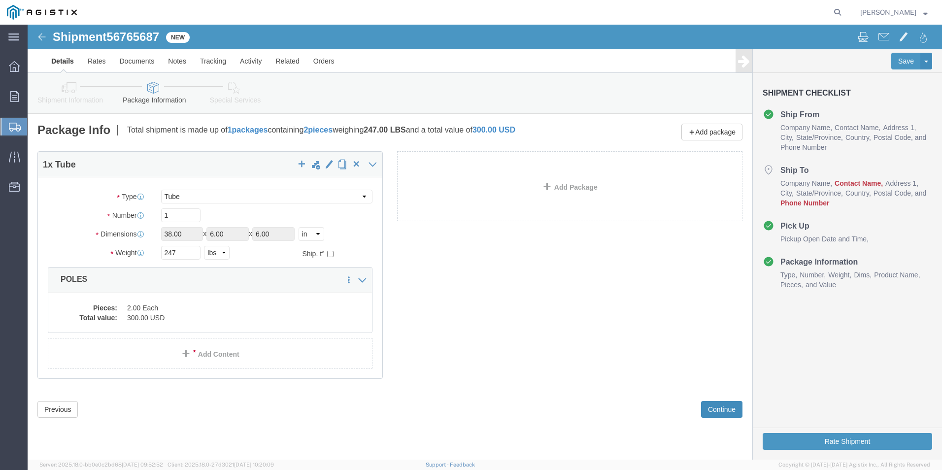
click button "Continue"
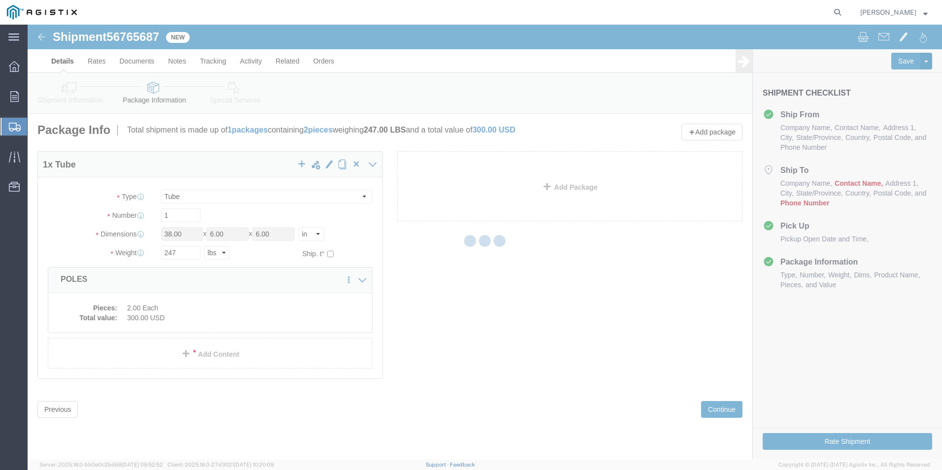
select select
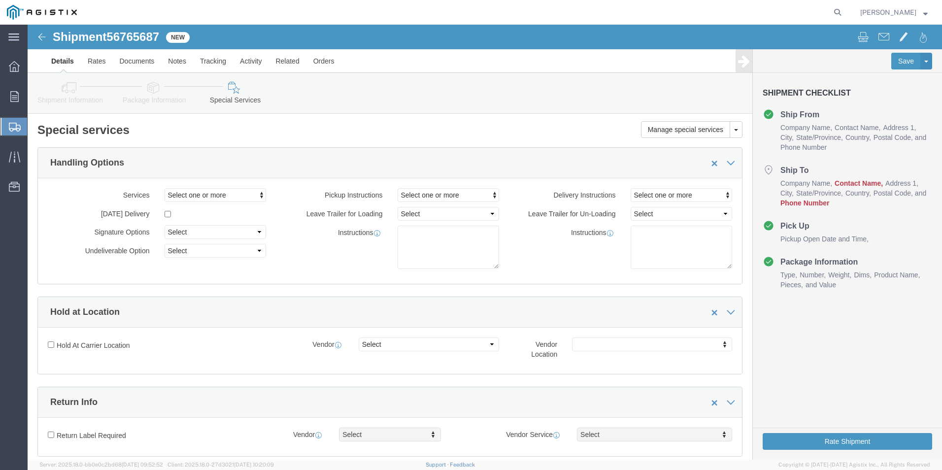
click icon
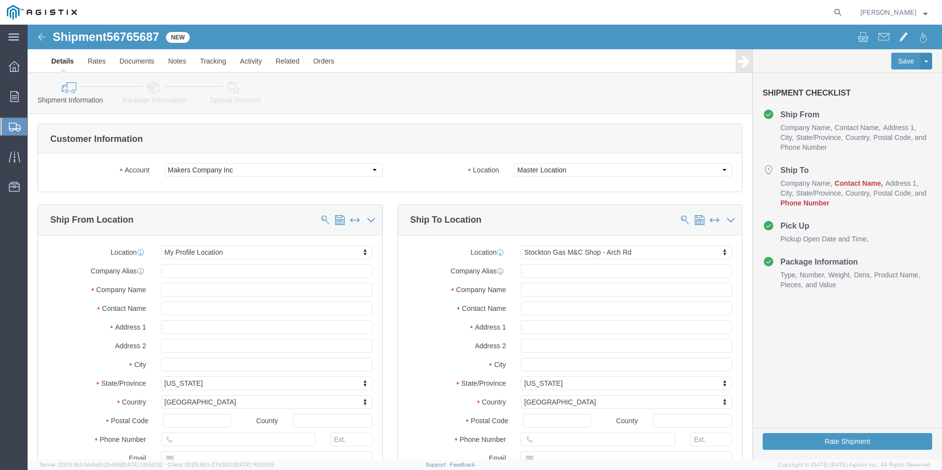
scroll to position [49, 0]
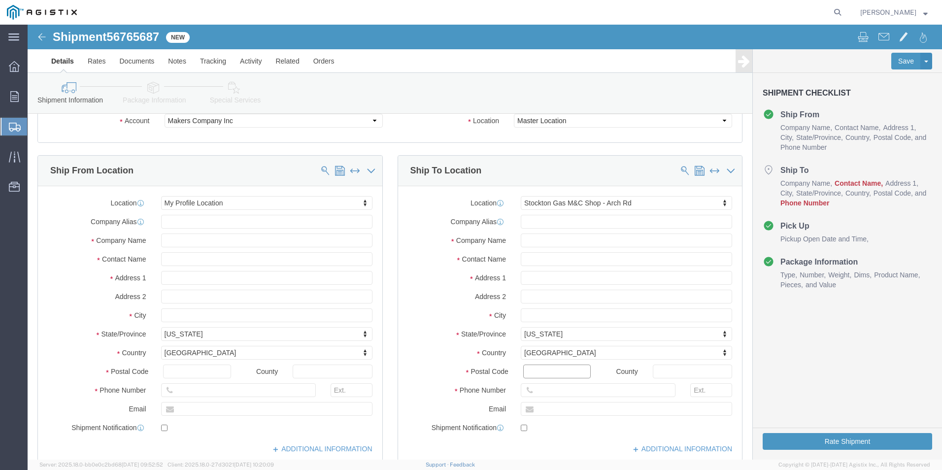
click input "Postal Code"
click input "952-15-8328"
click input "952-158328"
type input "[PHONE_NUMBER]"
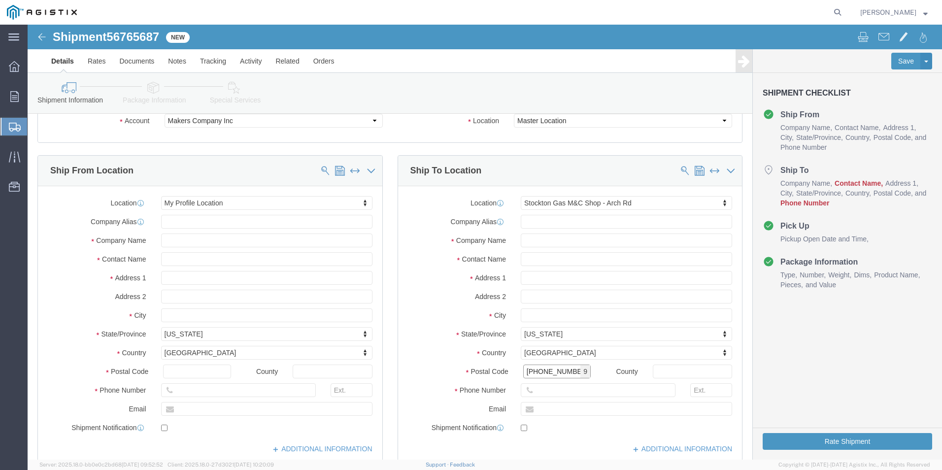
drag, startPoint x: 537, startPoint y: 344, endPoint x: 481, endPoint y: 343, distance: 55.7
click div "Postal Code [PHONE_NUMBER] 9"
type input "95215"
select select
click input "text"
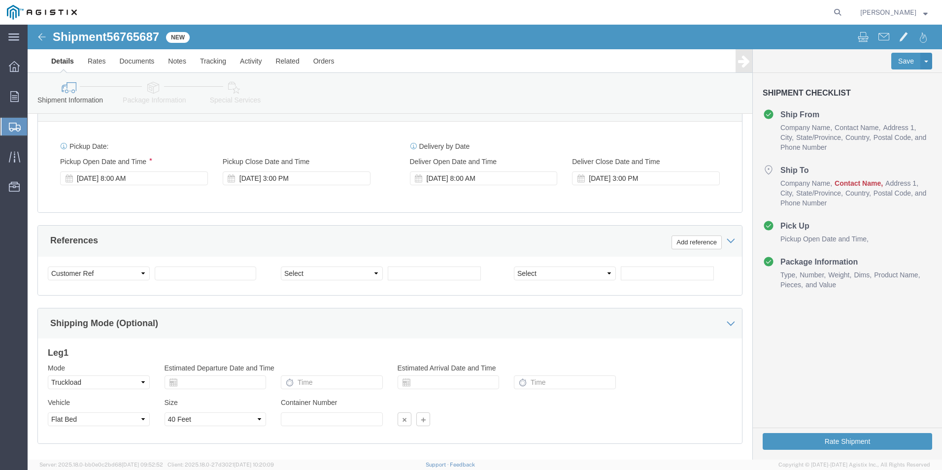
scroll to position [492, 0]
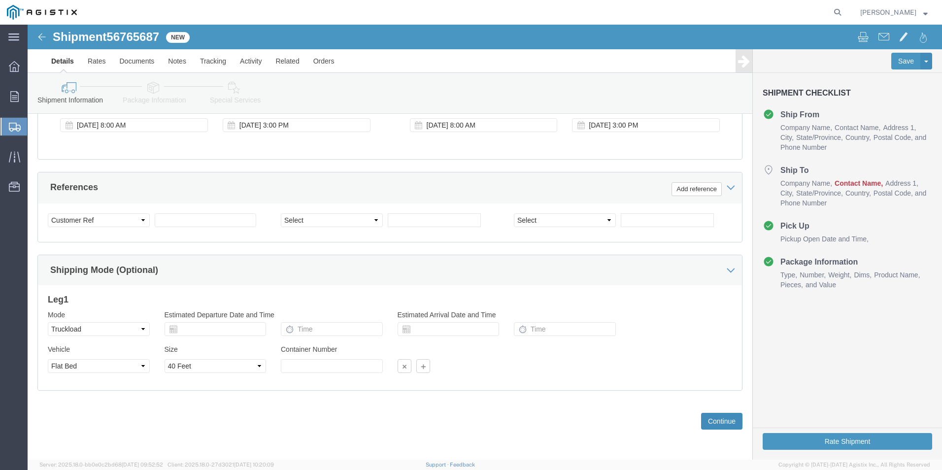
type input "[PHONE_NUMBER]"
click button "Continue"
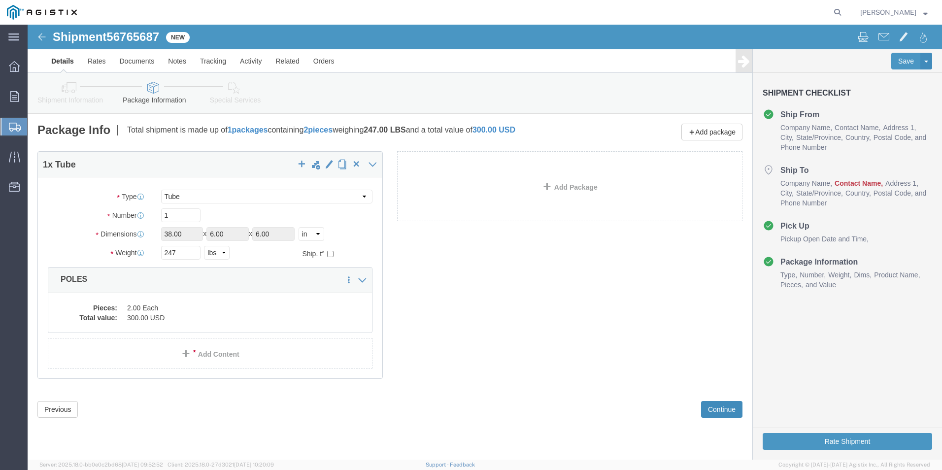
scroll to position [0, 0]
click icon
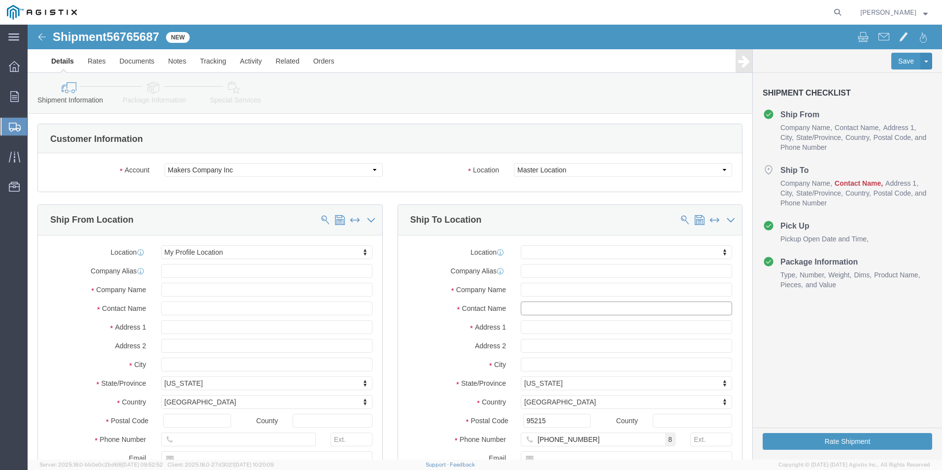
click input "text"
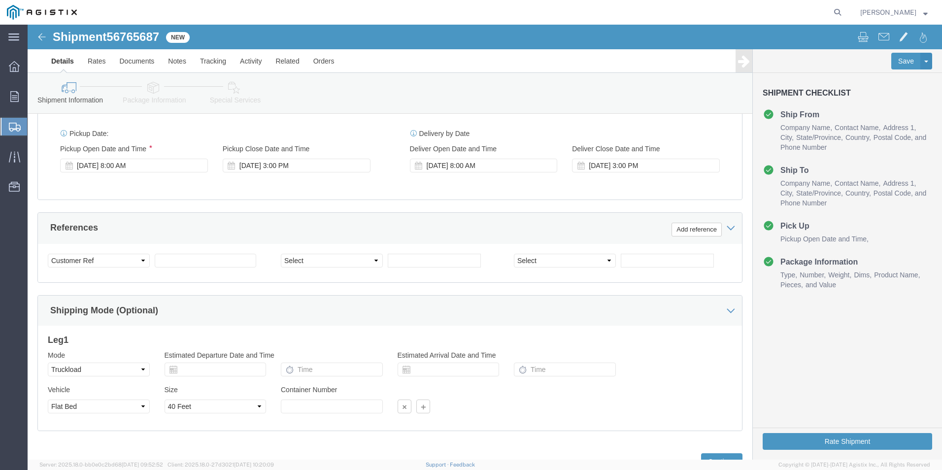
scroll to position [492, 0]
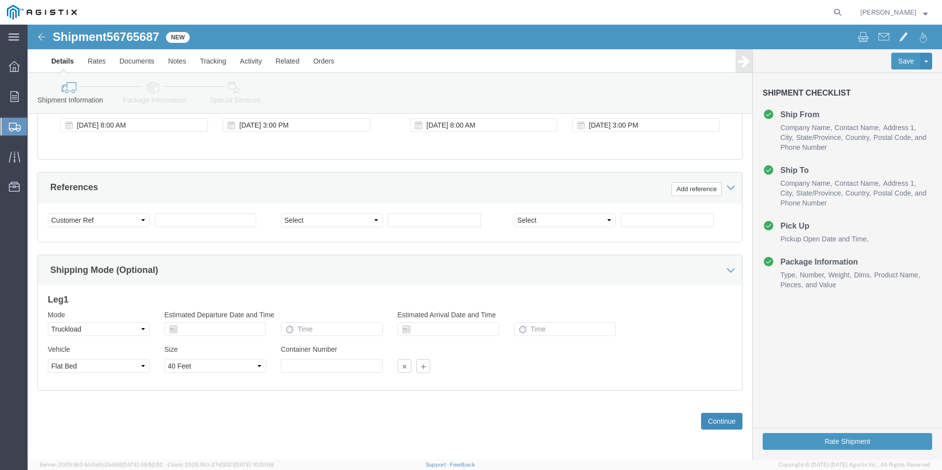
type input "[PERSON_NAME]"
click button "Continue"
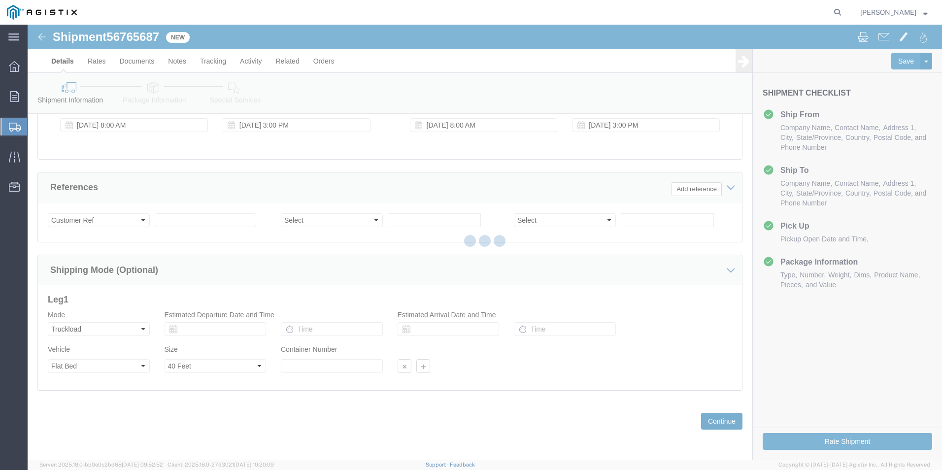
scroll to position [0, 0]
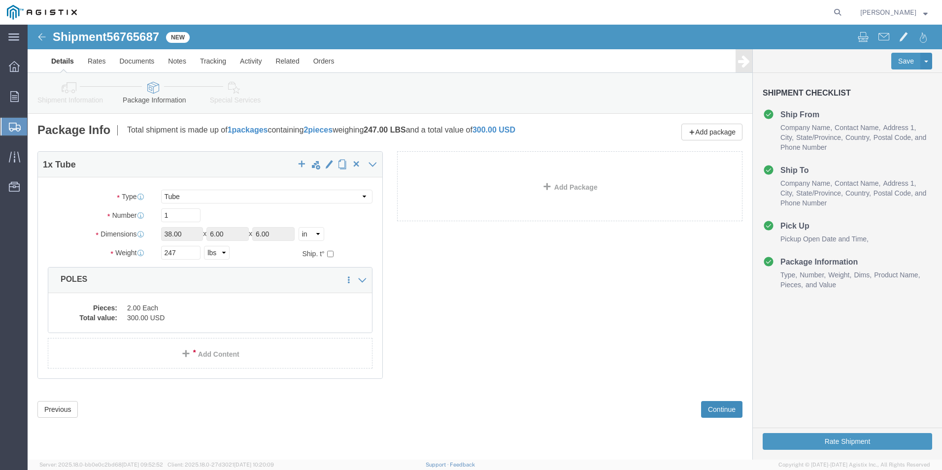
click button "Continue"
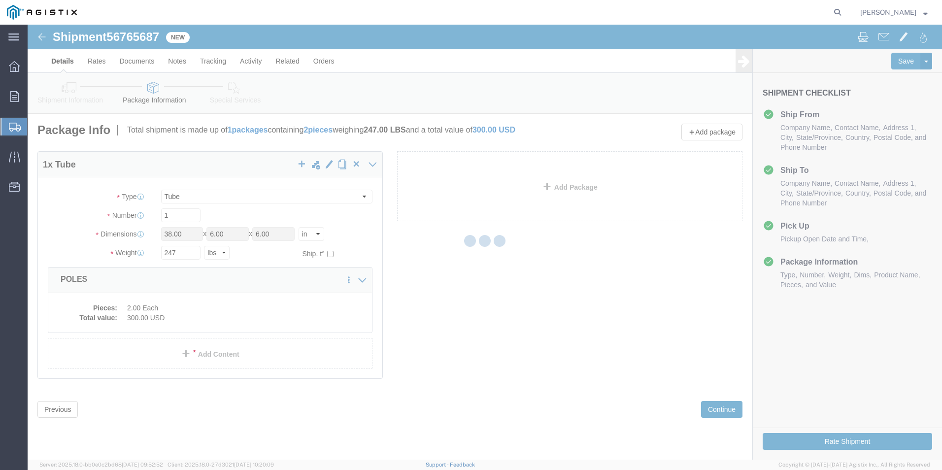
select select
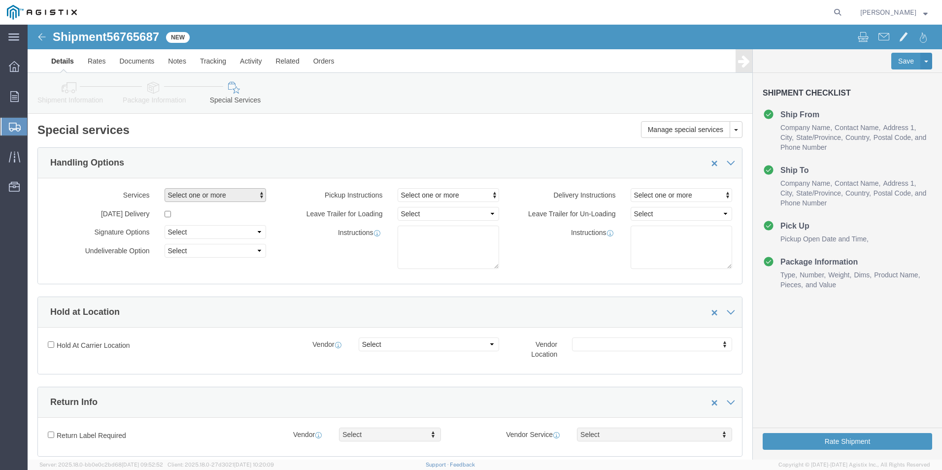
click span "button"
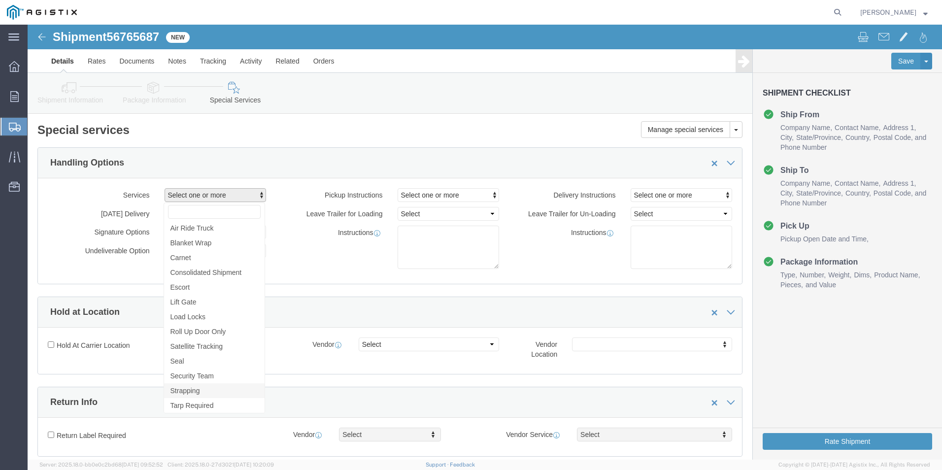
click span "Strapping"
select select "VEHICLE_STRAPPING_FLAG"
click div "Instructions"
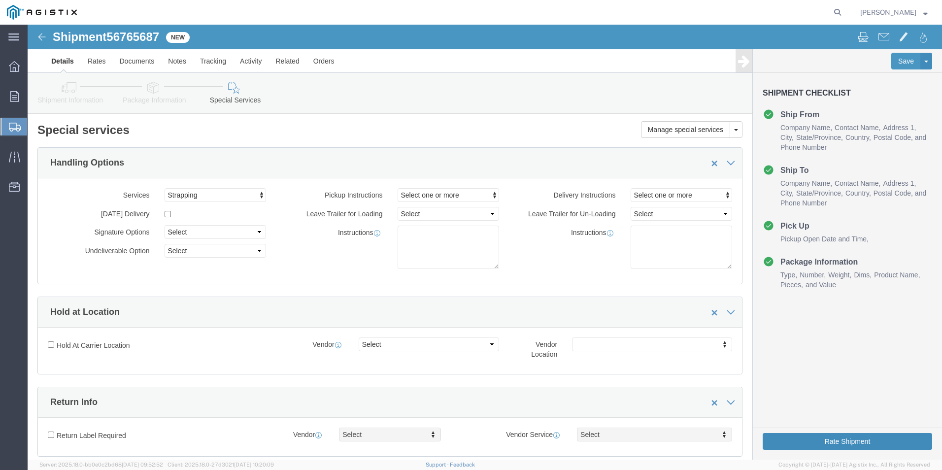
click button "Rate Shipment"
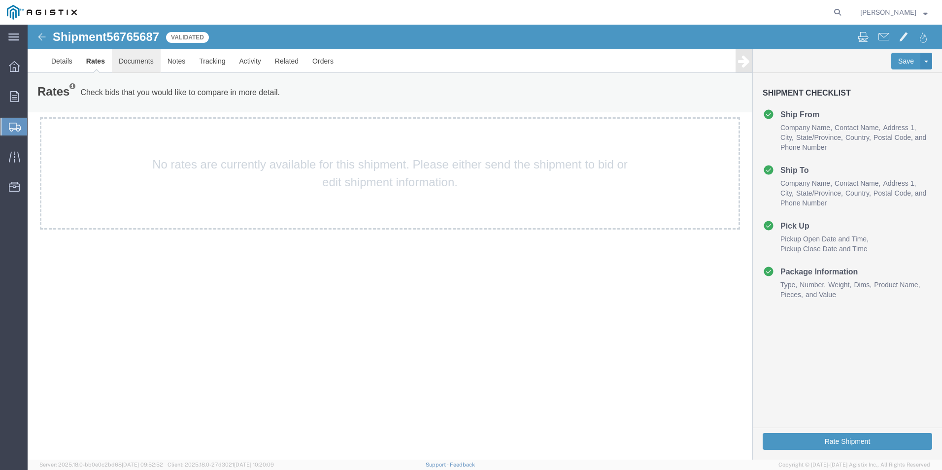
click at [128, 62] on link "Documents" at bounding box center [136, 61] width 49 height 24
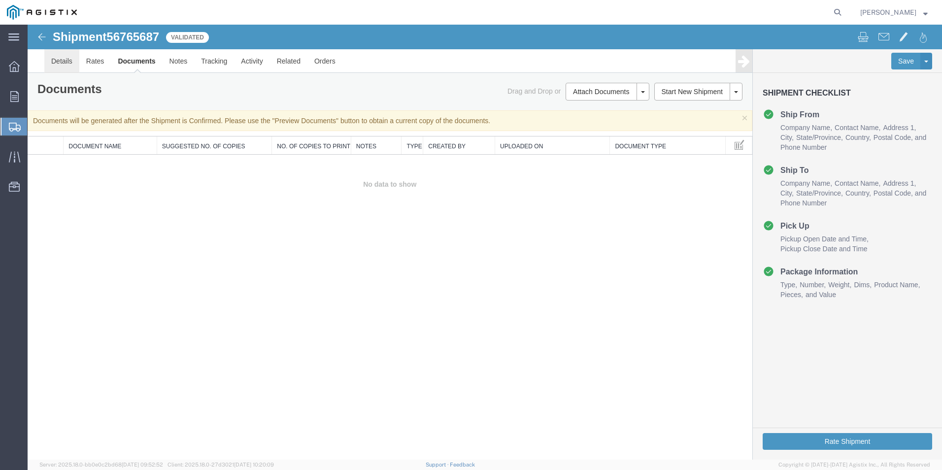
click at [56, 57] on link "Details" at bounding box center [61, 61] width 35 height 24
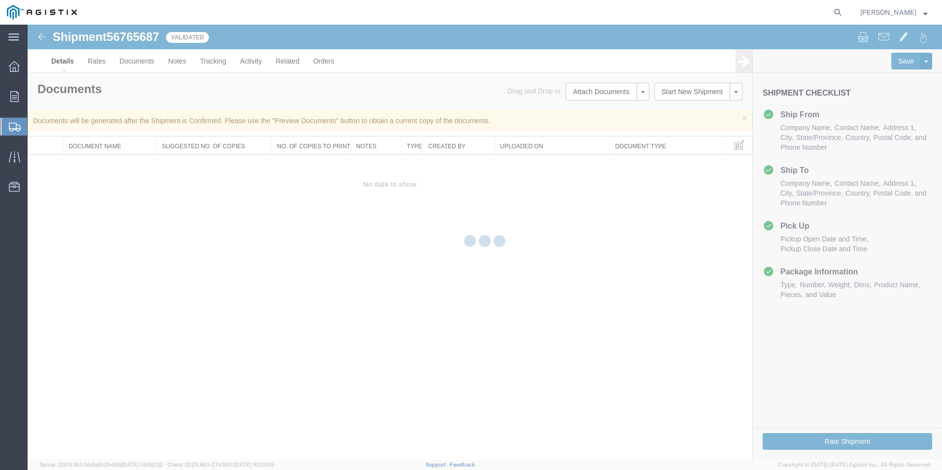
select select "35994"
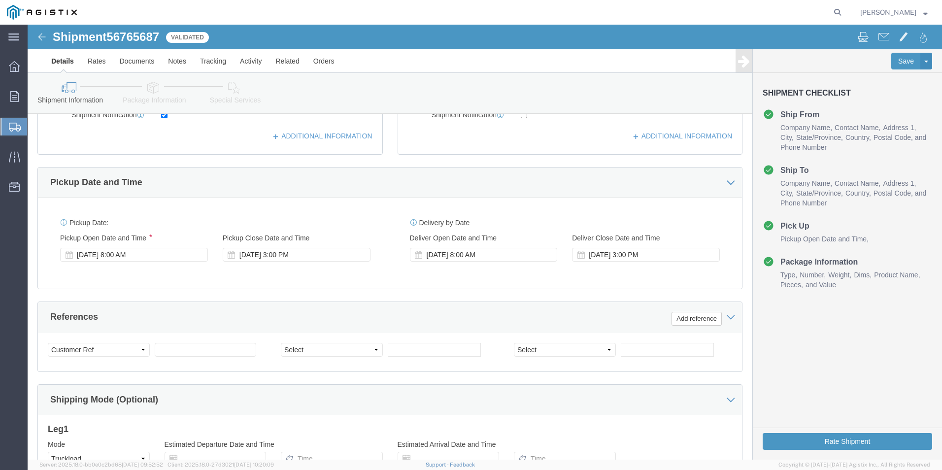
scroll to position [344, 0]
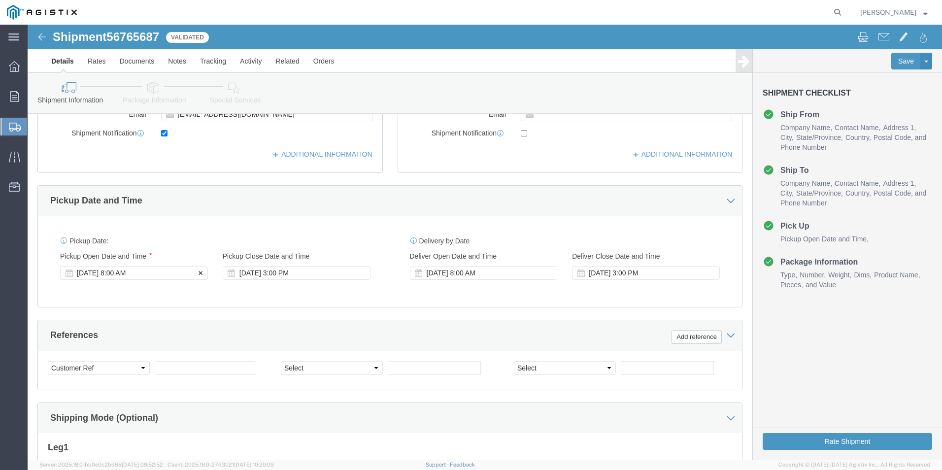
click div "[DATE] 8:00 AM"
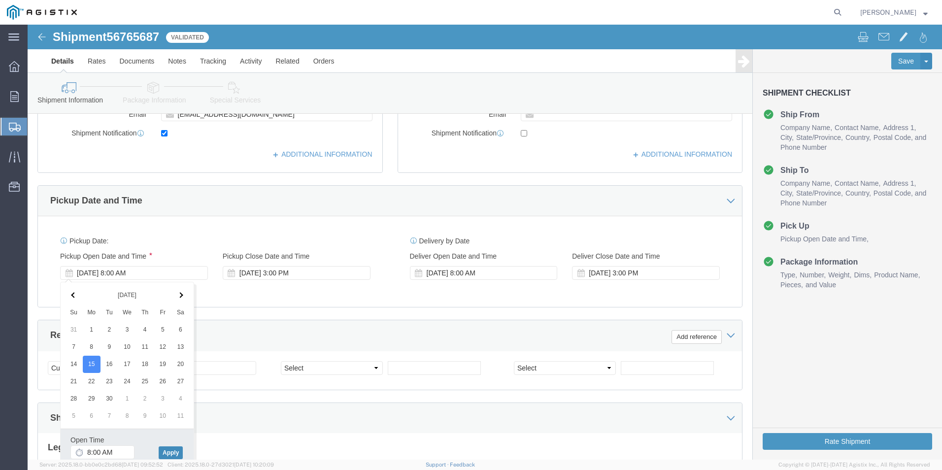
click button "Apply"
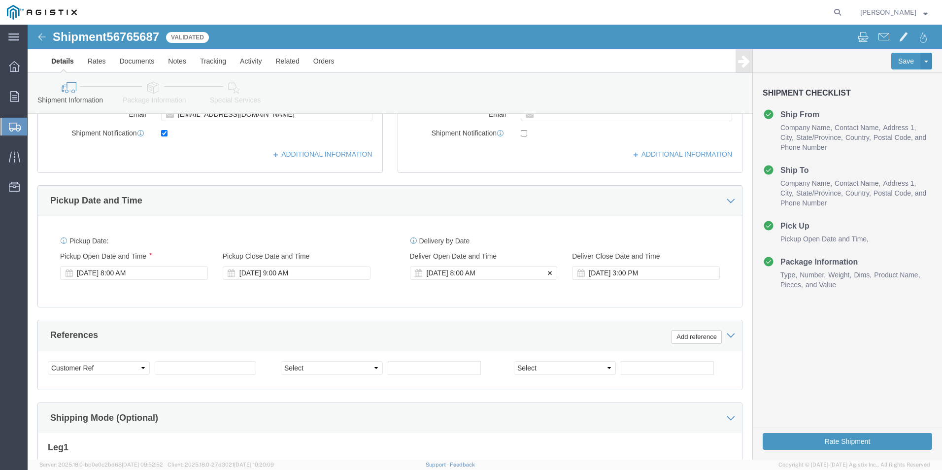
click div "[DATE] 8:00 AM"
click div "Open Time 8:00 AM [DATE] 8:00 AM - [DATE] 8:00 AM Cancel Apply"
click button "Apply"
click button "Rate Shipment"
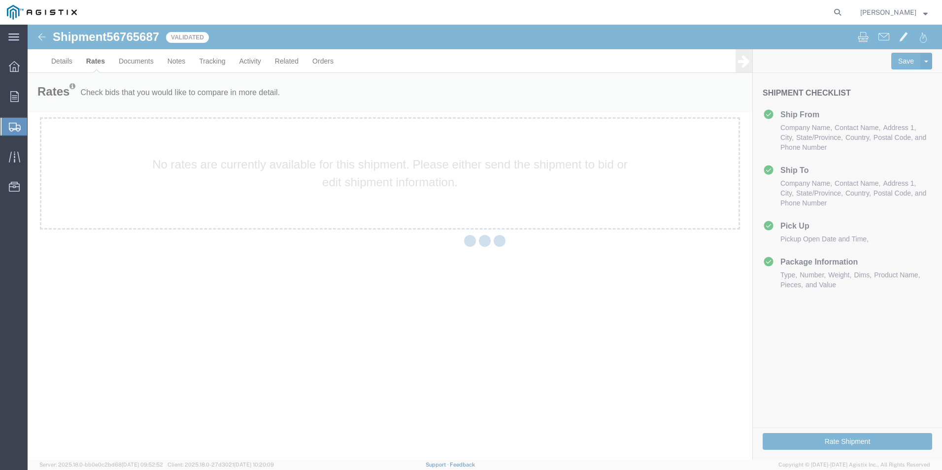
scroll to position [0, 0]
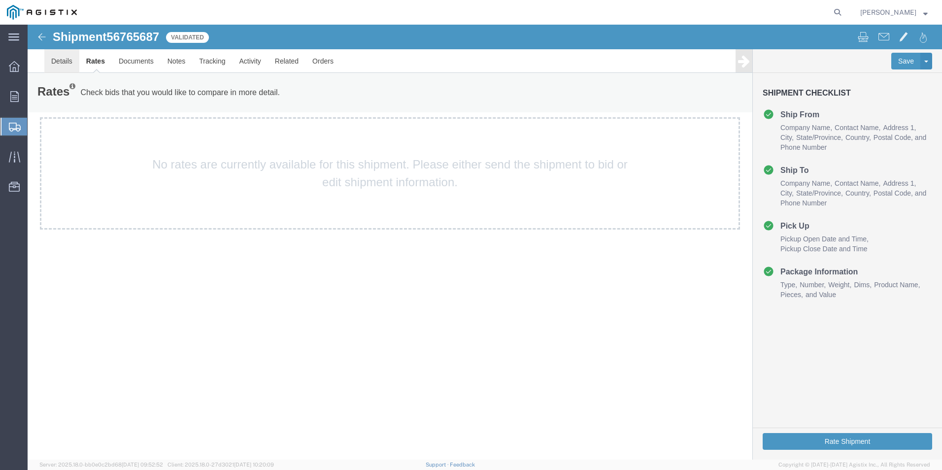
click at [63, 60] on link "Details" at bounding box center [61, 61] width 35 height 24
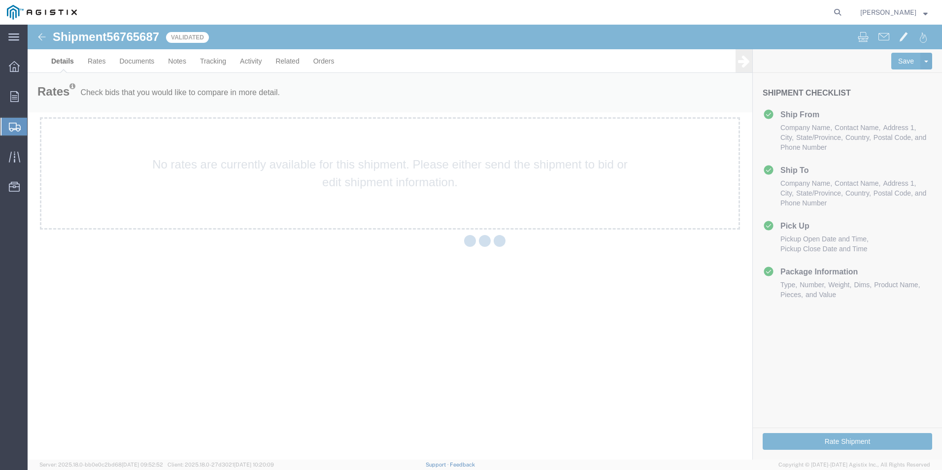
select select "35994"
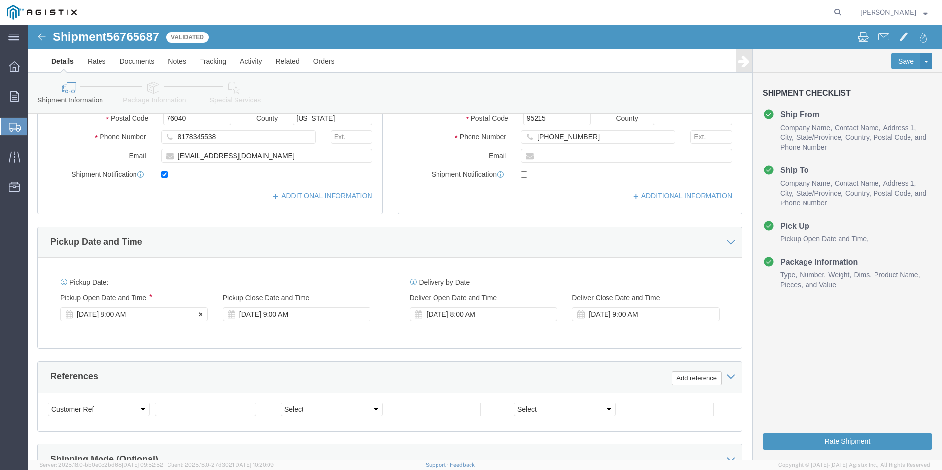
scroll to position [345, 0]
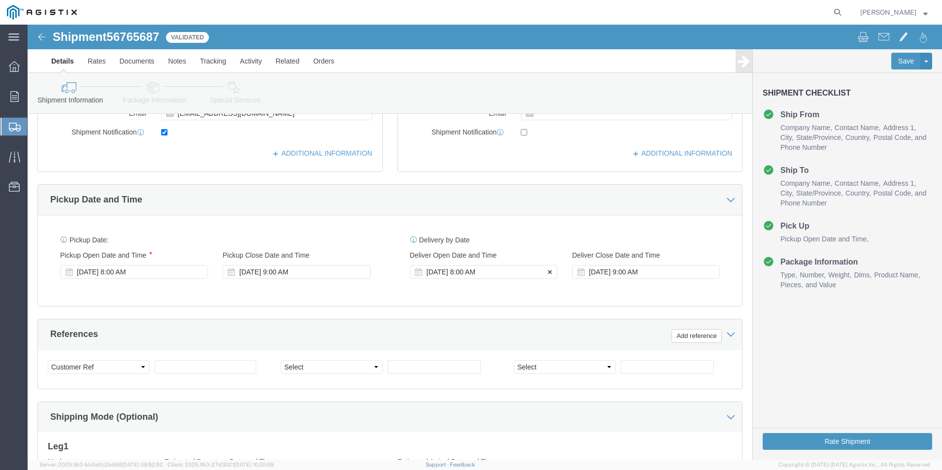
click div "[DATE] 8:00 AM"
click button "Apply"
click div "[DATE] 9:00 AM"
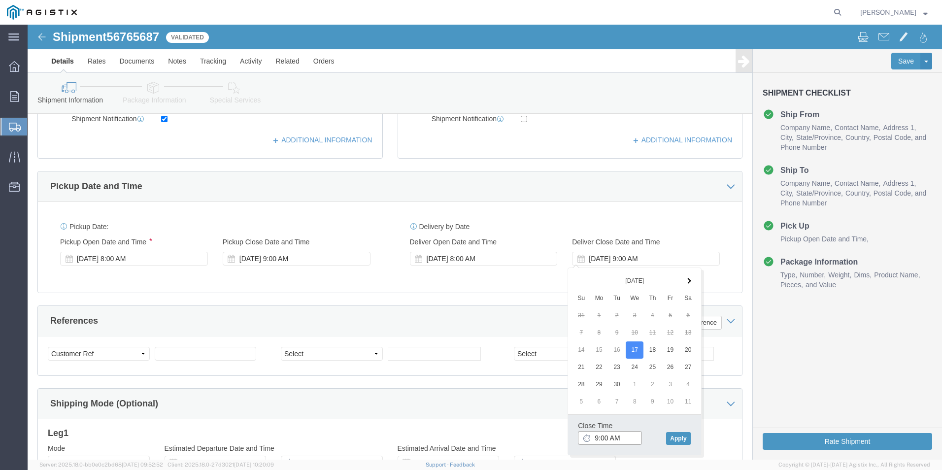
click body "Shipment 56765687 0 of 0 Validated Details Rates Documents Notes Tracking Activ…"
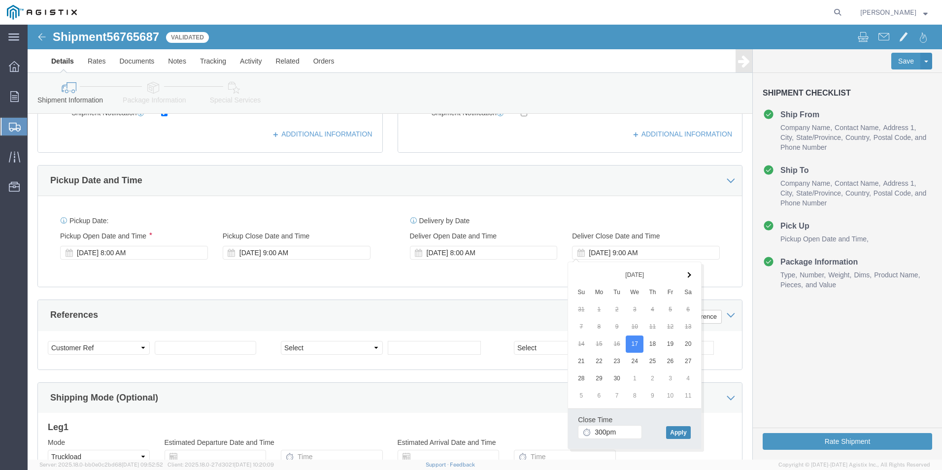
type input "3:00 PM"
click button "Apply"
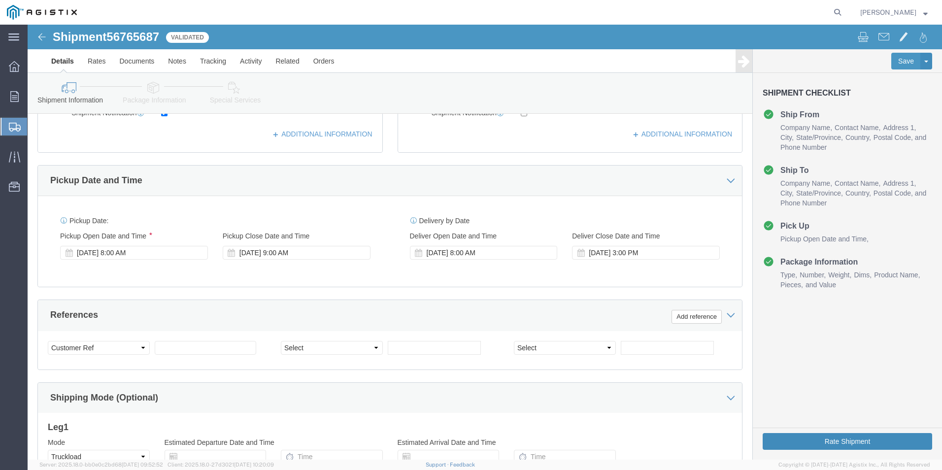
click button "Rate Shipment"
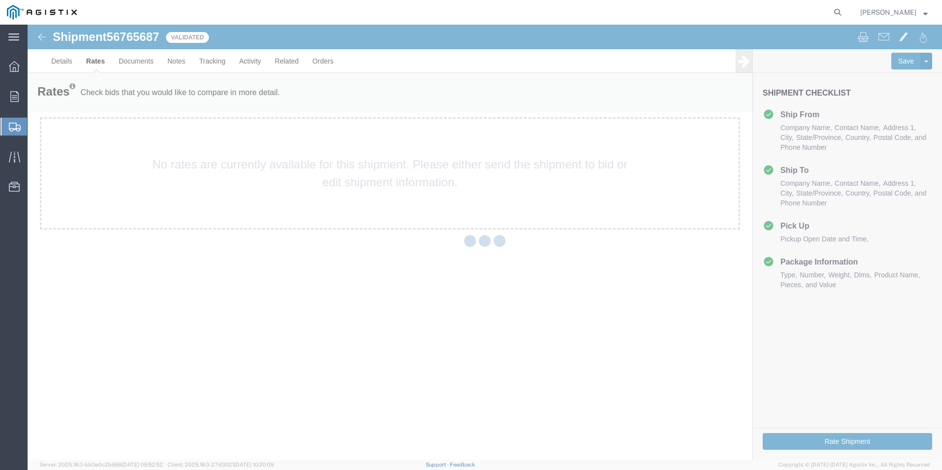
scroll to position [0, 0]
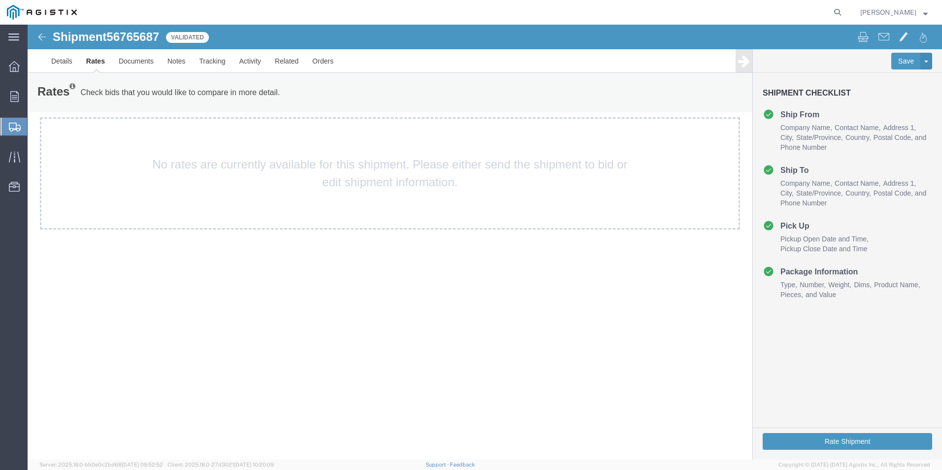
click at [35, 123] on span "Shipments" at bounding box center [31, 127] width 8 height 20
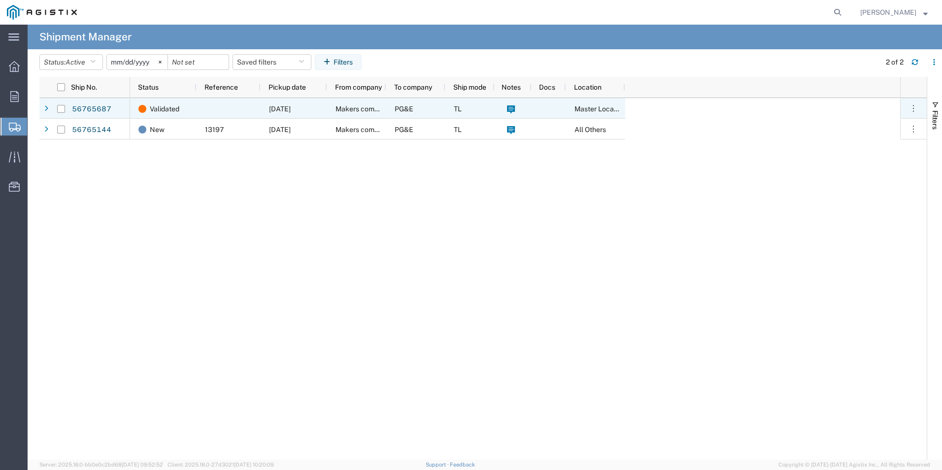
click at [276, 110] on span "[DATE]" at bounding box center [280, 109] width 22 height 8
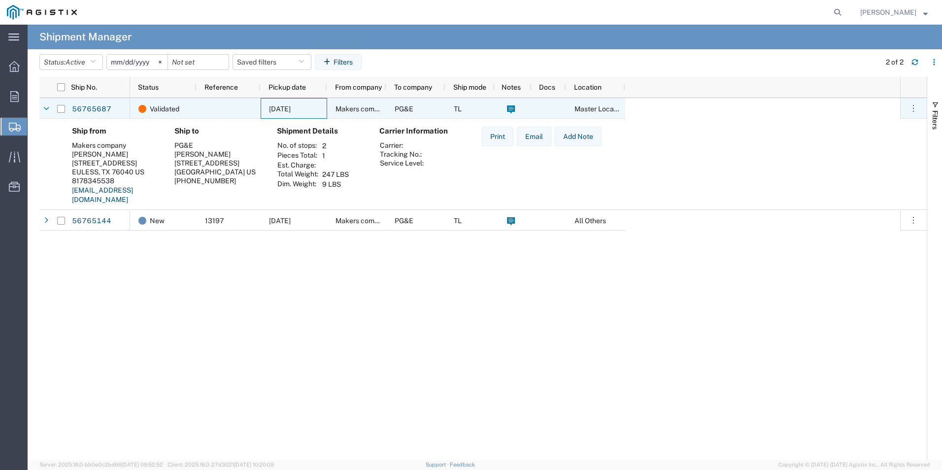
click at [204, 107] on div at bounding box center [229, 108] width 64 height 21
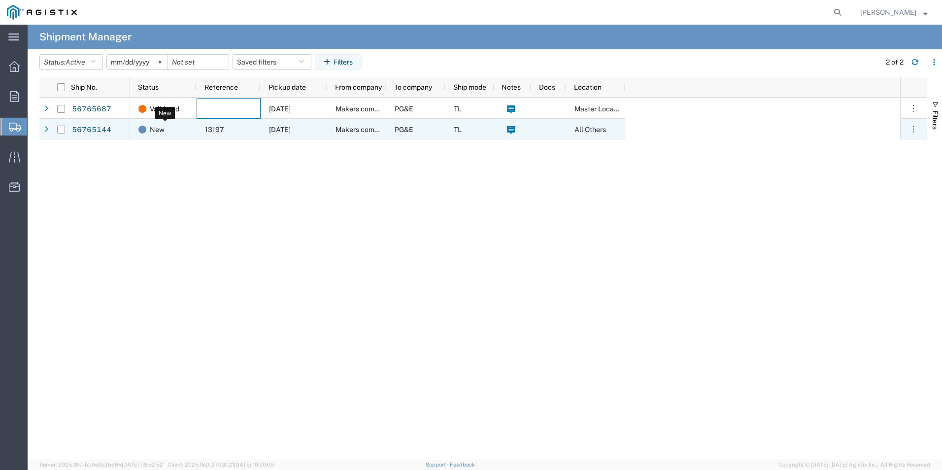
click at [171, 135] on div "New" at bounding box center [165, 129] width 54 height 21
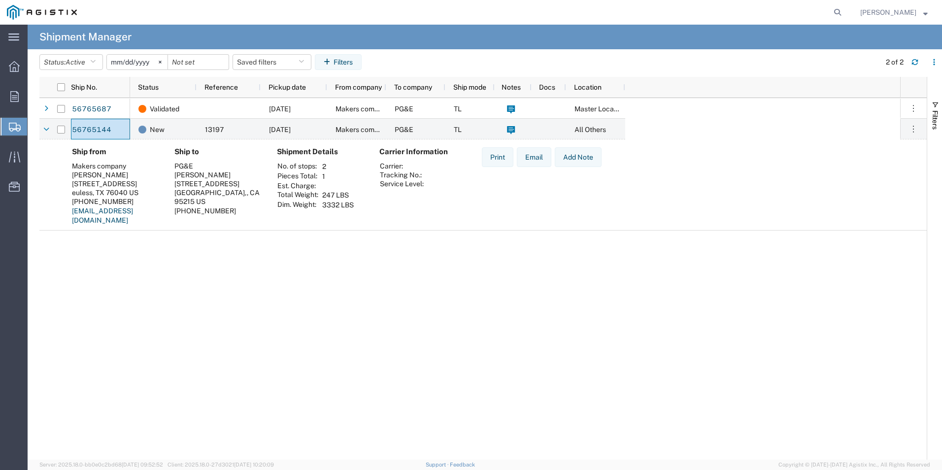
drag, startPoint x: 76, startPoint y: 130, endPoint x: 724, endPoint y: 325, distance: 677.4
click at [724, 325] on div "Validated [DATE] Makers company PG&E TL Master Location New 13197 [DATE] Makers…" at bounding box center [515, 279] width 770 height 362
click at [917, 128] on icon "button" at bounding box center [914, 129] width 10 height 10
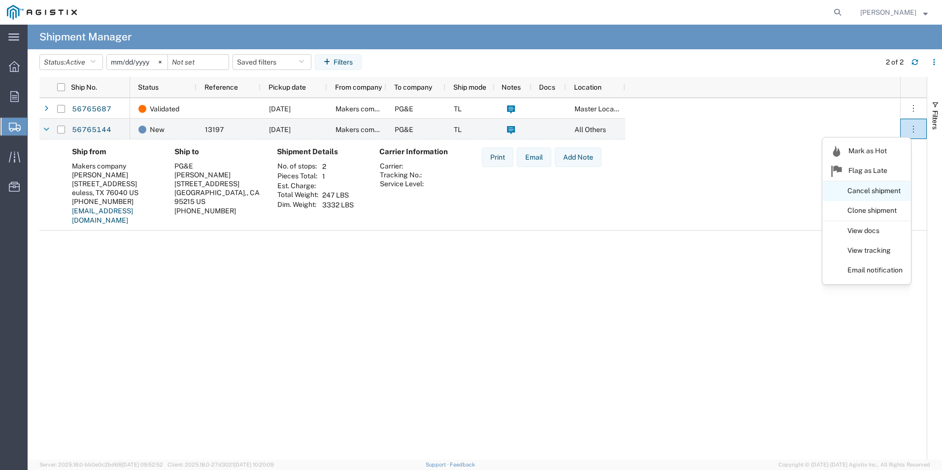
click at [874, 189] on link "Cancel shipment" at bounding box center [867, 191] width 88 height 18
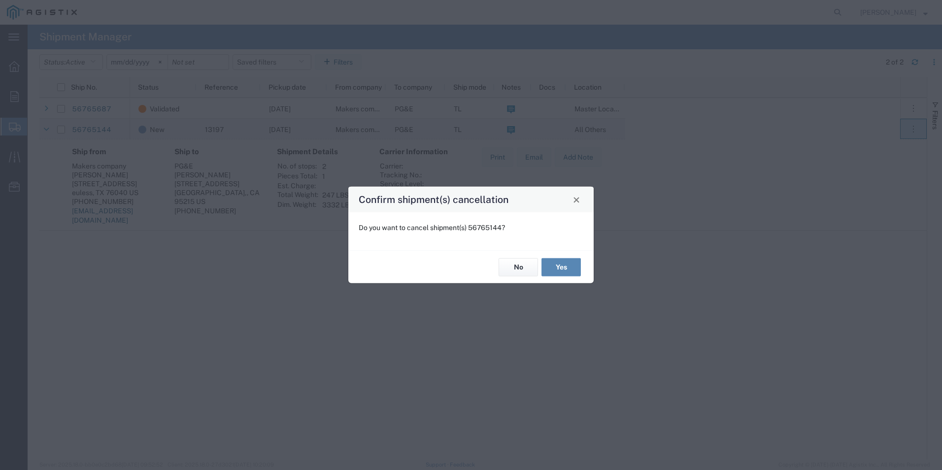
click at [565, 266] on button "Yes" at bounding box center [561, 267] width 39 height 18
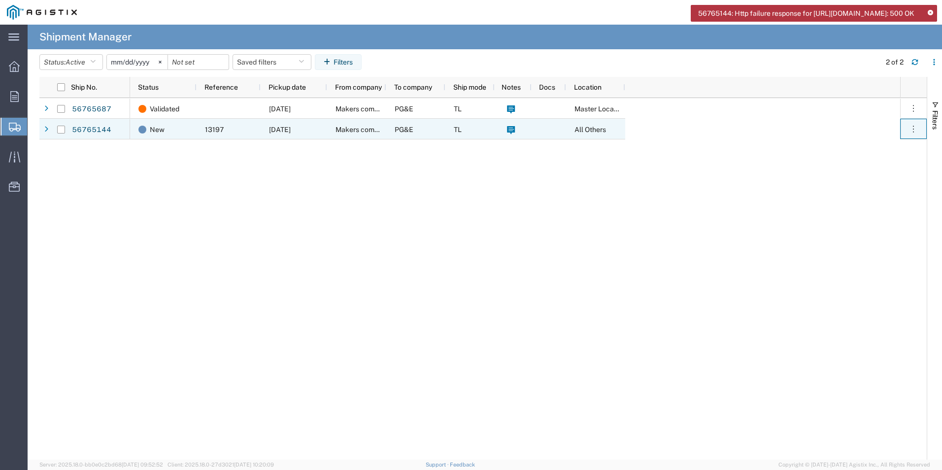
drag, startPoint x: 916, startPoint y: 131, endPoint x: 840, endPoint y: 115, distance: 77.4
click at [840, 115] on div "Validated [DATE] Makers company PG&E TL Master Location New 13197 [DATE] Makers…" at bounding box center [515, 279] width 770 height 362
click at [914, 128] on icon "button" at bounding box center [914, 129] width 10 height 10
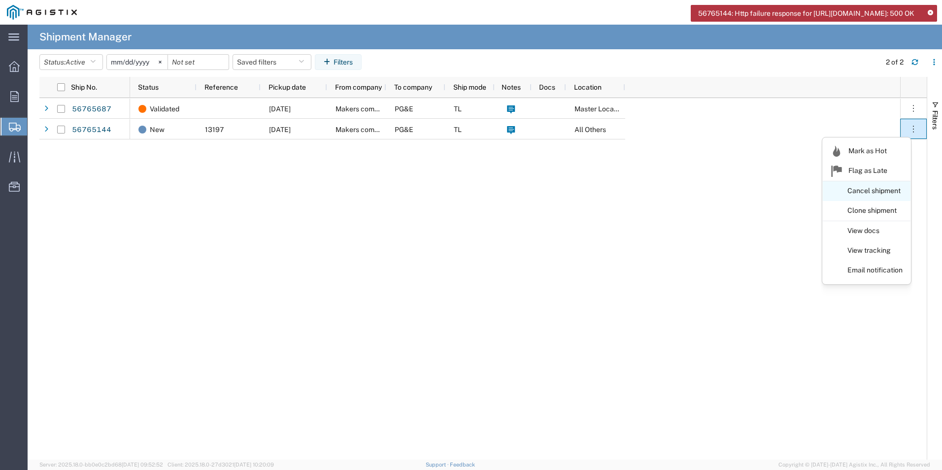
click at [869, 196] on link "Cancel shipment" at bounding box center [867, 191] width 88 height 18
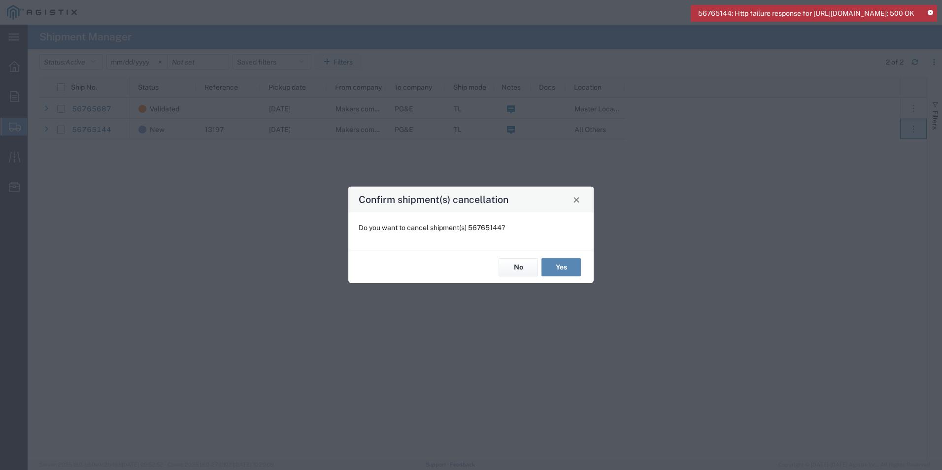
click at [560, 266] on button "Yes" at bounding box center [561, 267] width 39 height 18
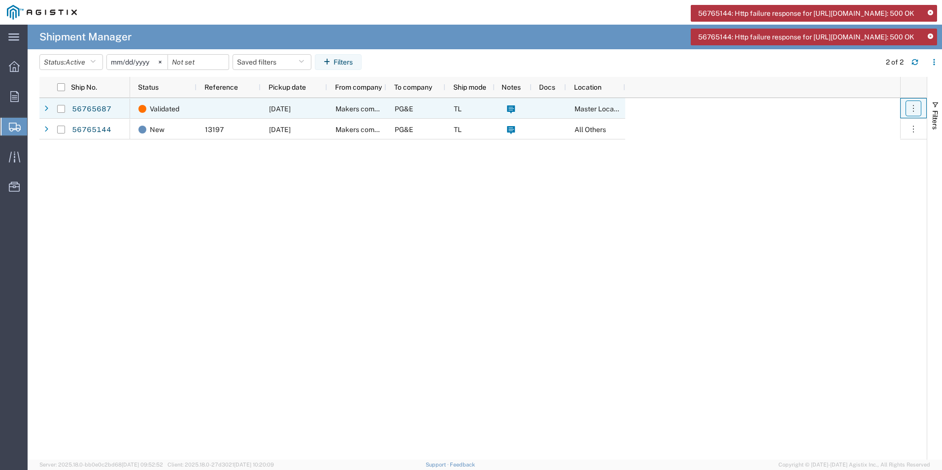
click at [909, 103] on icon "button" at bounding box center [914, 108] width 10 height 10
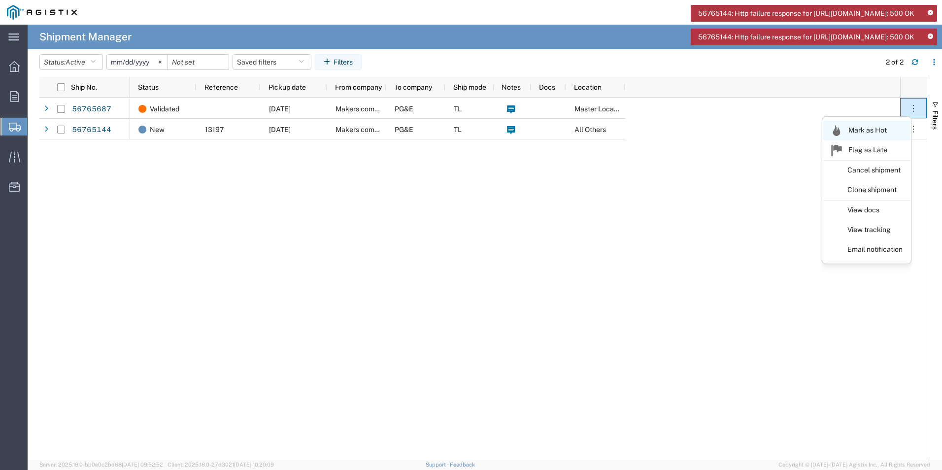
click at [882, 132] on link "Mark as Hot" at bounding box center [867, 131] width 88 height 20
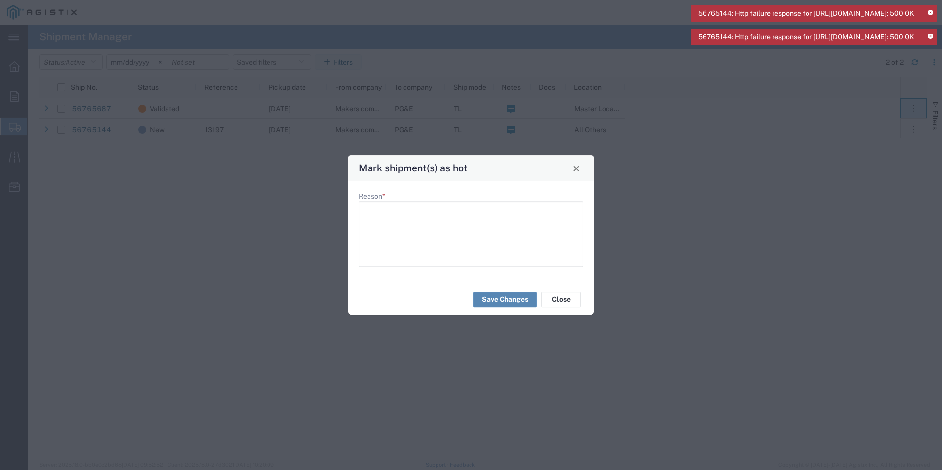
click at [507, 300] on button "Save Changes" at bounding box center [505, 300] width 63 height 16
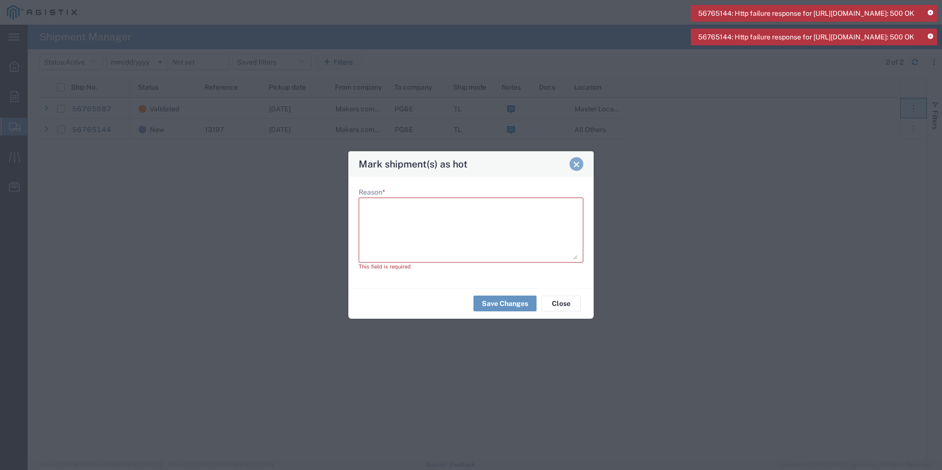
click at [580, 165] on span "Close" at bounding box center [576, 164] width 7 height 7
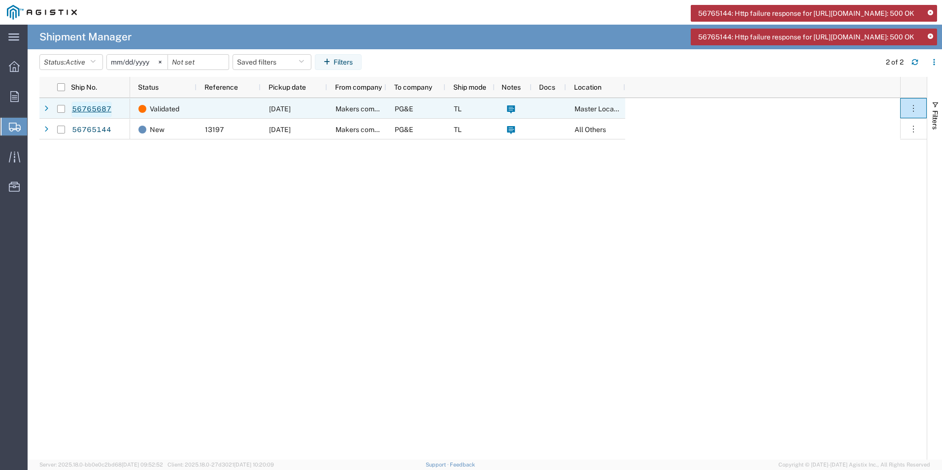
click at [92, 105] on link "56765687" at bounding box center [91, 110] width 40 height 16
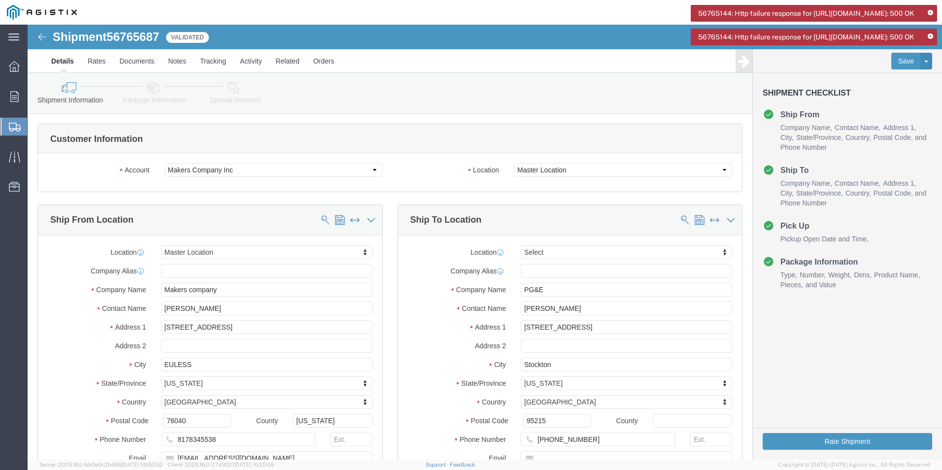
select select
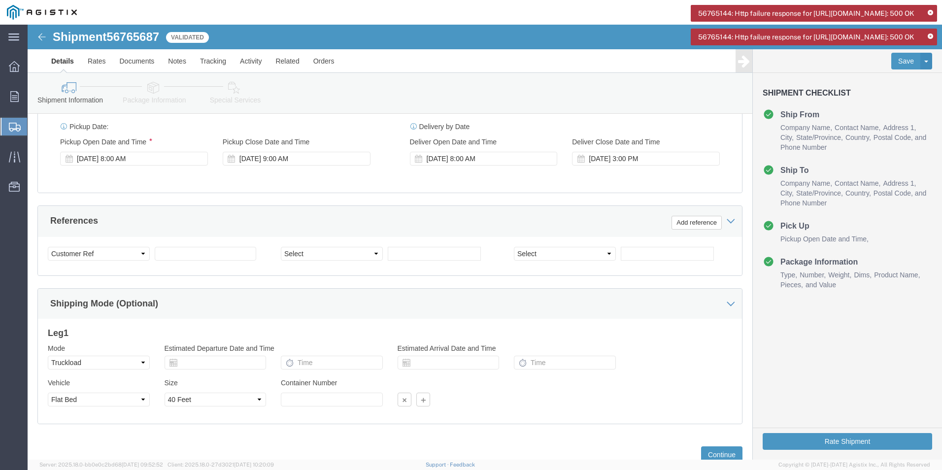
scroll to position [492, 0]
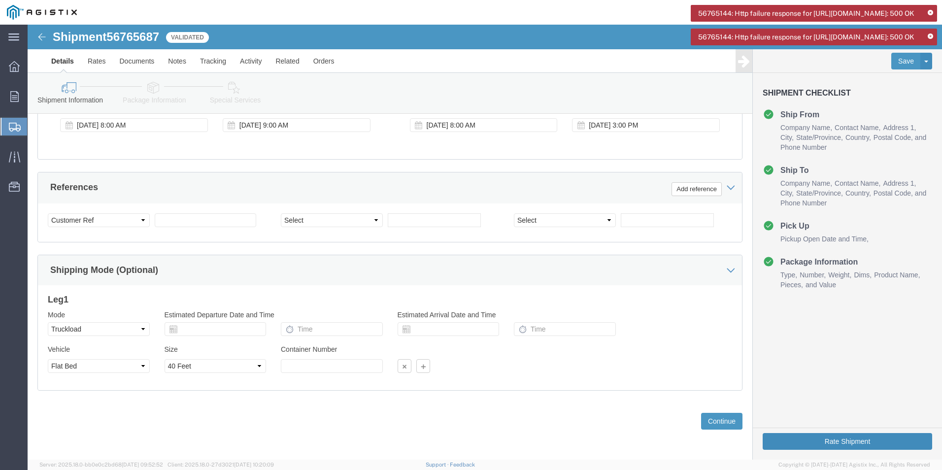
click button "Rate Shipment"
